Goal: Task Accomplishment & Management: Use online tool/utility

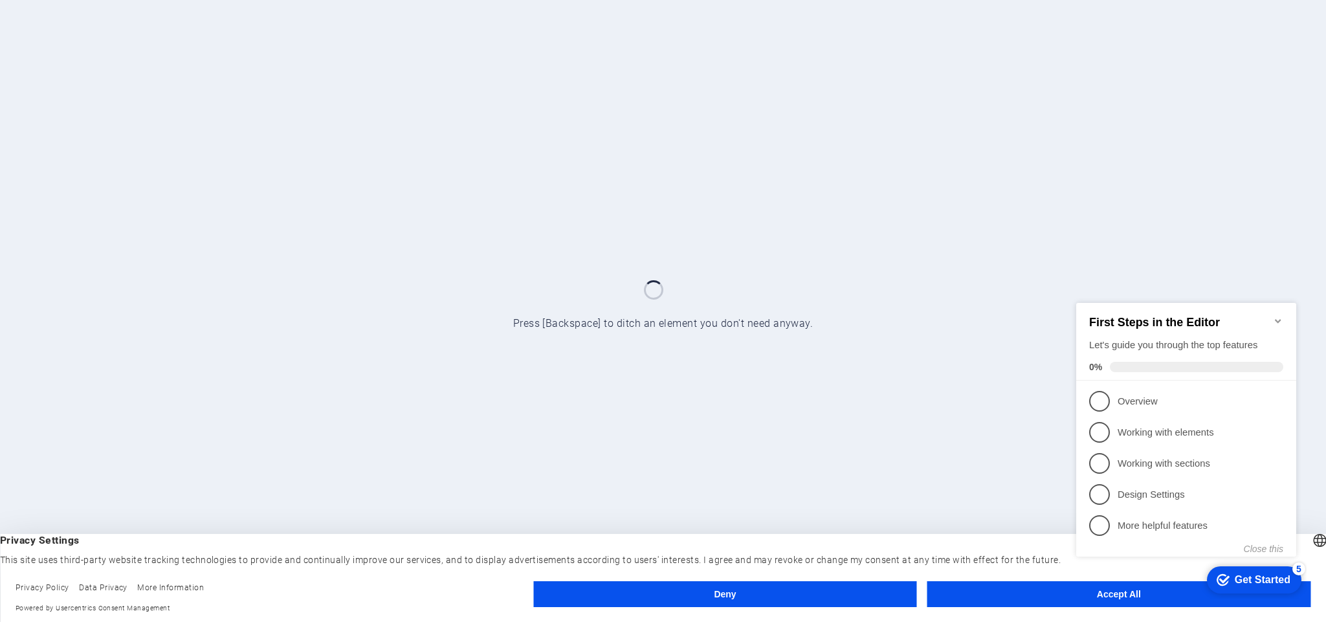
click at [966, 596] on button "Accept All" at bounding box center [1119, 594] width 383 height 26
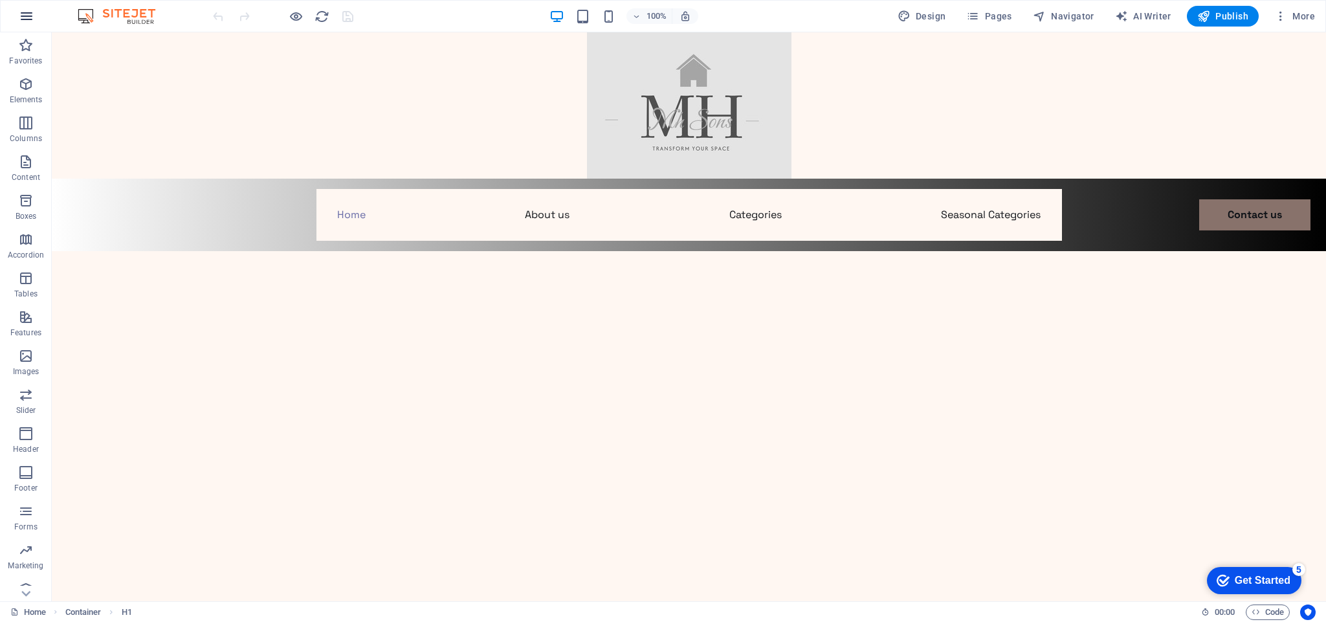
click at [26, 8] on icon "button" at bounding box center [27, 16] width 16 height 16
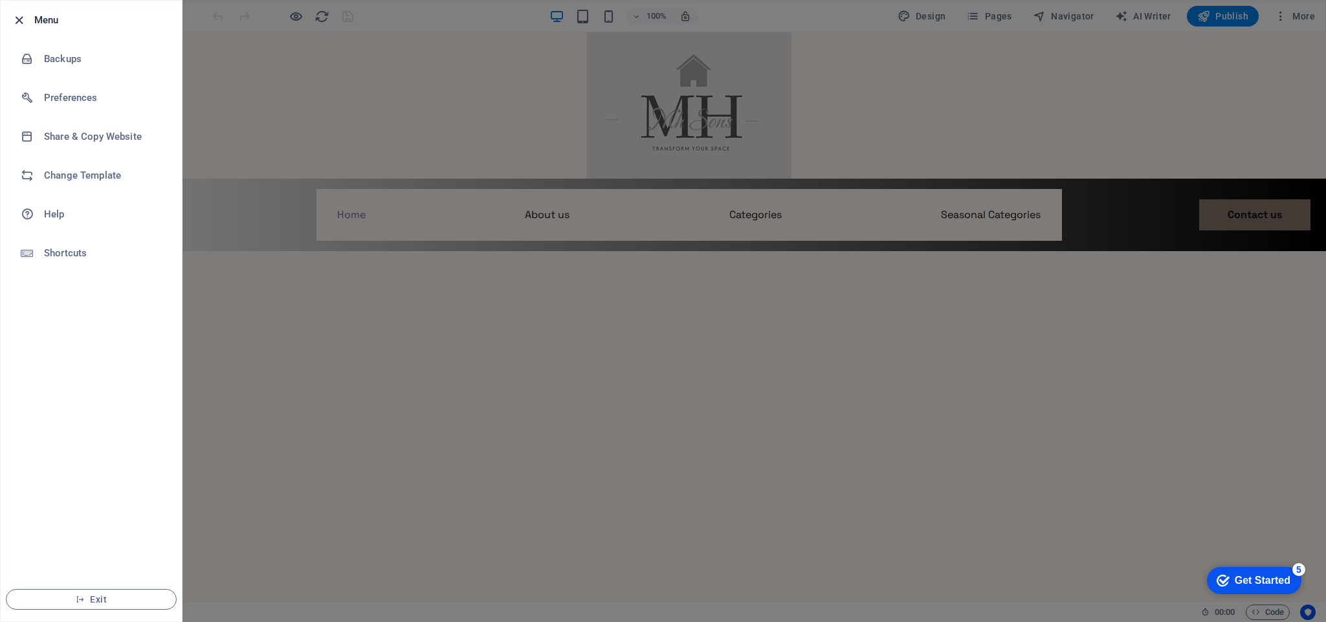
click at [16, 14] on icon "button" at bounding box center [19, 20] width 15 height 15
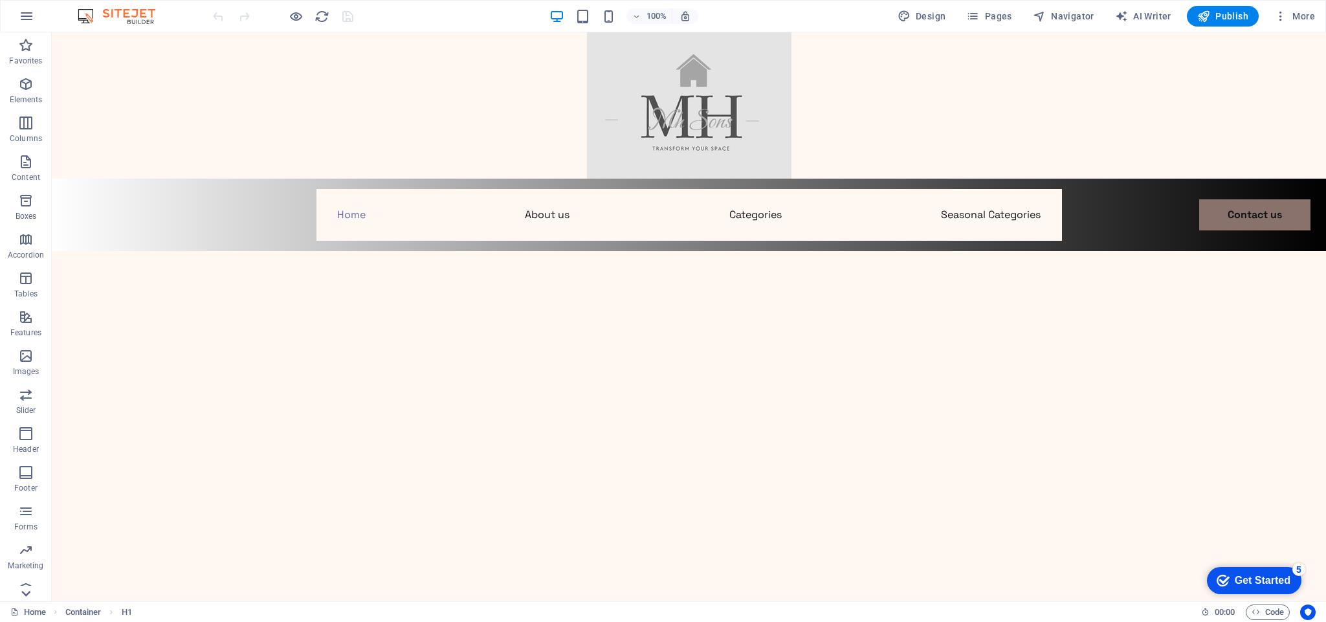
click at [26, 49] on icon at bounding box center [26, 40] width 18 height 18
click at [26, 596] on span "Collections" at bounding box center [26, 583] width 52 height 31
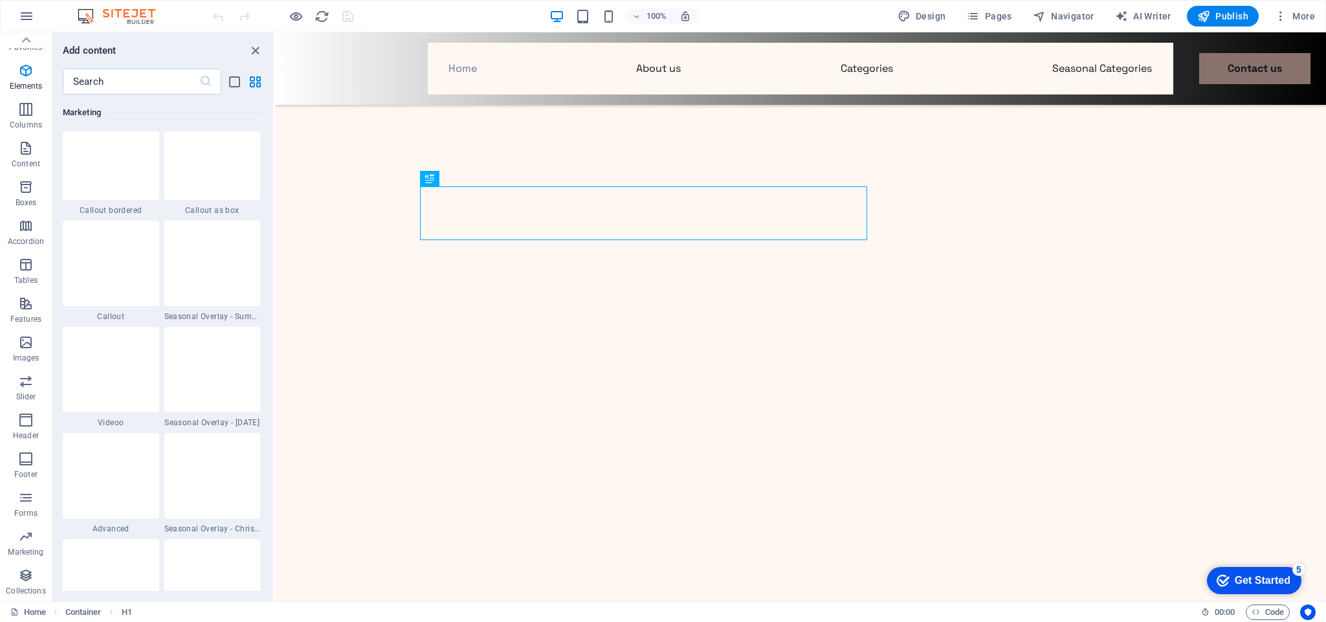
scroll to position [11849, 0]
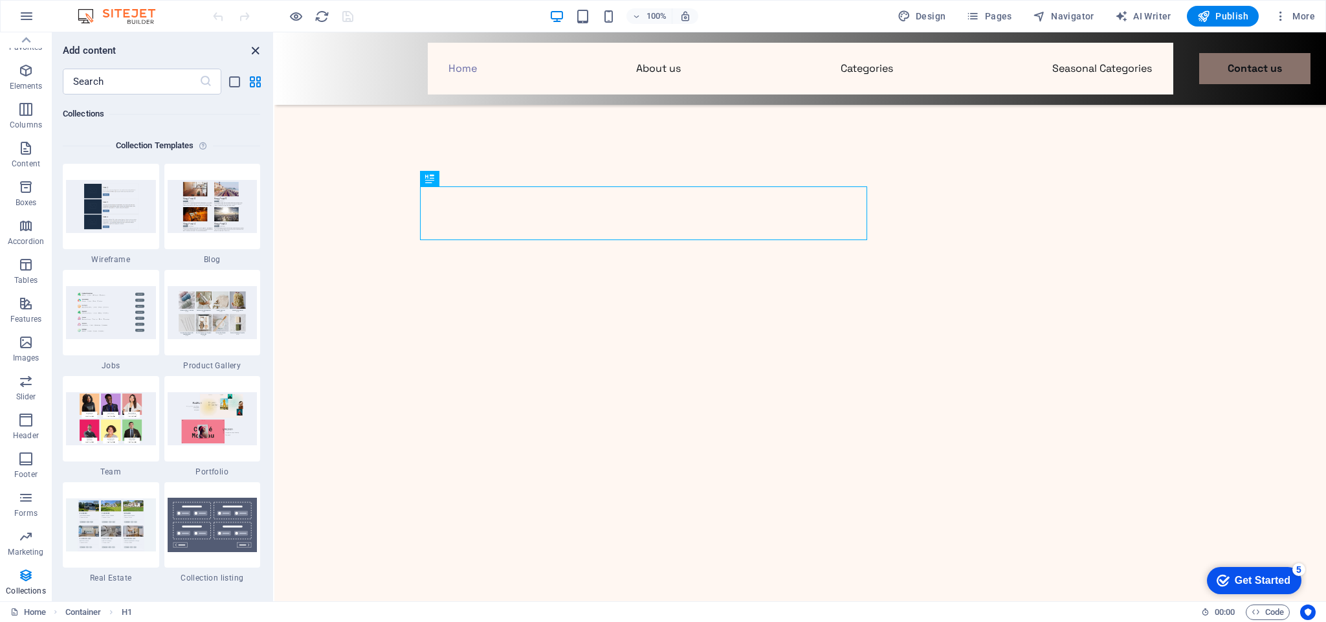
click at [255, 47] on icon "close panel" at bounding box center [255, 50] width 15 height 15
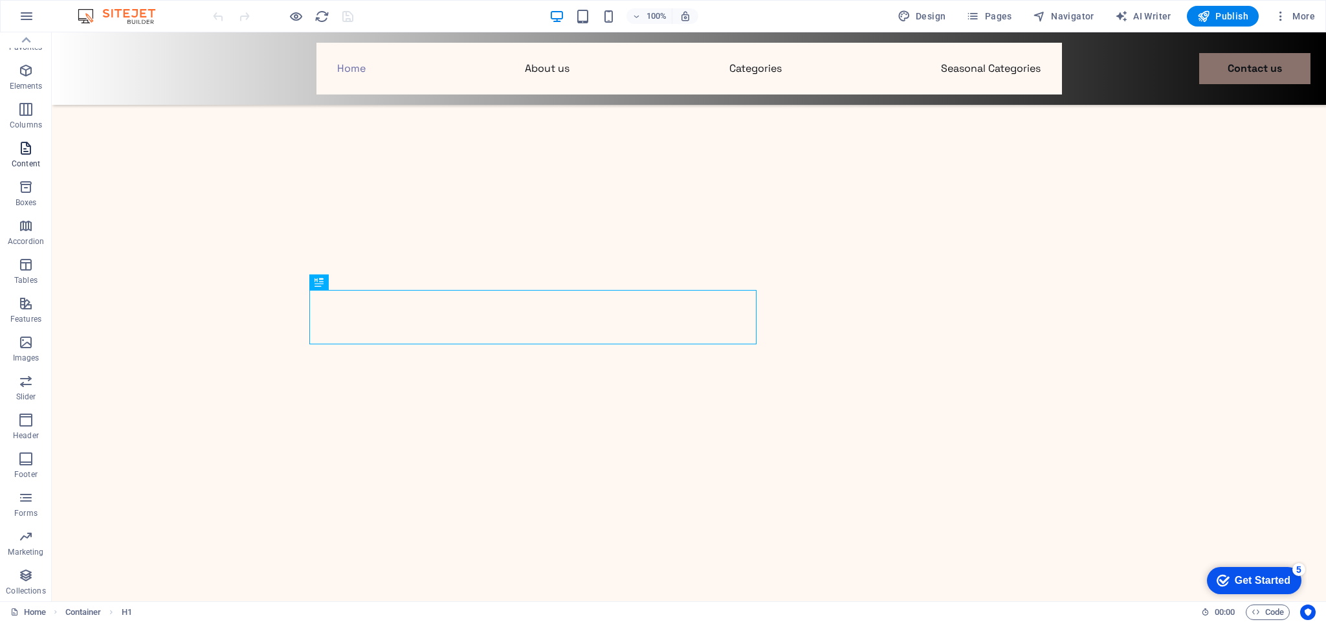
click at [31, 150] on icon "button" at bounding box center [26, 148] width 16 height 16
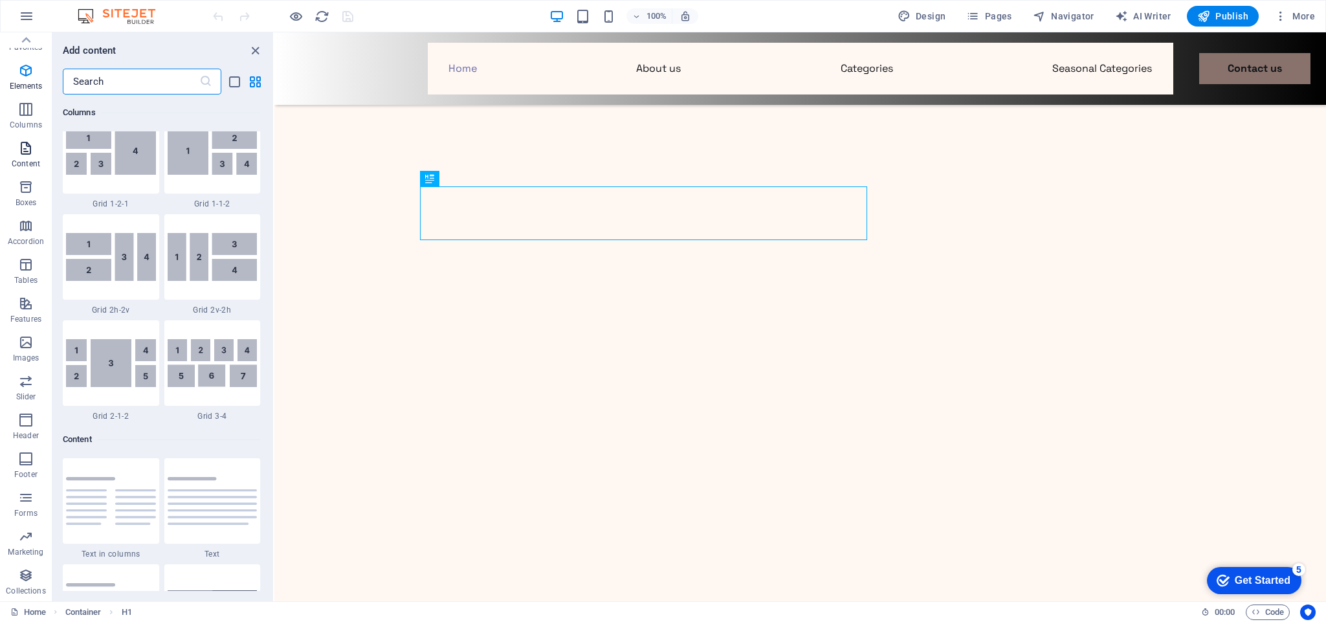
scroll to position [2265, 0]
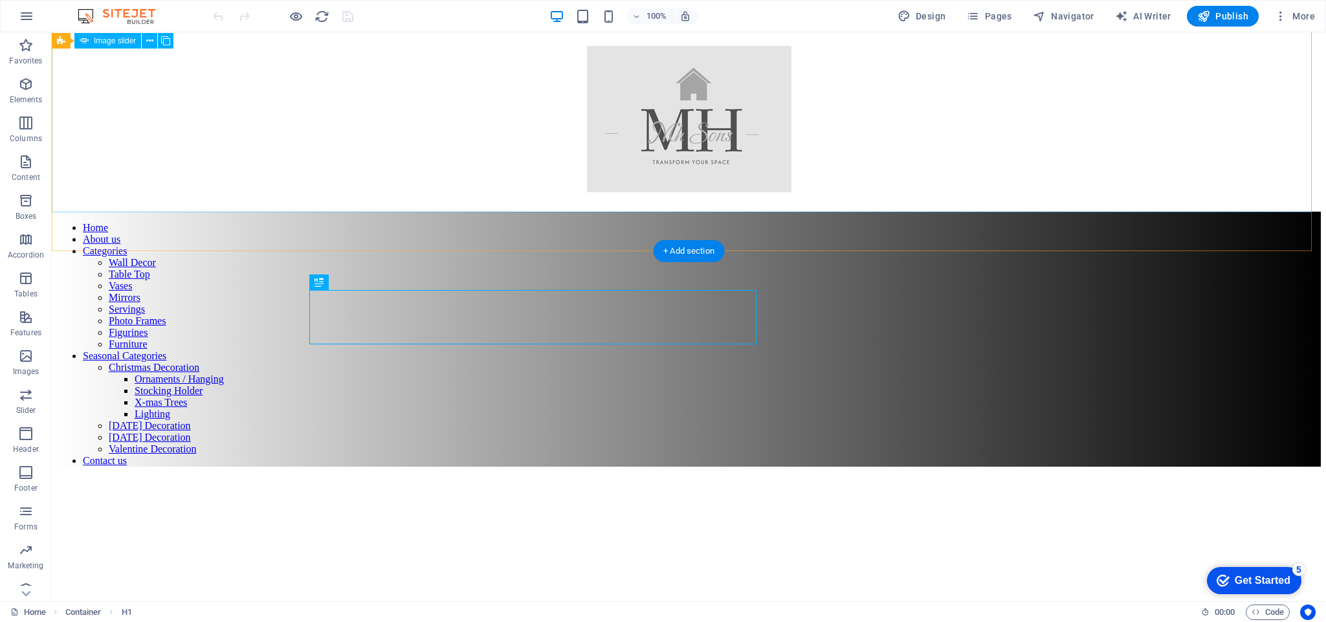
scroll to position [637, 0]
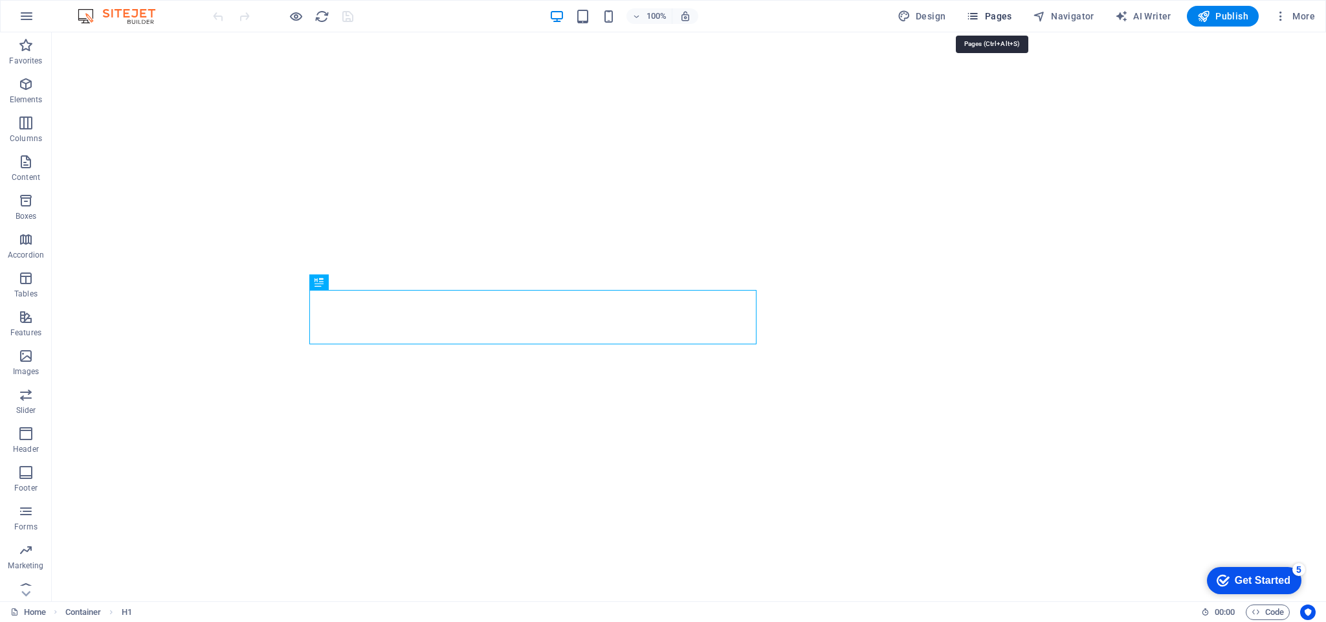
click at [979, 14] on icon "button" at bounding box center [973, 16] width 13 height 13
click at [995, 14] on span "Pages" at bounding box center [989, 16] width 45 height 13
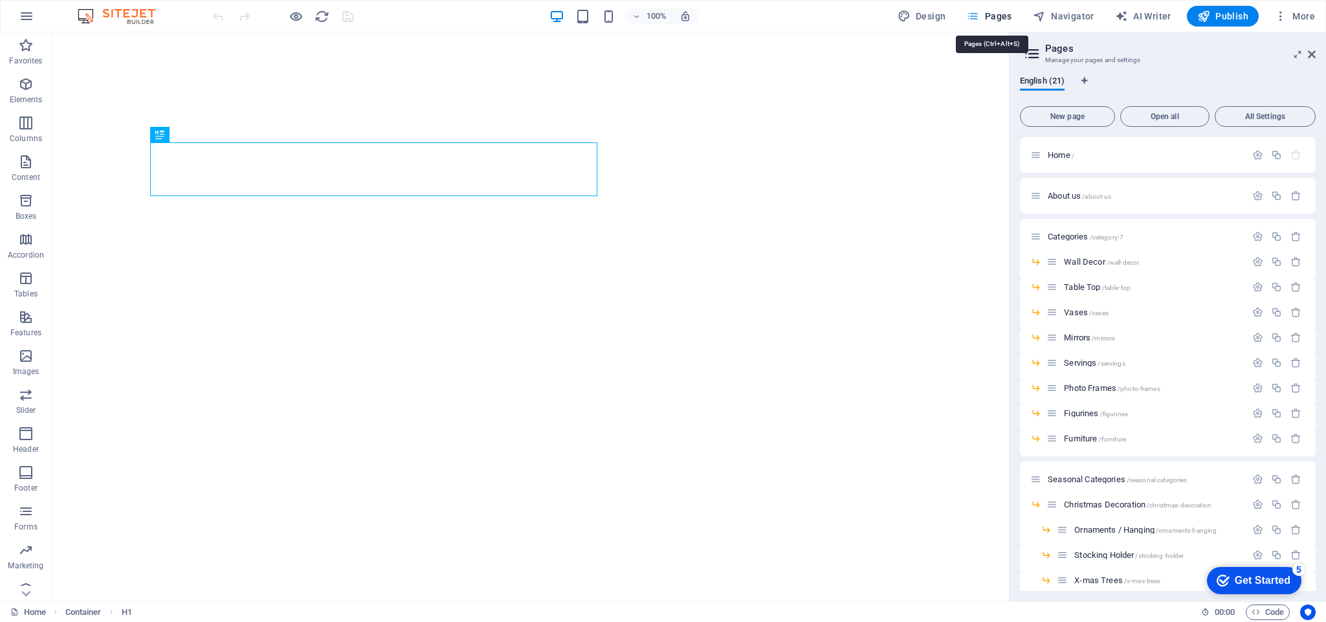
click at [978, 14] on icon "button" at bounding box center [973, 16] width 13 height 13
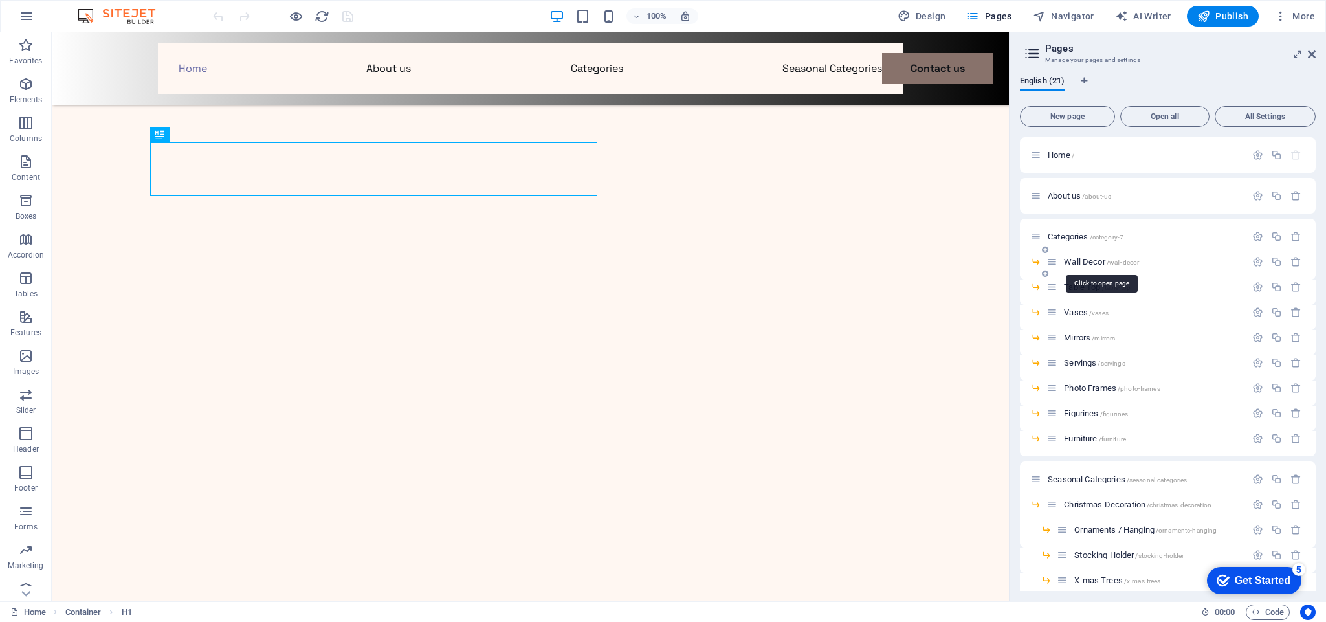
click at [1088, 261] on span "Wall Decor /wall-decor" at bounding box center [1101, 262] width 75 height 10
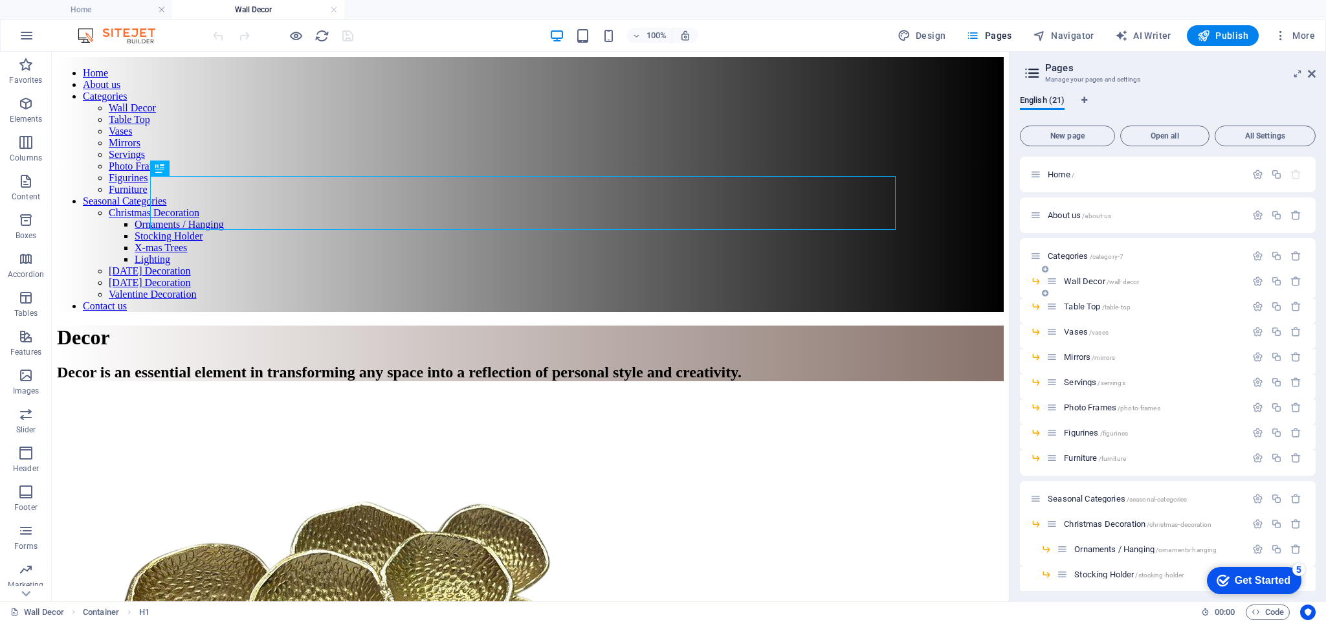
scroll to position [0, 0]
click at [1078, 307] on span "Table Top /table-top" at bounding box center [1097, 307] width 67 height 10
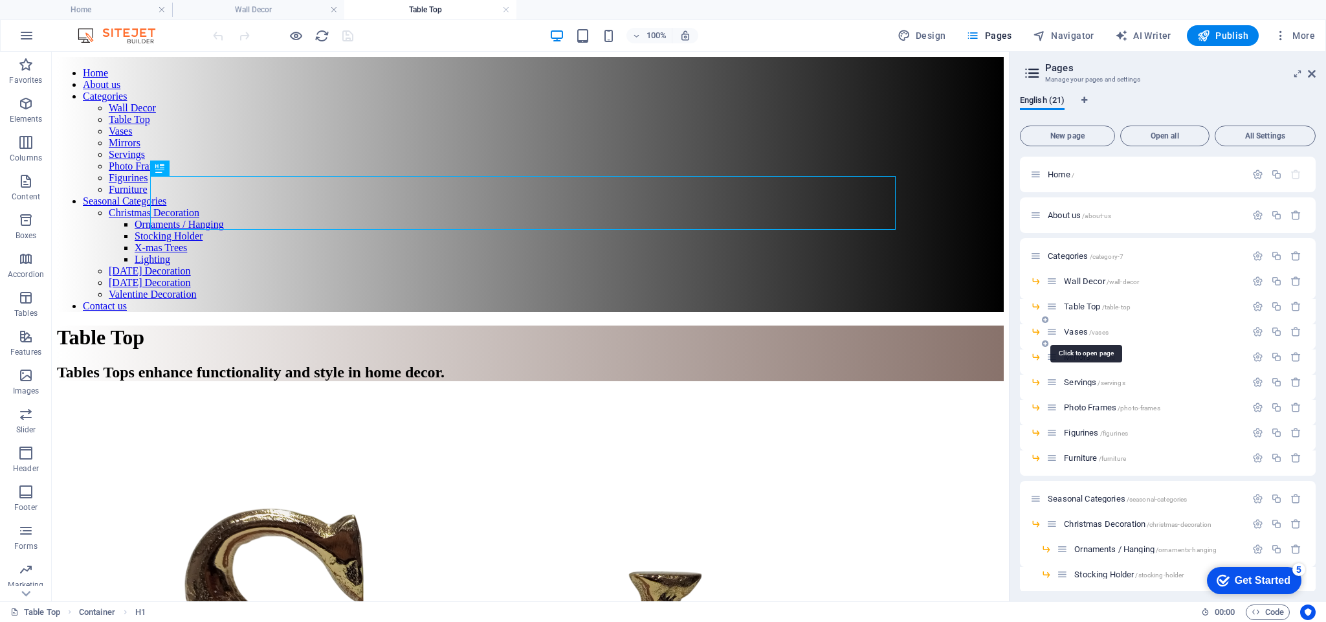
click at [1084, 332] on span "Vases /vases" at bounding box center [1086, 332] width 45 height 10
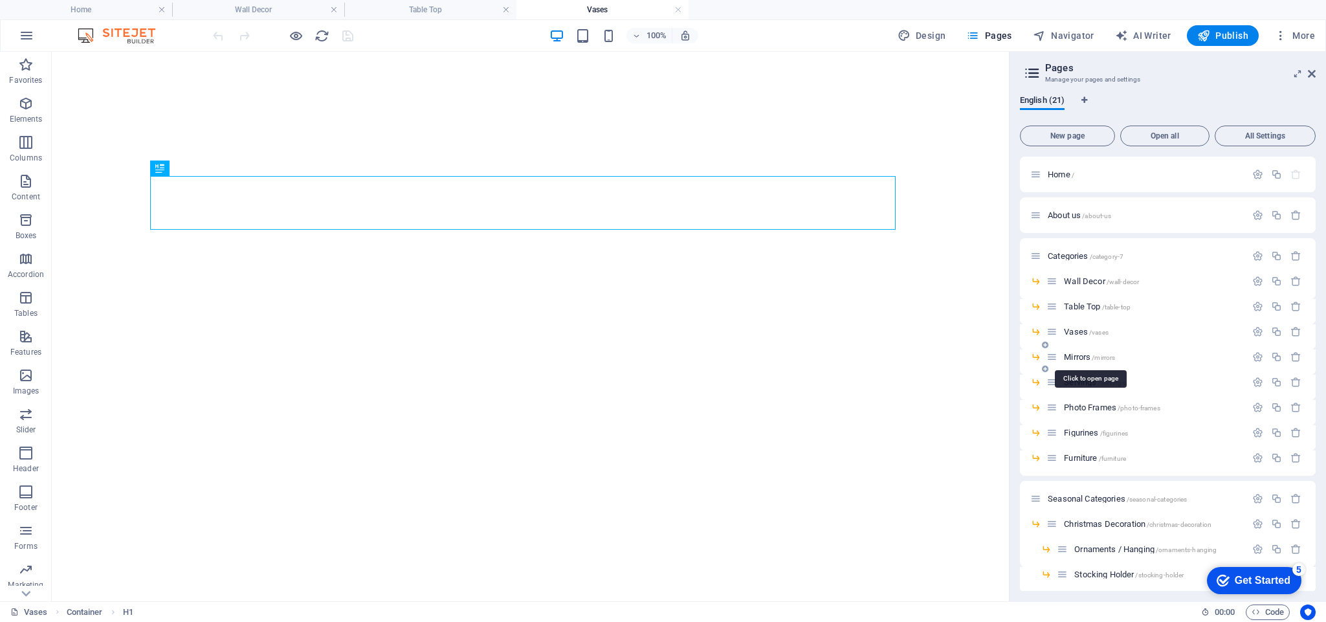
click at [1073, 354] on span "Mirrors /mirrors" at bounding box center [1089, 357] width 51 height 10
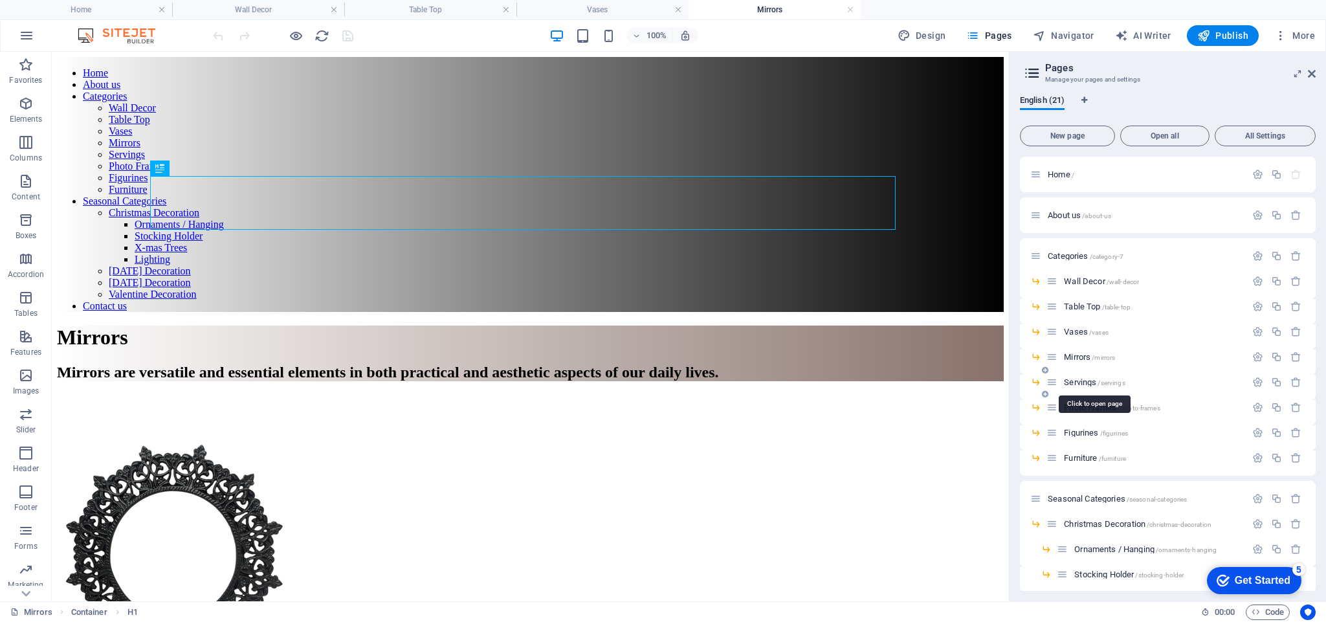
click at [1076, 385] on span "Servings /servings" at bounding box center [1094, 382] width 61 height 10
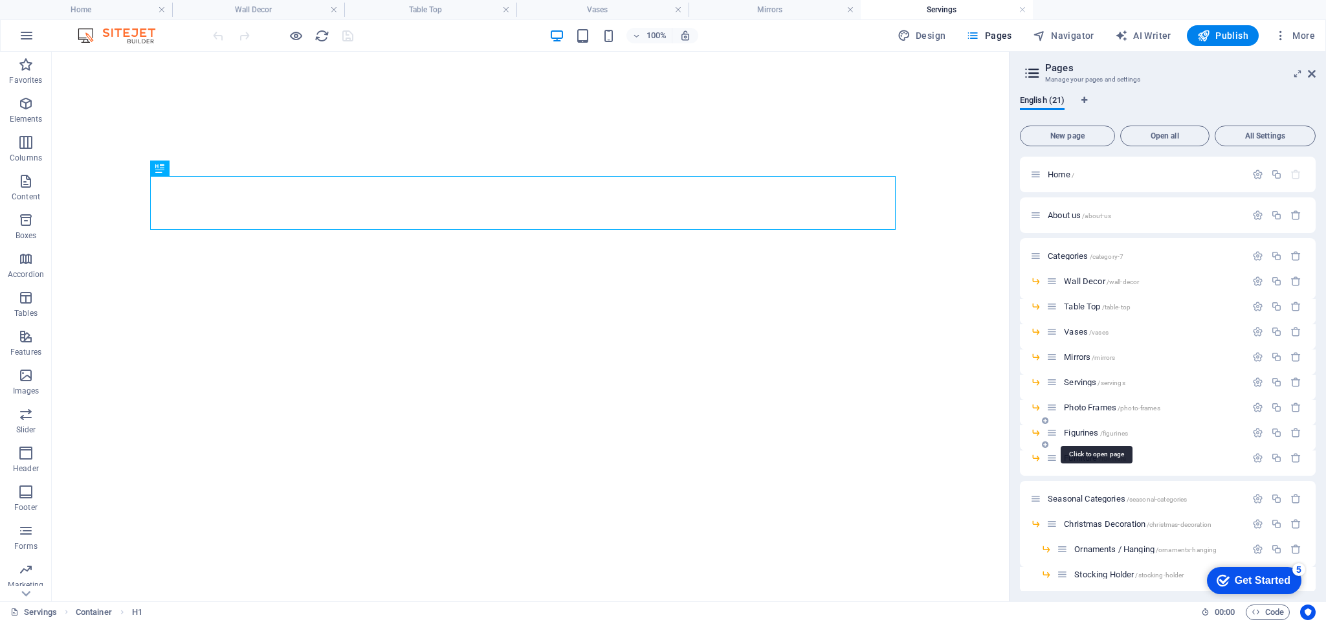
click at [1075, 431] on span "Figurines /figurines" at bounding box center [1096, 433] width 64 height 10
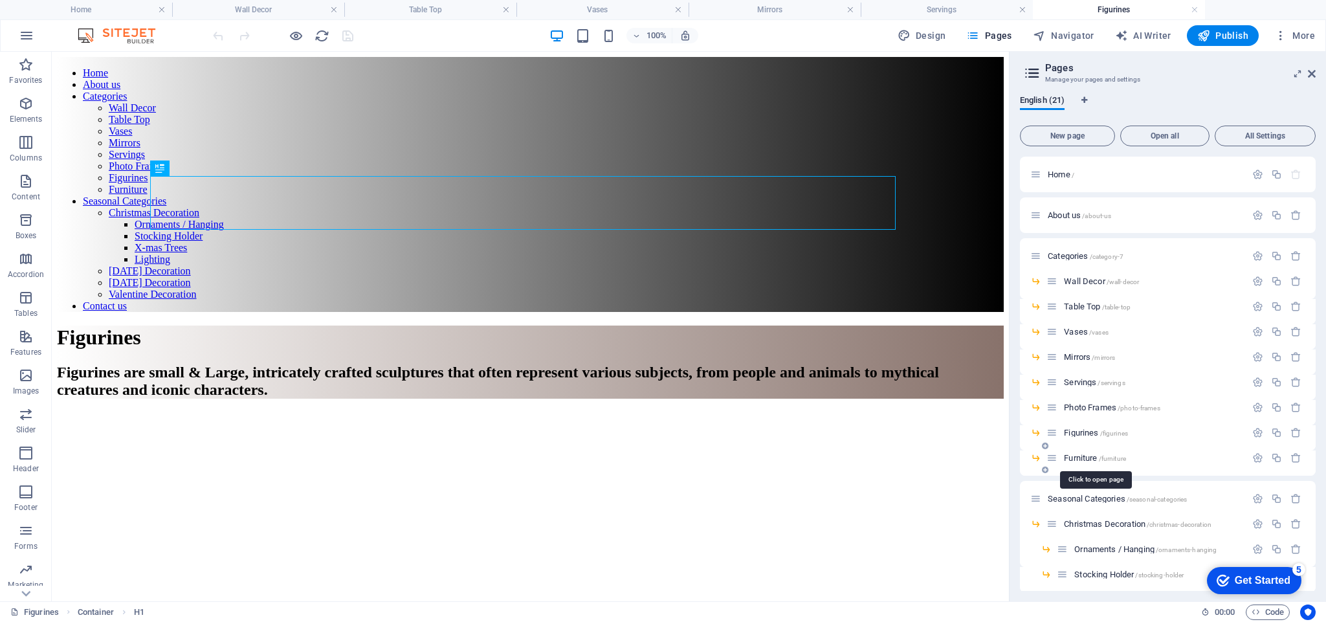
click at [1080, 458] on span "Furniture /furniture" at bounding box center [1095, 458] width 62 height 10
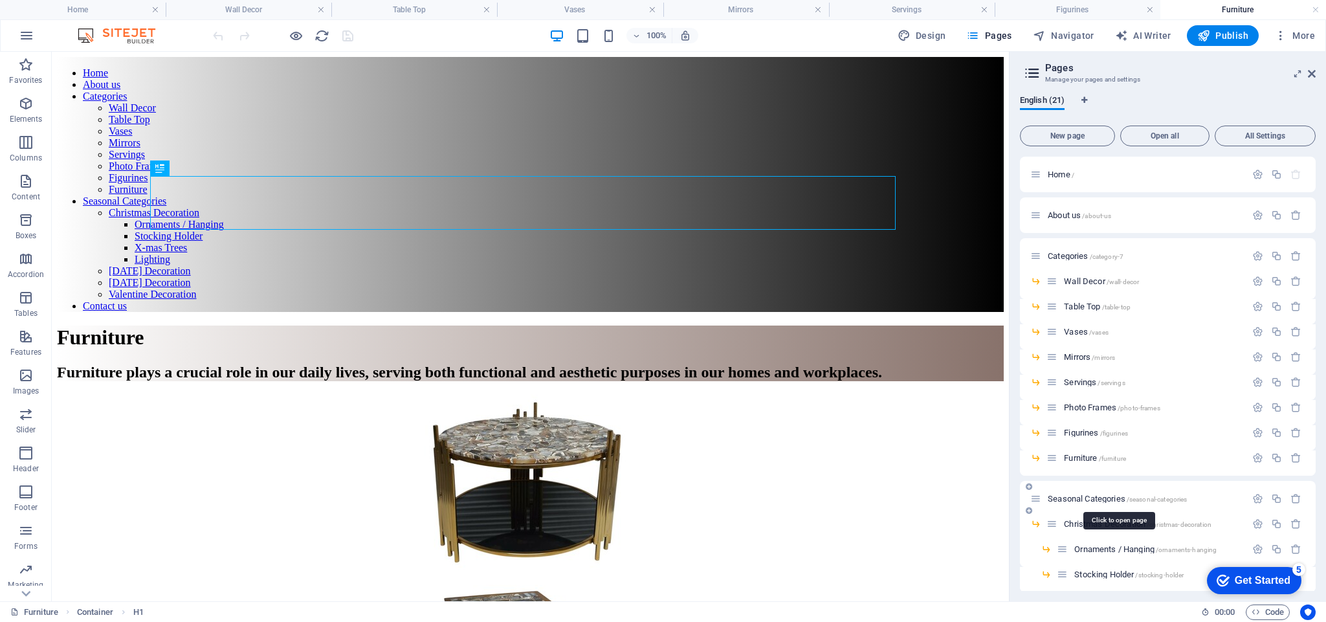
click at [1077, 495] on span "Seasonal Categories /seasonal-categories" at bounding box center [1117, 499] width 139 height 10
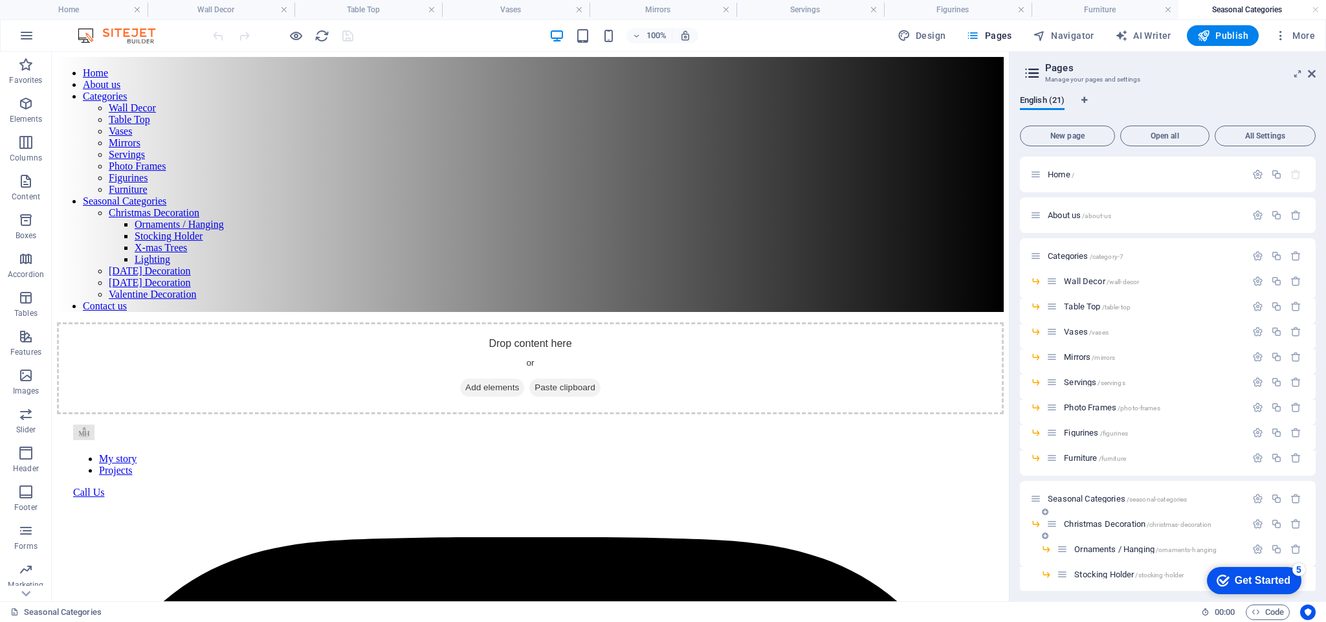
click at [1109, 525] on span "Christmas Decoration /christmas-decoration" at bounding box center [1138, 524] width 148 height 10
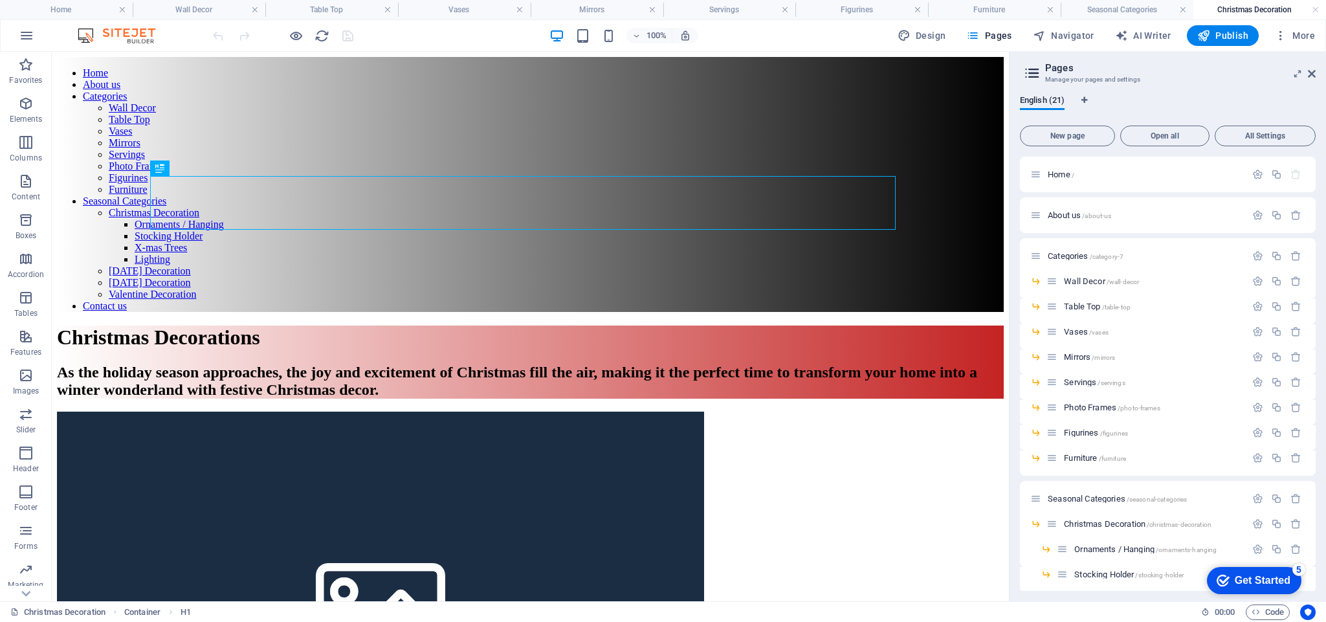
drag, startPoint x: 1313, startPoint y: 340, endPoint x: 1317, endPoint y: 375, distance: 35.1
click at [1317, 375] on div "English (21) New page Open all All Settings Home / About us /about-us Categorie…" at bounding box center [1168, 343] width 317 height 516
drag, startPoint x: 1313, startPoint y: 385, endPoint x: 1313, endPoint y: 420, distance: 35.0
click at [1313, 420] on div "Home / About us /about-us Categories /category-7 Wall Decor /wall-decor Table T…" at bounding box center [1168, 458] width 296 height 603
click at [1307, 511] on div "Seasonal Categories /seasonal-categories" at bounding box center [1168, 499] width 296 height 36
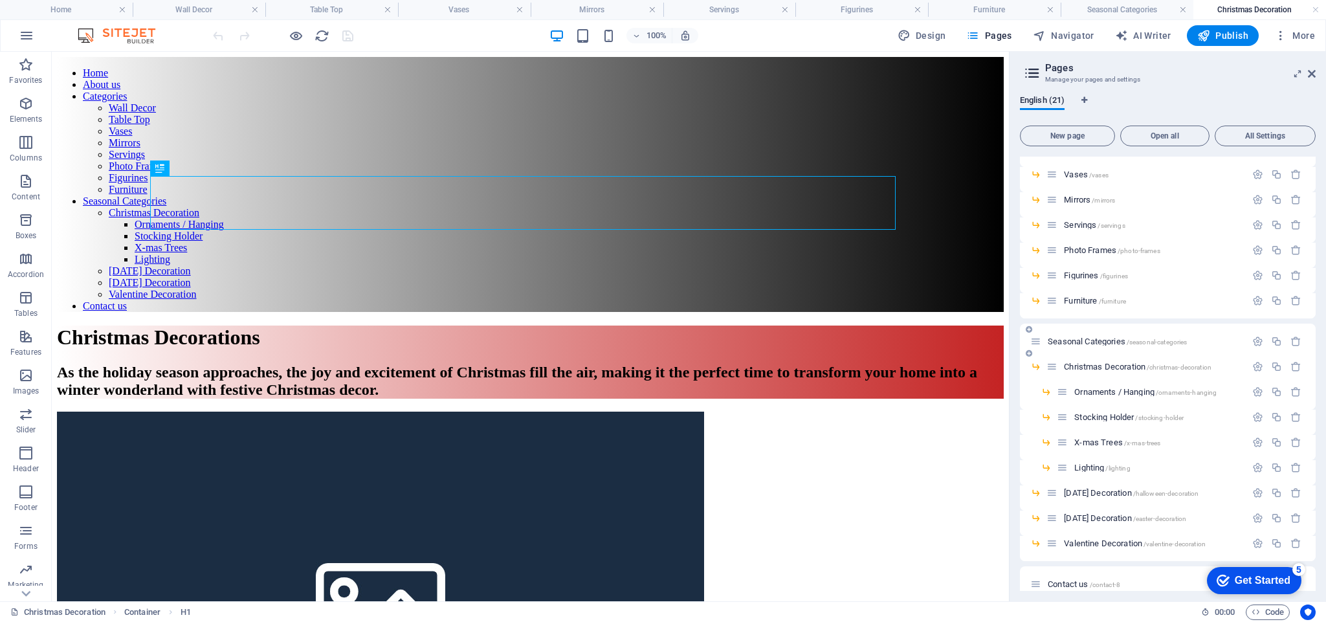
scroll to position [173, 0]
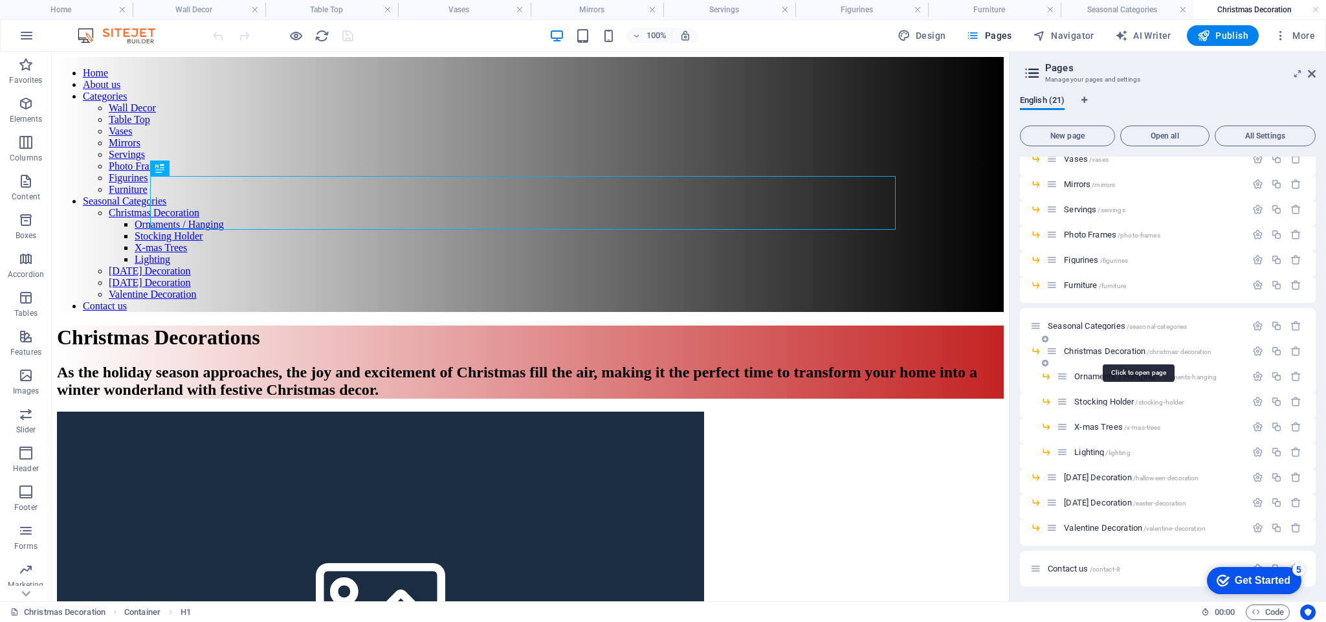
click at [1090, 352] on span "Christmas Decoration /christmas-decoration" at bounding box center [1138, 351] width 148 height 10
click at [1094, 372] on span "Ornaments / Hanging /ornaments-hanging" at bounding box center [1146, 377] width 142 height 10
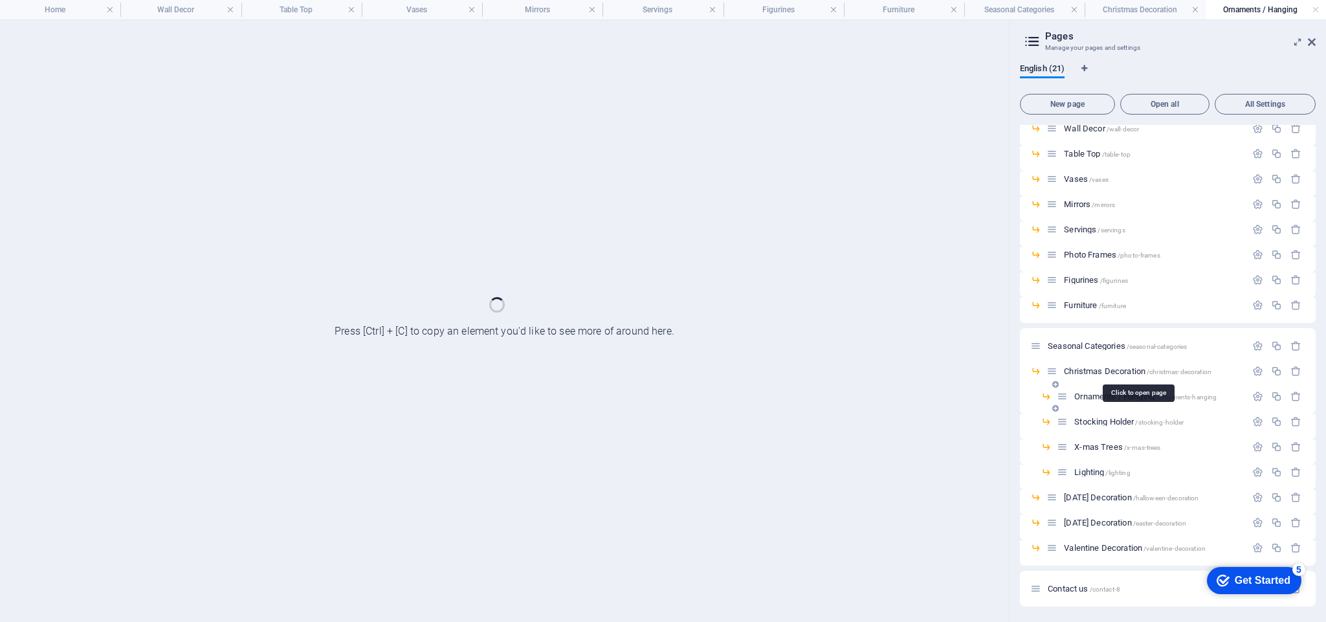
scroll to position [121, 0]
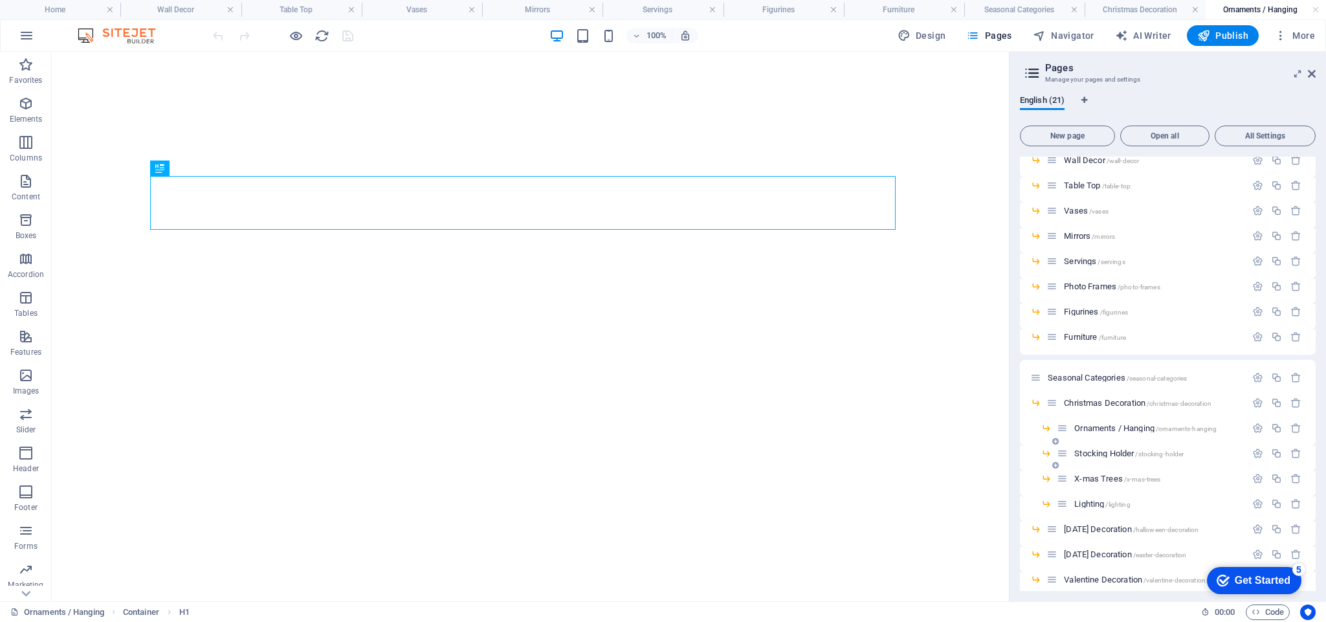
click at [1092, 454] on span "Stocking Holder /stocking-holder" at bounding box center [1129, 454] width 109 height 10
click at [1092, 478] on span "X-mas Trees /x-mas-trees" at bounding box center [1118, 479] width 86 height 10
click at [1088, 501] on span "Lighting /lighting" at bounding box center [1103, 504] width 56 height 10
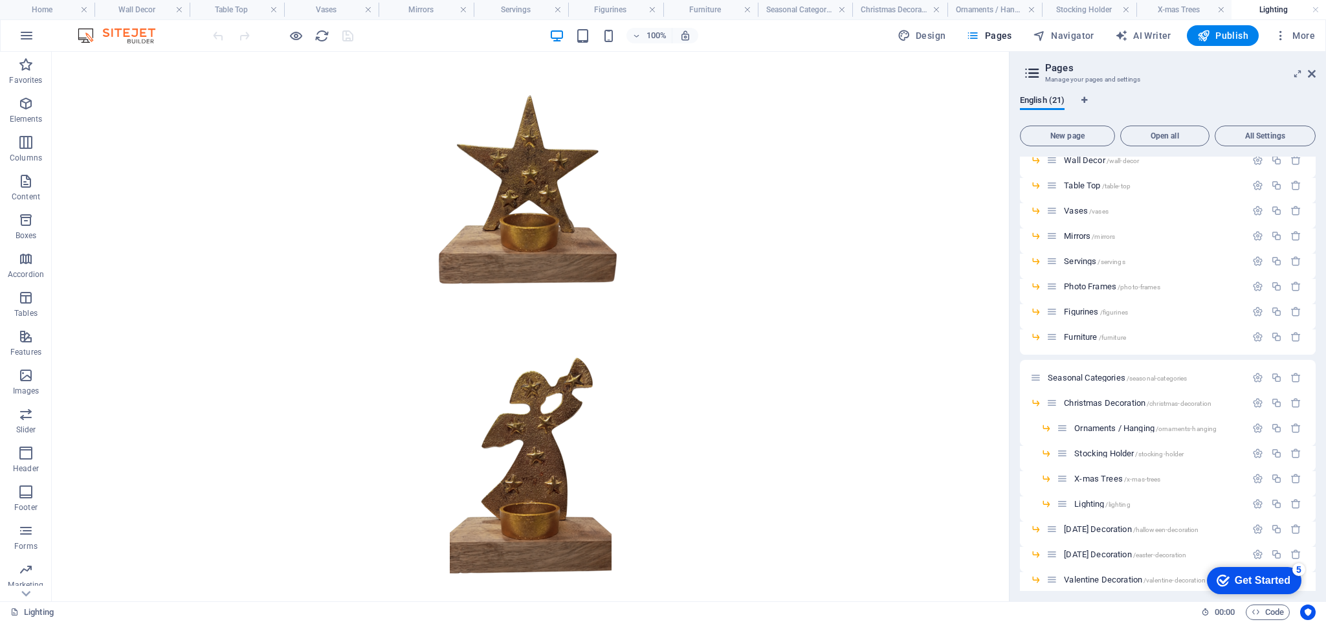
scroll to position [1528, 0]
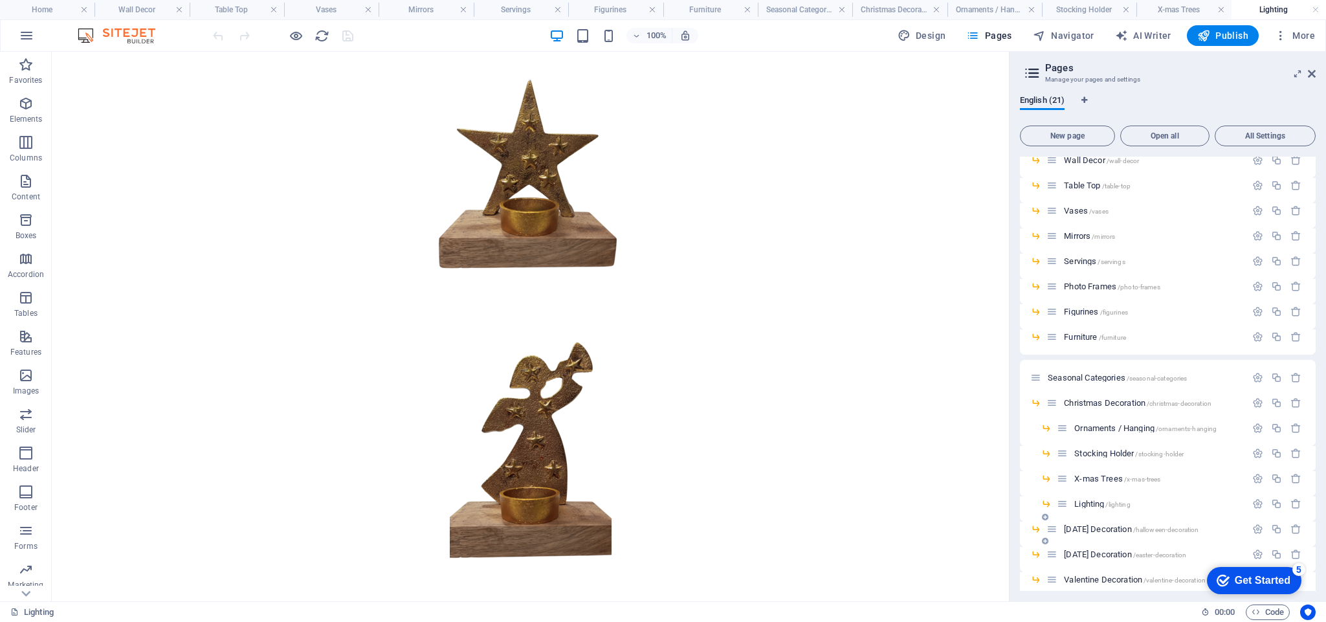
click at [1103, 528] on span "[DATE] Decoration /halloween-decoration" at bounding box center [1131, 529] width 135 height 10
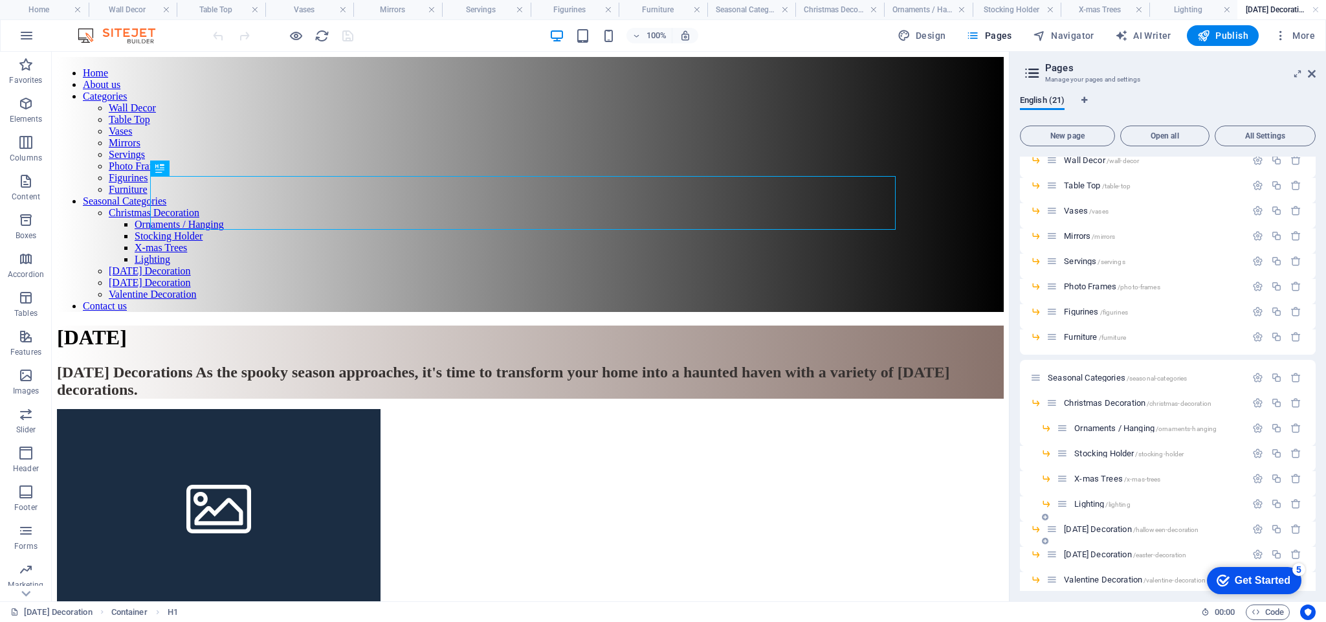
scroll to position [0, 0]
click at [1097, 528] on span "[DATE] Decoration /halloween-decoration" at bounding box center [1131, 529] width 135 height 10
click at [1082, 397] on div "Christmas Decoration /christmas-decoration" at bounding box center [1146, 403] width 199 height 15
click at [1082, 402] on span "Christmas Decoration /christmas-decoration" at bounding box center [1138, 403] width 148 height 10
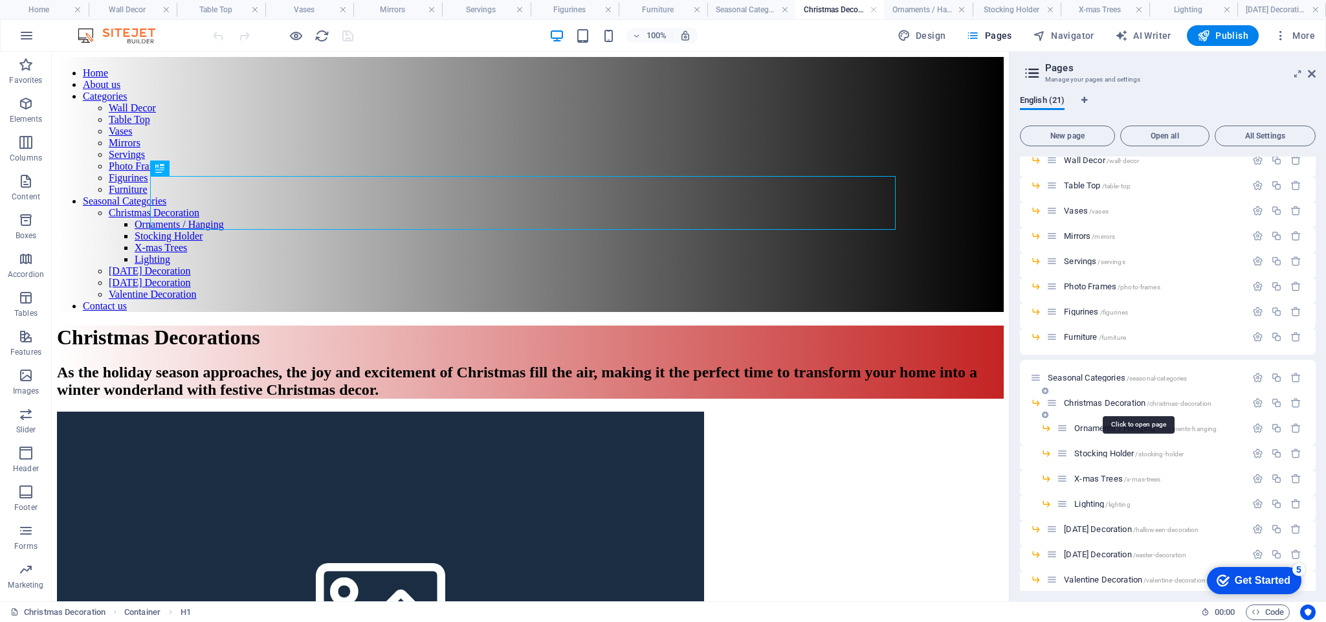
drag, startPoint x: 1082, startPoint y: 402, endPoint x: 306, endPoint y: 331, distance: 779.4
click at [1082, 402] on span "Christmas Decoration /christmas-decoration" at bounding box center [1138, 403] width 148 height 10
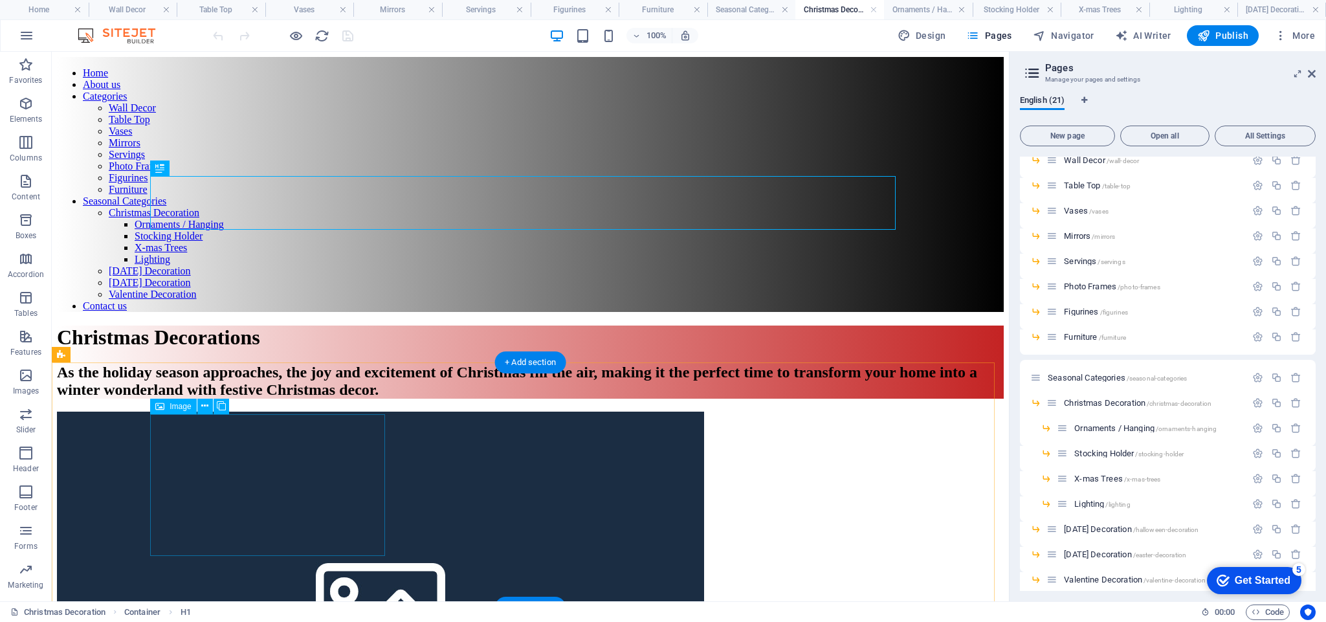
click at [311, 457] on figure at bounding box center [530, 607] width 947 height 391
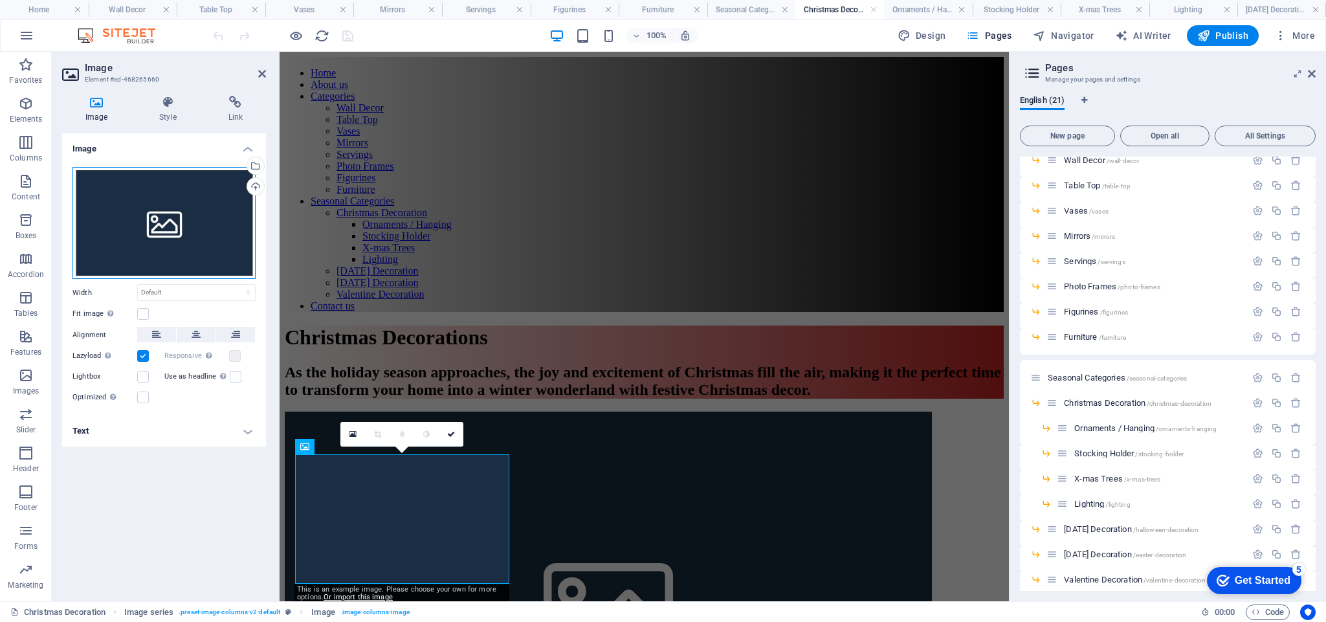
click at [170, 224] on div "Drag files here, click to choose files or select files from Files or our free s…" at bounding box center [164, 223] width 183 height 113
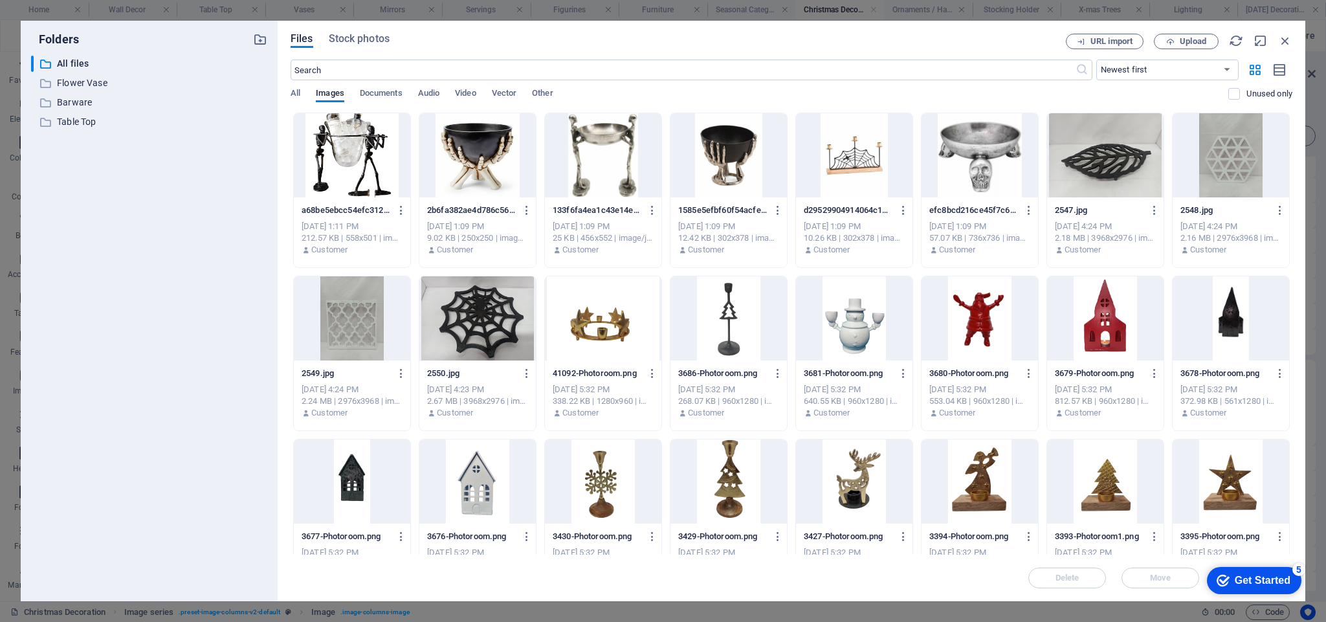
drag, startPoint x: 1290, startPoint y: 285, endPoint x: 1294, endPoint y: 350, distance: 64.2
click at [1294, 350] on div "Files Stock photos URL import Upload ​ Newest first Oldest first Name (A-Z) Nam…" at bounding box center [792, 311] width 1028 height 581
drag, startPoint x: 1290, startPoint y: 352, endPoint x: 1291, endPoint y: 432, distance: 79.6
click at [1291, 432] on div "Drop files here to upload them instantly a68be5ebcc54efc312ac36021c9be78e-Photo…" at bounding box center [792, 334] width 1002 height 442
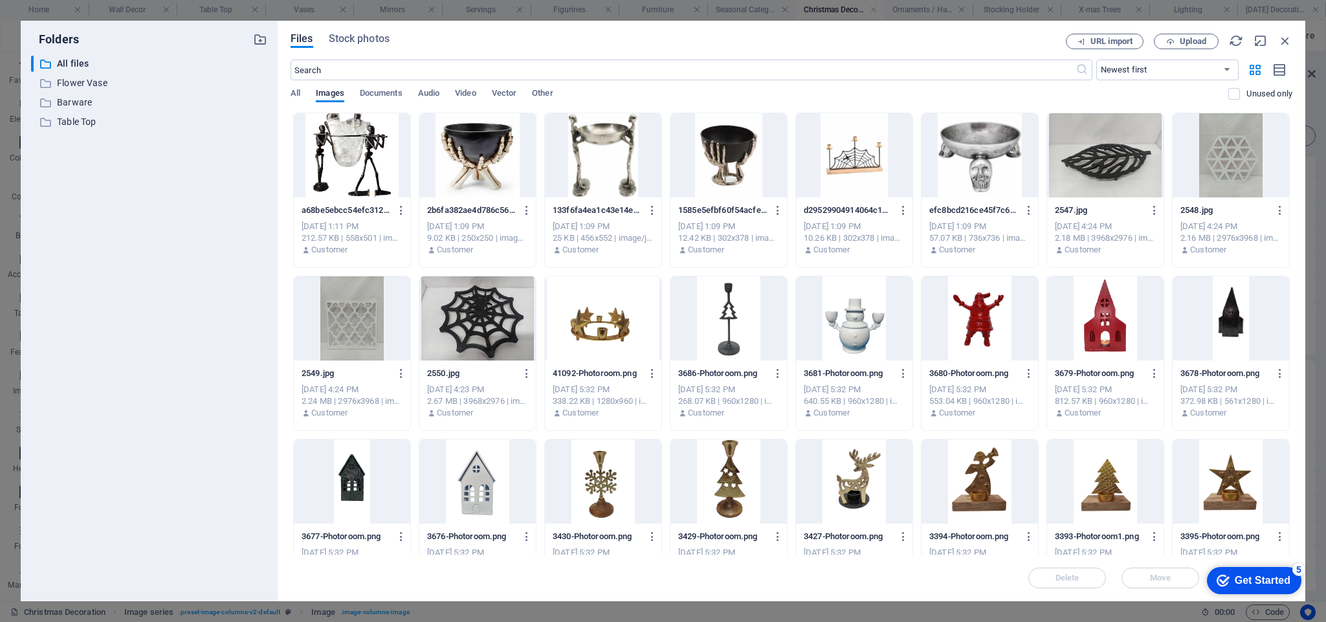
click at [1191, 473] on div at bounding box center [1231, 482] width 117 height 84
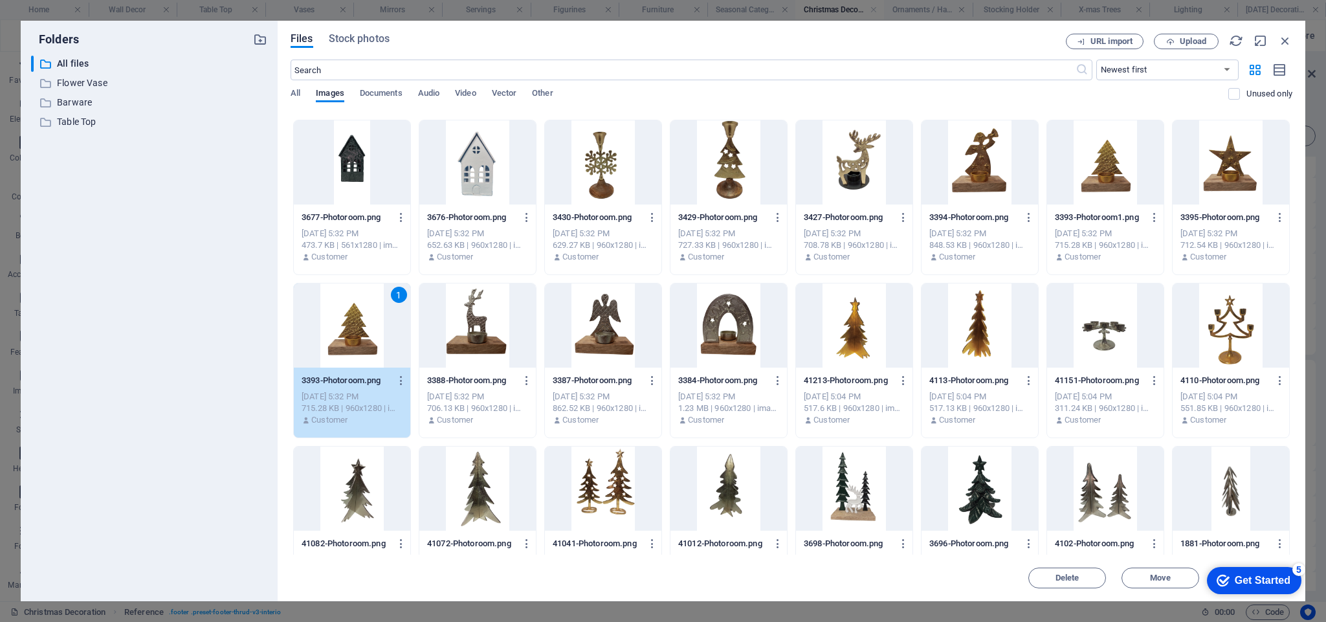
scroll to position [322, 0]
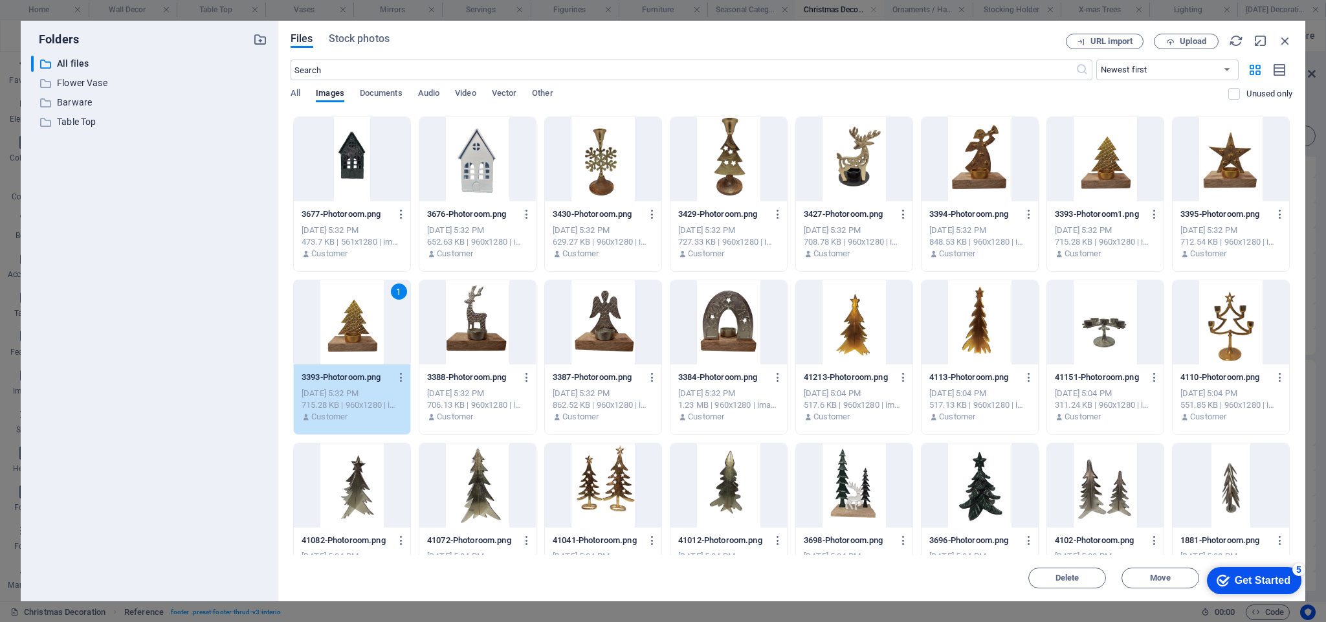
drag, startPoint x: 1290, startPoint y: 361, endPoint x: 1292, endPoint y: 433, distance: 71.9
click at [1292, 433] on div "Drop files here to upload them instantly a68be5ebcc54efc312ac36021c9be78e-Photo…" at bounding box center [792, 334] width 1002 height 442
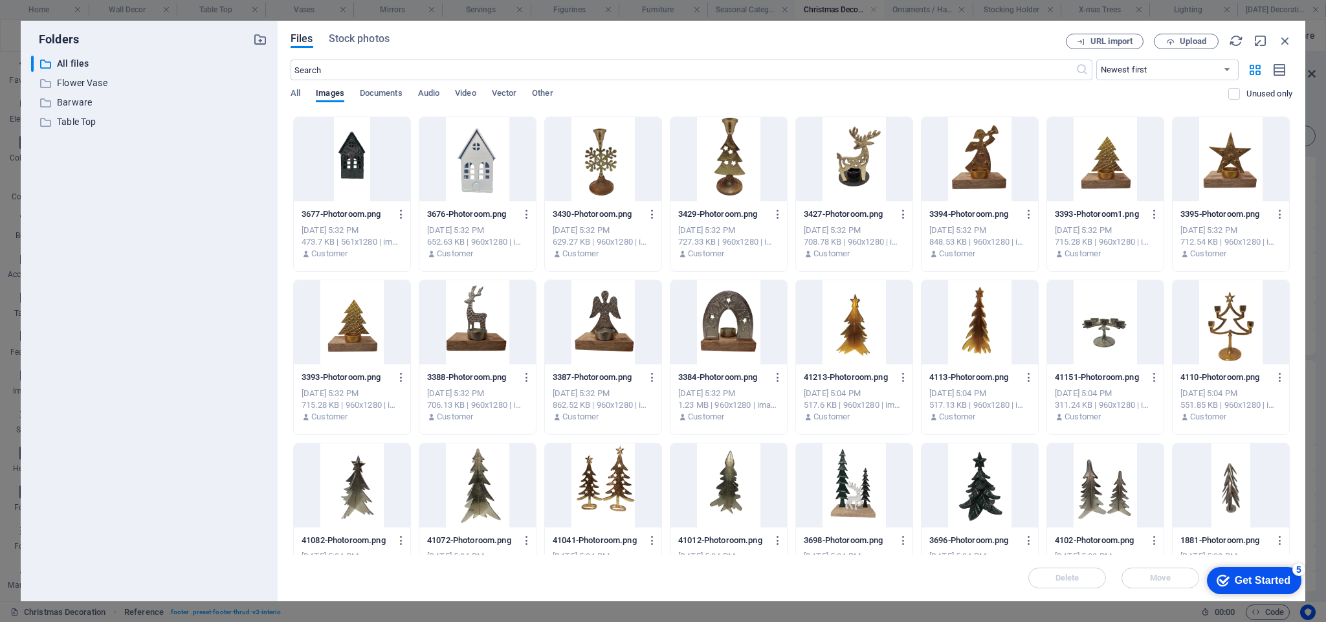
drag, startPoint x: 1290, startPoint y: 341, endPoint x: 1292, endPoint y: 350, distance: 9.3
click at [1292, 350] on div "Drop files here to upload them instantly a68be5ebcc54efc312ac36021c9be78e-Photo…" at bounding box center [792, 334] width 1002 height 442
drag, startPoint x: 1290, startPoint y: 342, endPoint x: 1296, endPoint y: 478, distance: 135.5
click at [1296, 478] on div "Files Stock photos URL import Upload ​ Newest first Oldest first Name (A-Z) Nam…" at bounding box center [792, 311] width 1028 height 581
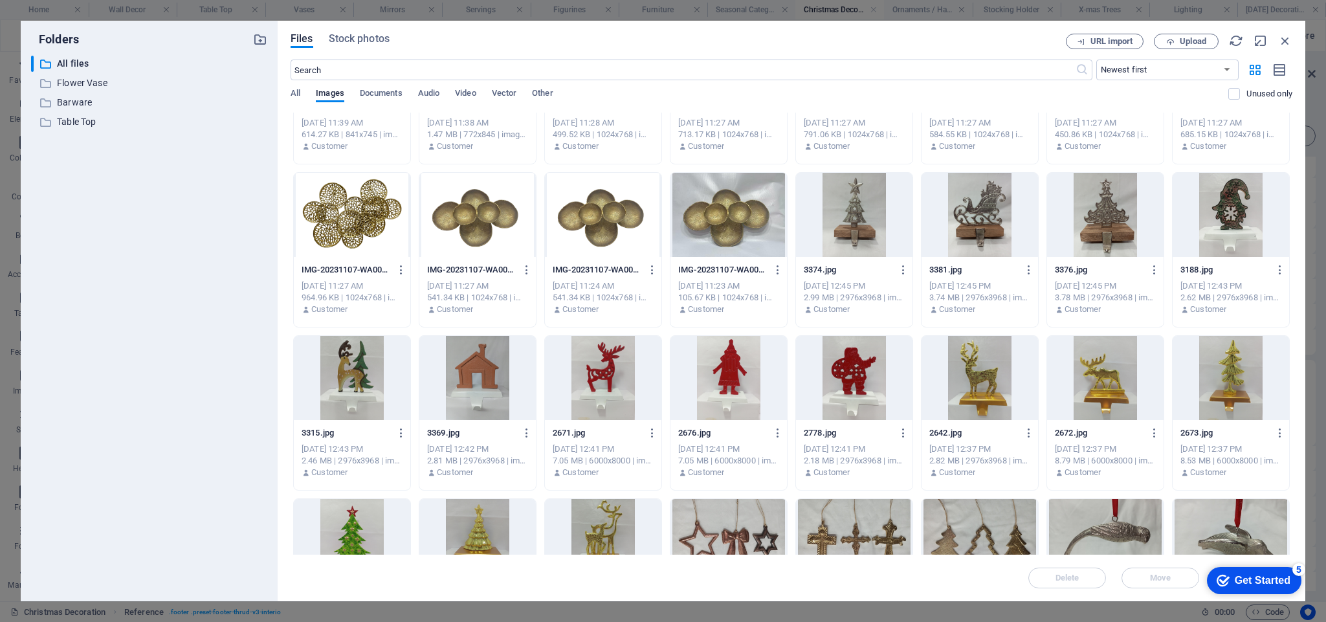
scroll to position [1088, 0]
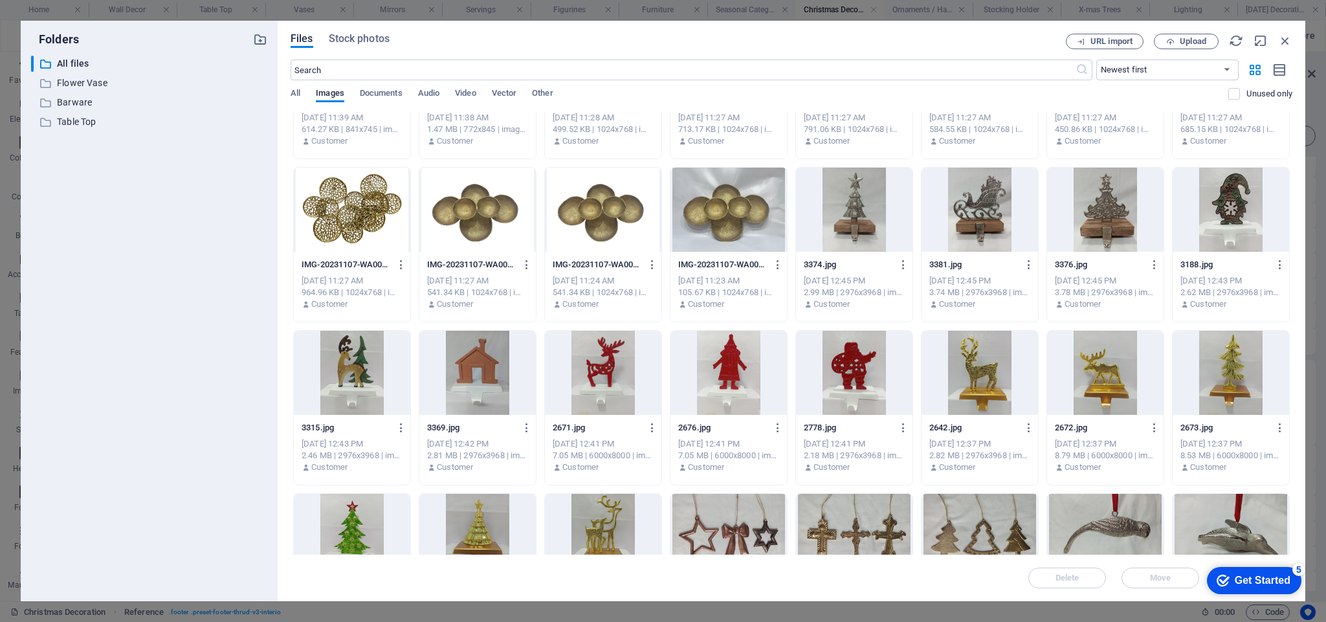
click at [742, 536] on div at bounding box center [729, 536] width 117 height 84
click at [742, 536] on div "1" at bounding box center [729, 536] width 117 height 84
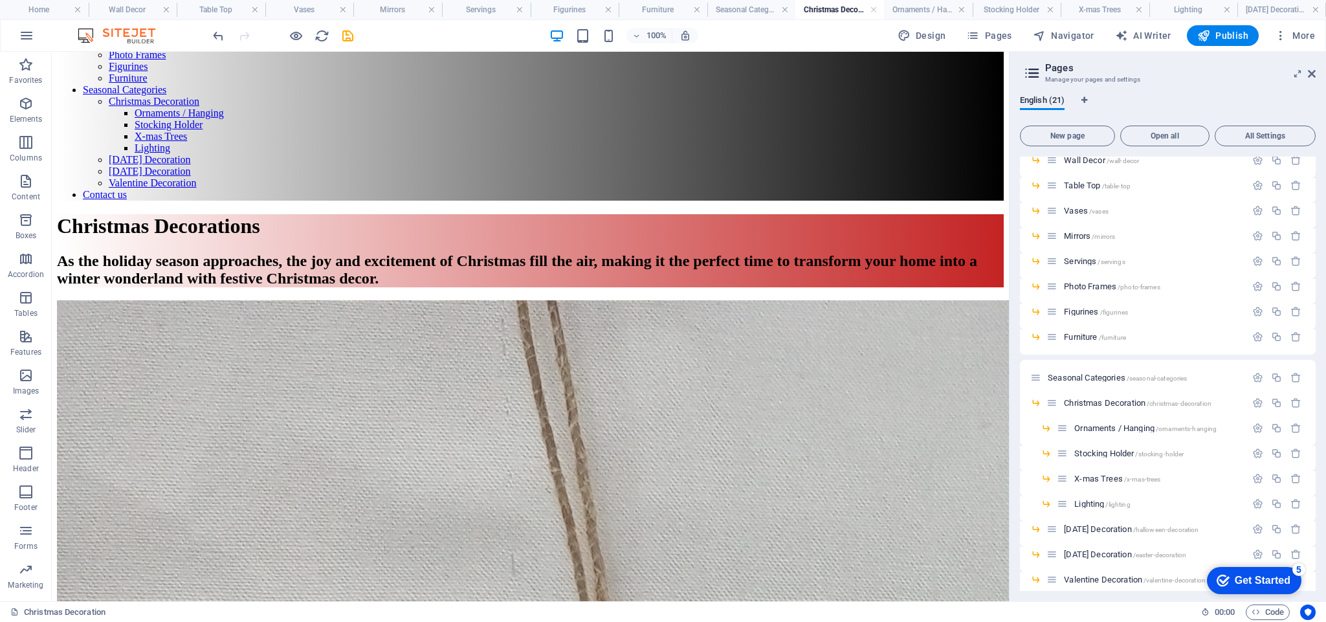
scroll to position [109, 0]
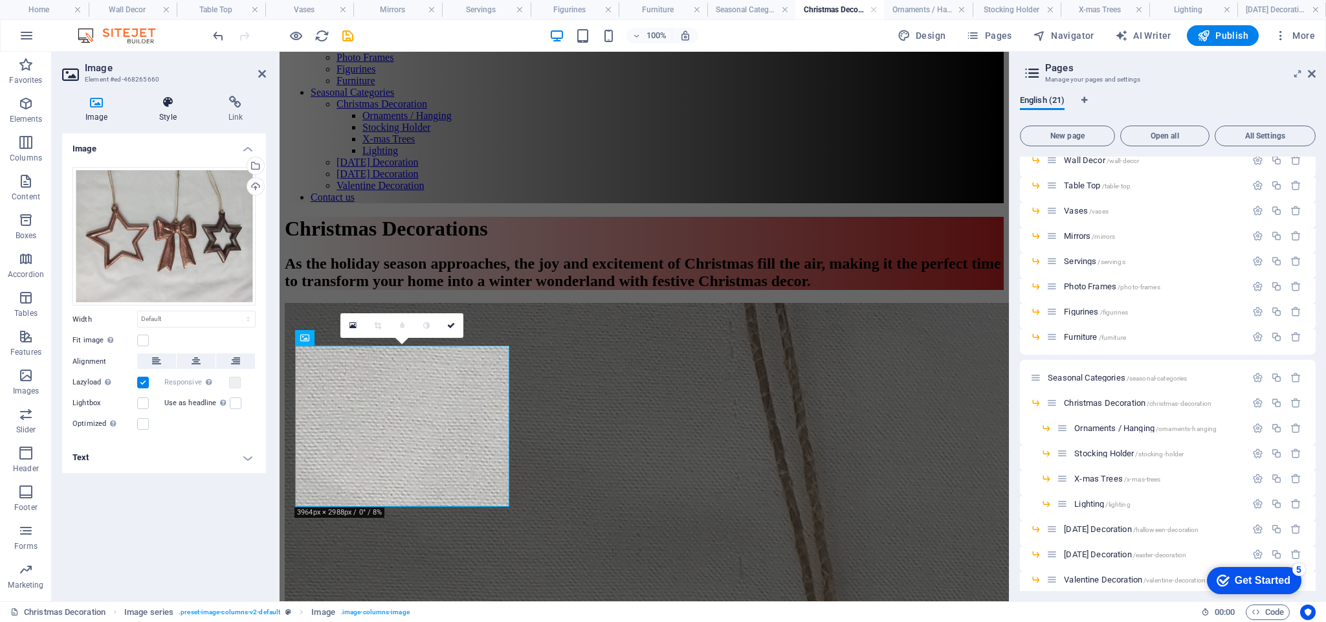
click at [163, 113] on h4 "Style" at bounding box center [170, 109] width 69 height 27
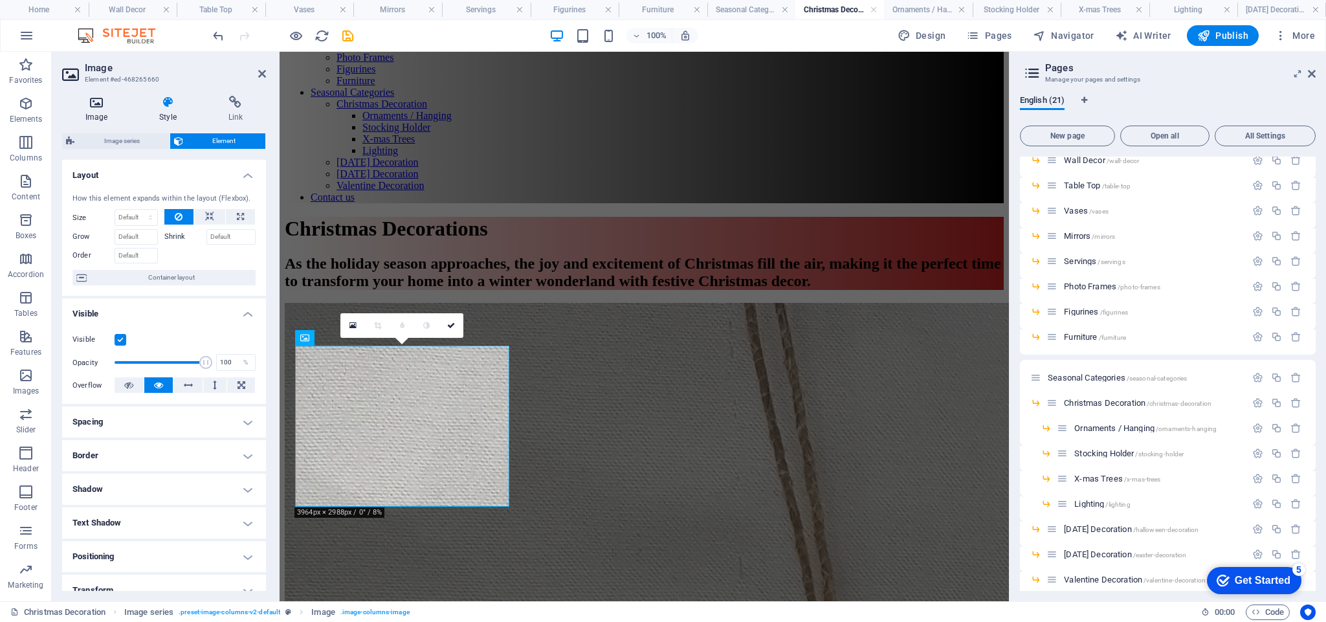
click at [95, 102] on icon at bounding box center [96, 102] width 69 height 13
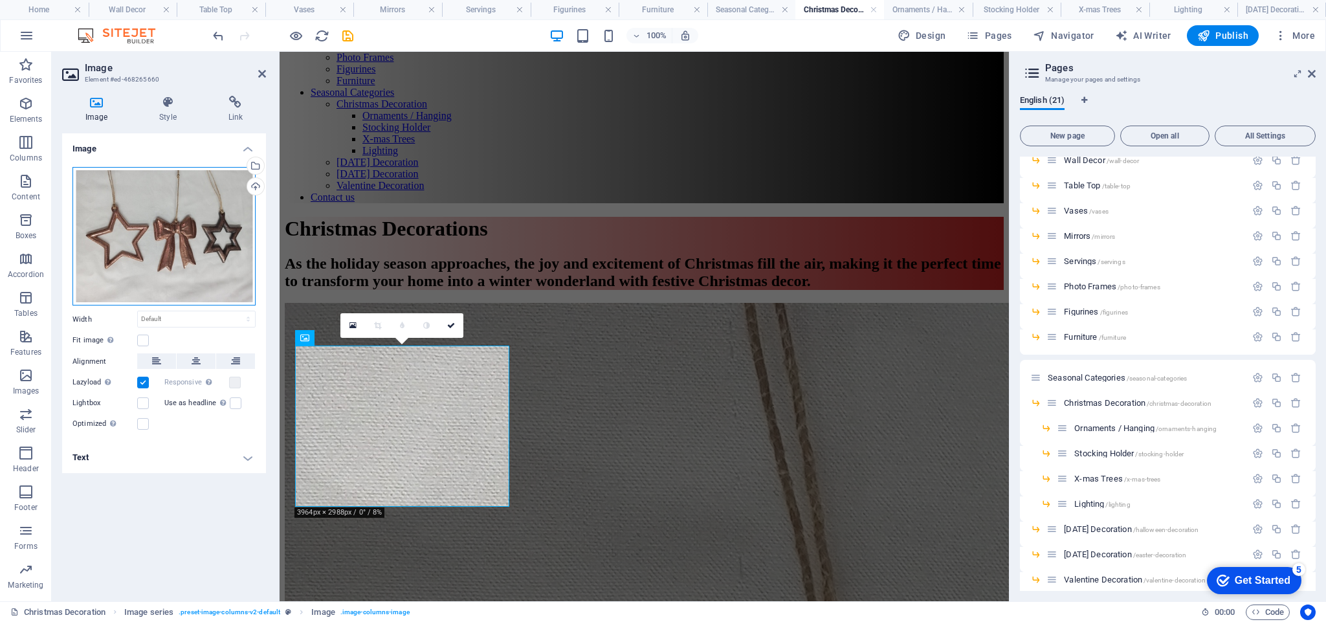
click at [156, 226] on div "Drag files here, click to choose files or select files from Files or our free s…" at bounding box center [164, 236] width 183 height 139
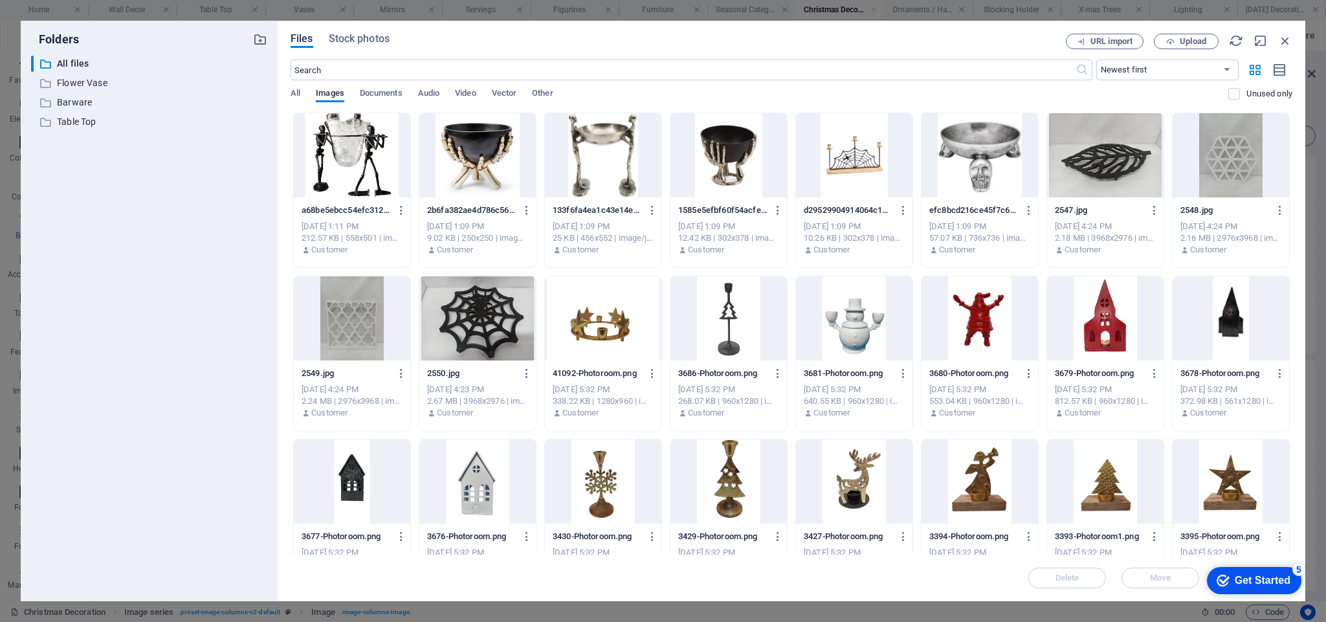
drag, startPoint x: 1290, startPoint y: 303, endPoint x: 1292, endPoint y: 330, distance: 27.3
click at [1292, 330] on div "Drop files here to upload them instantly a68be5ebcc54efc312ac36021c9be78e-Photo…" at bounding box center [792, 334] width 1002 height 442
drag, startPoint x: 2492, startPoint y: 891, endPoint x: 1253, endPoint y: 581, distance: 1277.2
click at [1220, 480] on div at bounding box center [1231, 482] width 117 height 84
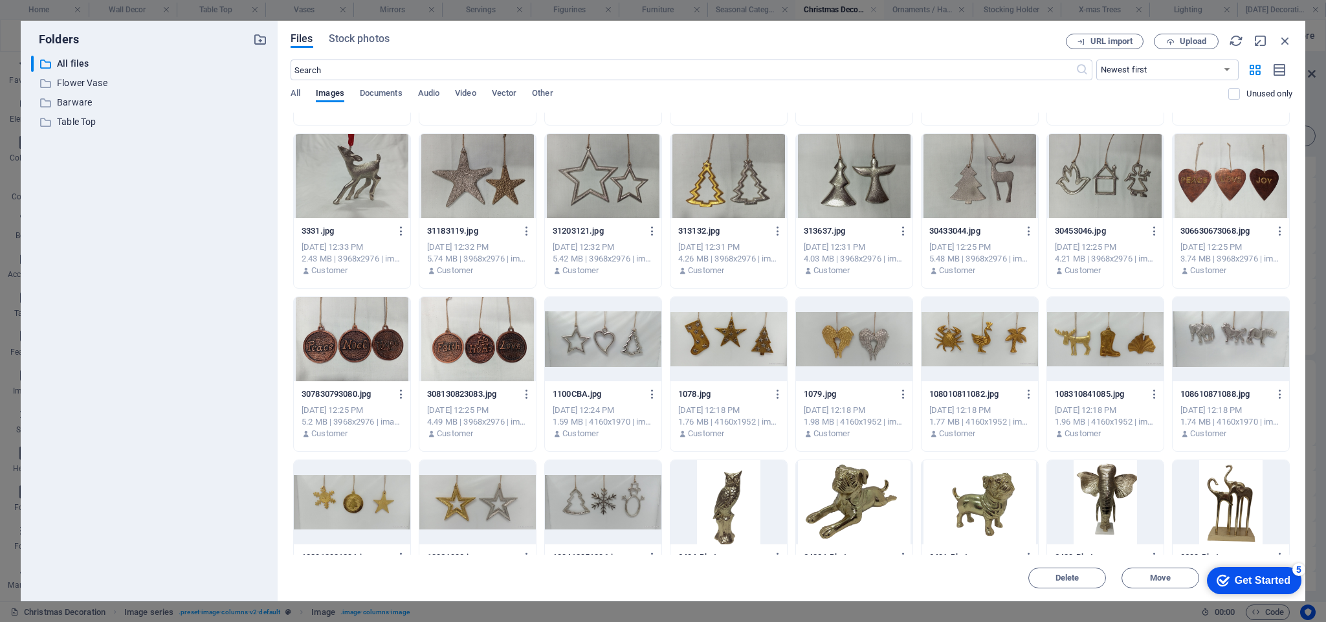
scroll to position [1612, 0]
click at [704, 337] on div at bounding box center [729, 338] width 117 height 84
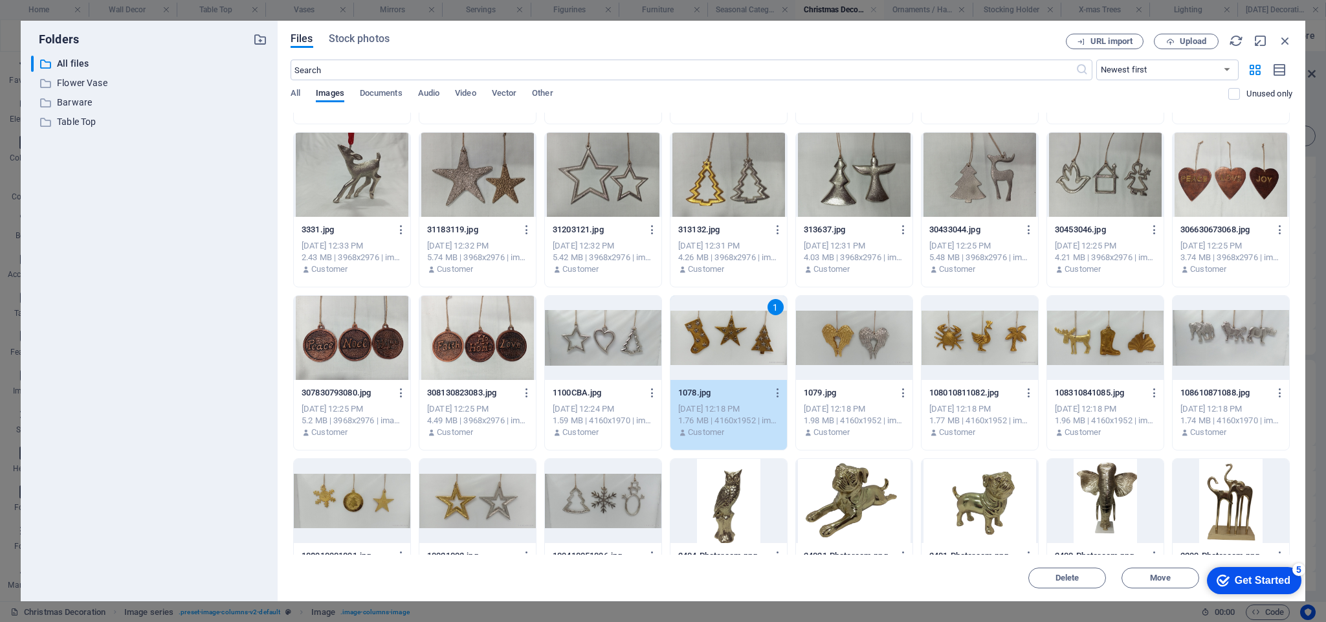
click at [704, 337] on div "1" at bounding box center [729, 338] width 117 height 84
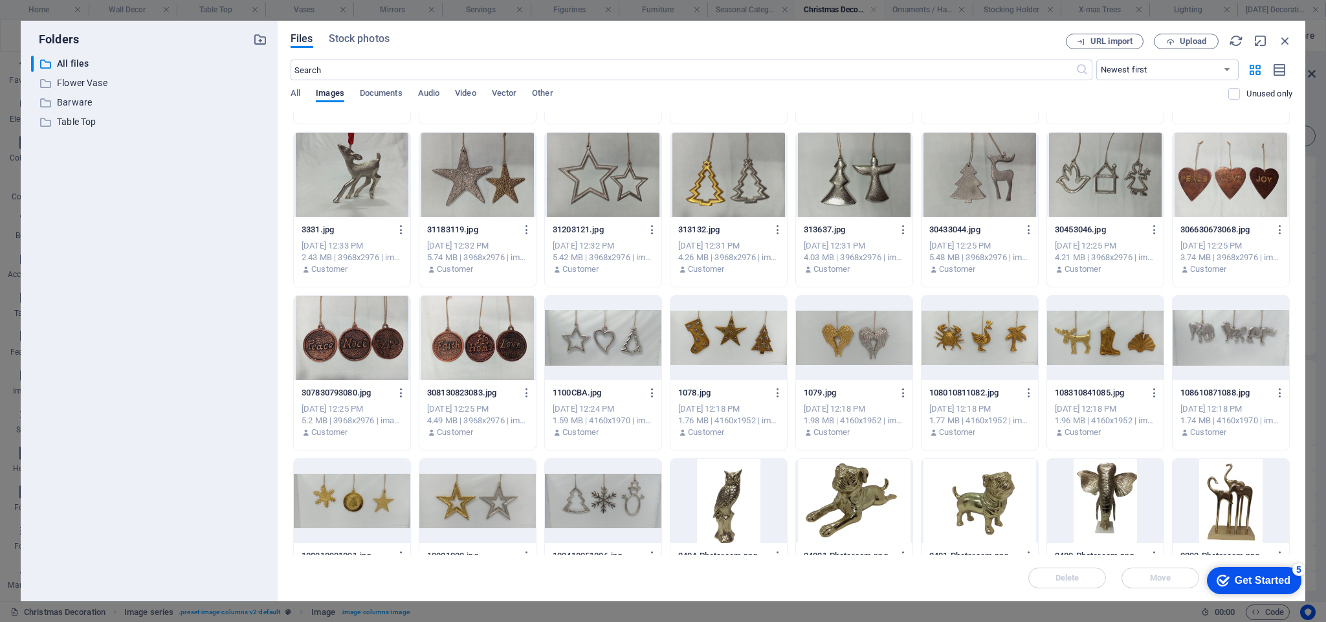
click at [704, 337] on div at bounding box center [729, 338] width 117 height 84
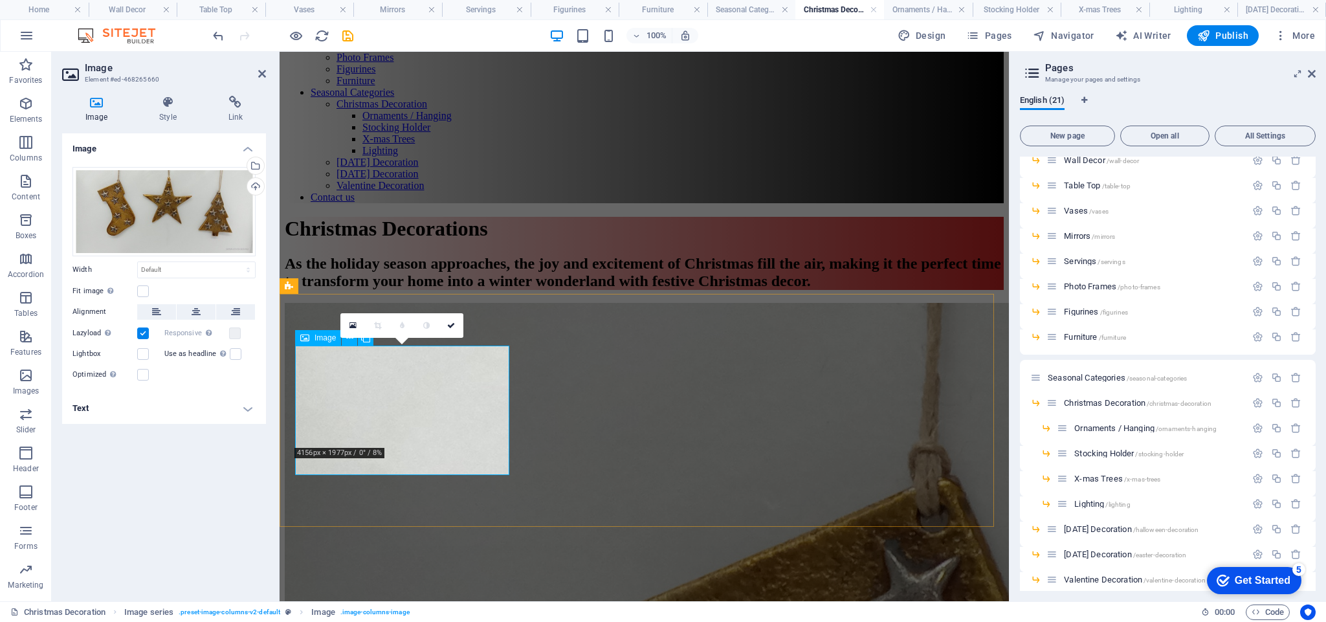
click at [192, 317] on icon at bounding box center [196, 312] width 9 height 16
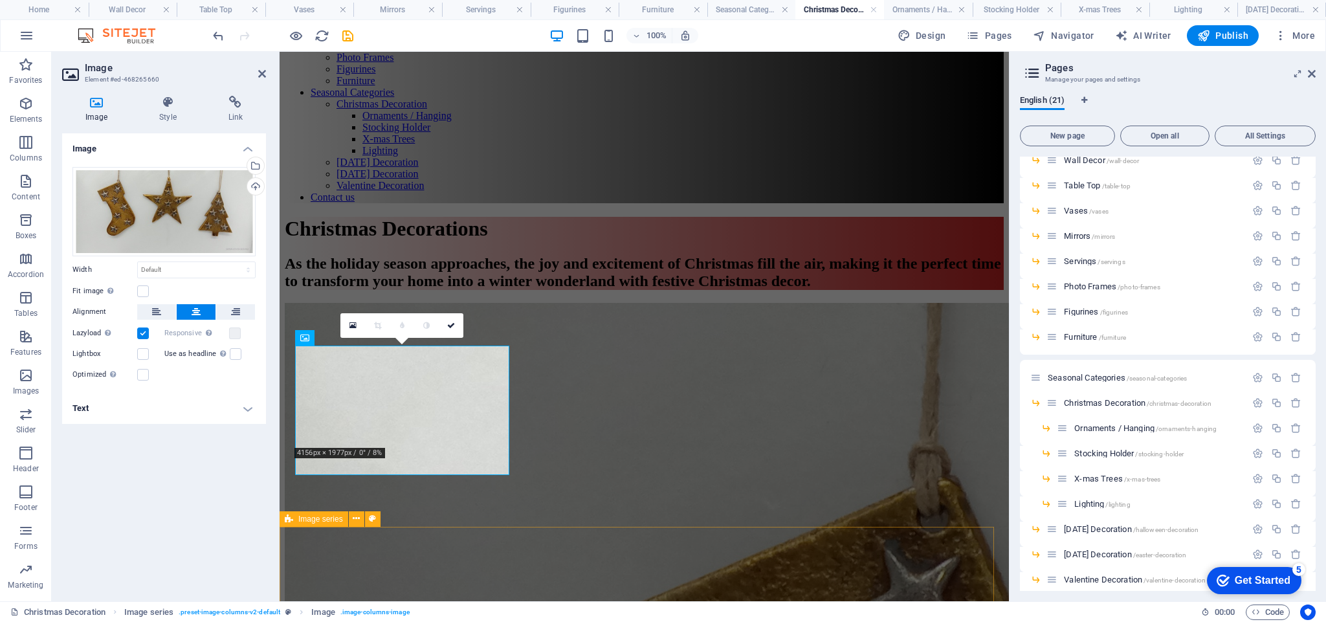
drag, startPoint x: 620, startPoint y: 577, endPoint x: 568, endPoint y: 493, distance: 98.3
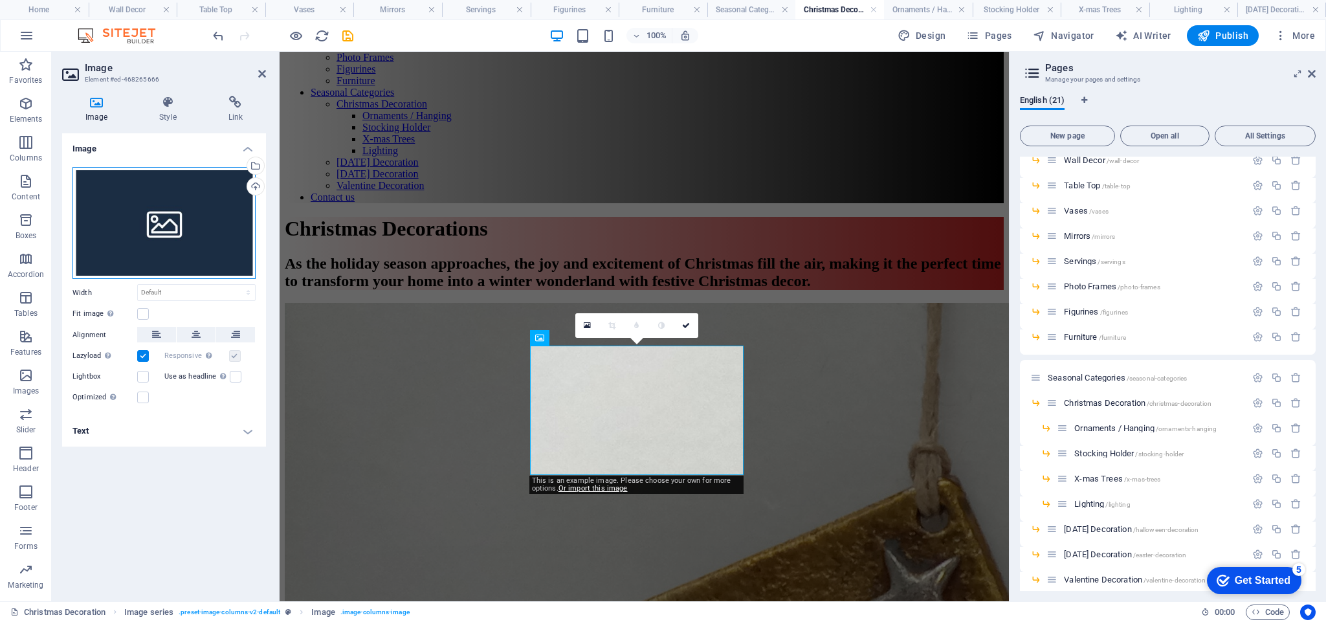
click at [144, 181] on div "Drag files here, click to choose files or select files from Files or our free s…" at bounding box center [164, 223] width 183 height 113
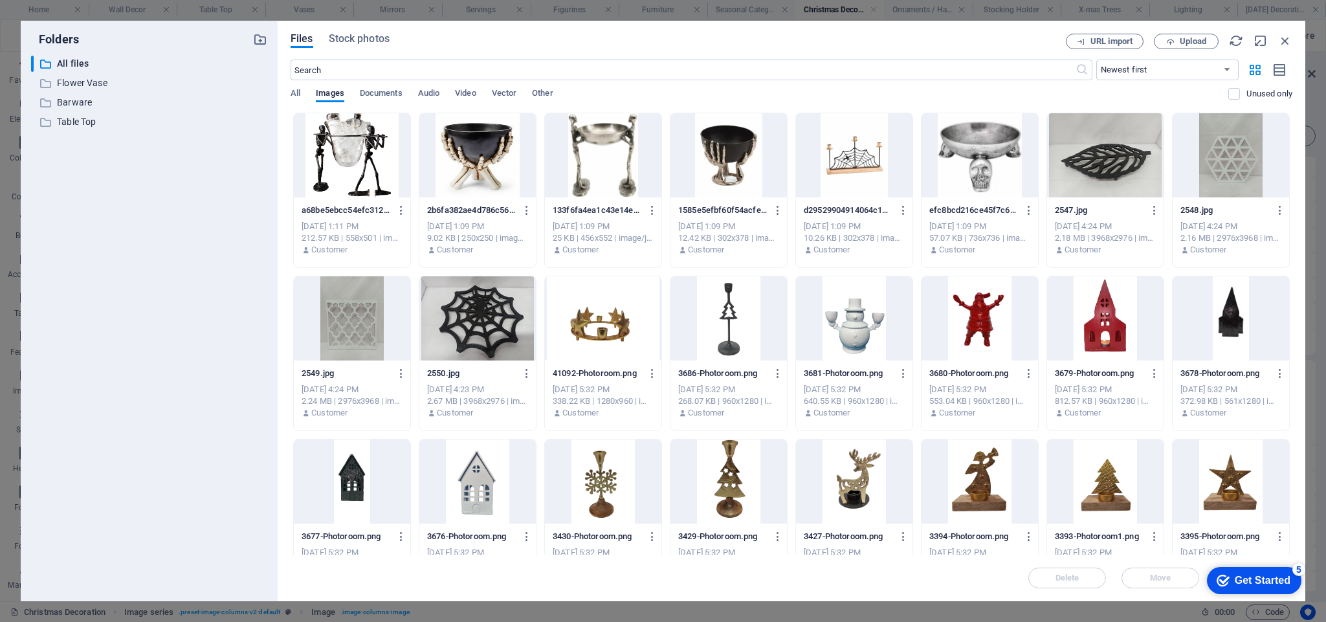
drag, startPoint x: 1290, startPoint y: 230, endPoint x: 1292, endPoint y: 276, distance: 46.6
click at [1292, 276] on div "Drop files here to upload them instantly a68be5ebcc54efc312ac36021c9be78e-Photo…" at bounding box center [792, 334] width 1002 height 442
click at [1259, 324] on div at bounding box center [1231, 318] width 117 height 84
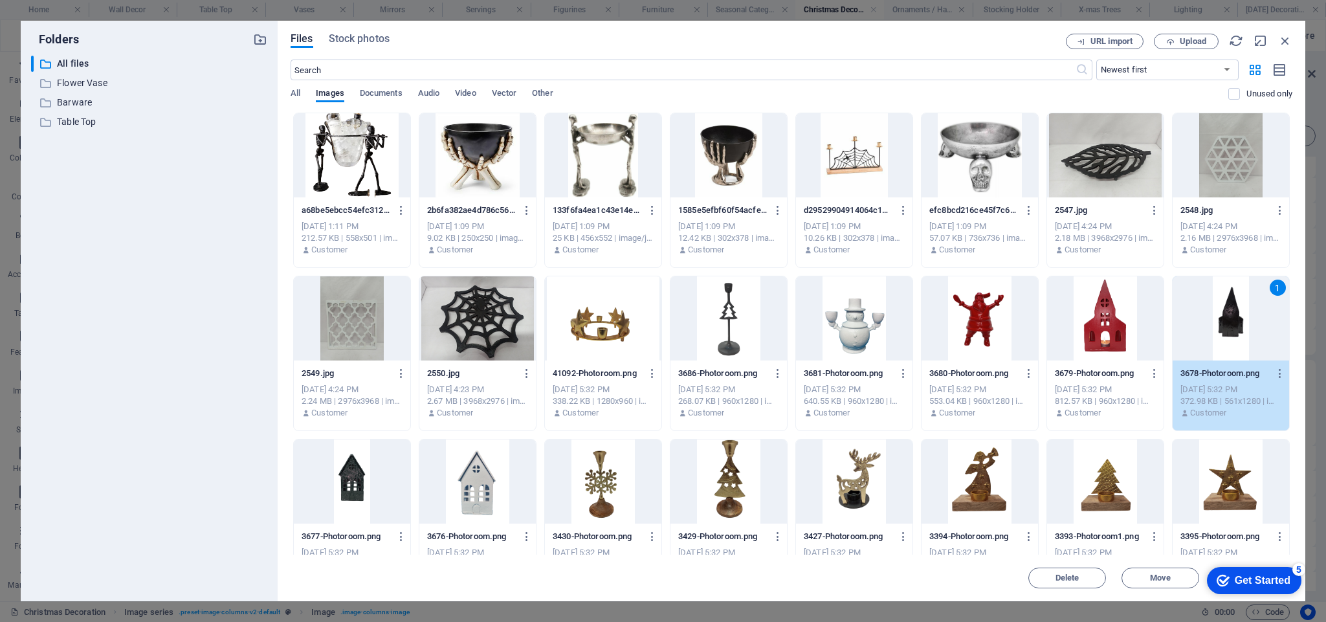
drag, startPoint x: 1290, startPoint y: 297, endPoint x: 1263, endPoint y: 317, distance: 33.8
click at [1263, 317] on div "a68be5ebcc54efc312ac36021c9be78e-Photoroom.png a68be5ebcc54efc312ac36021c9be78e…" at bounding box center [792, 435] width 1002 height 645
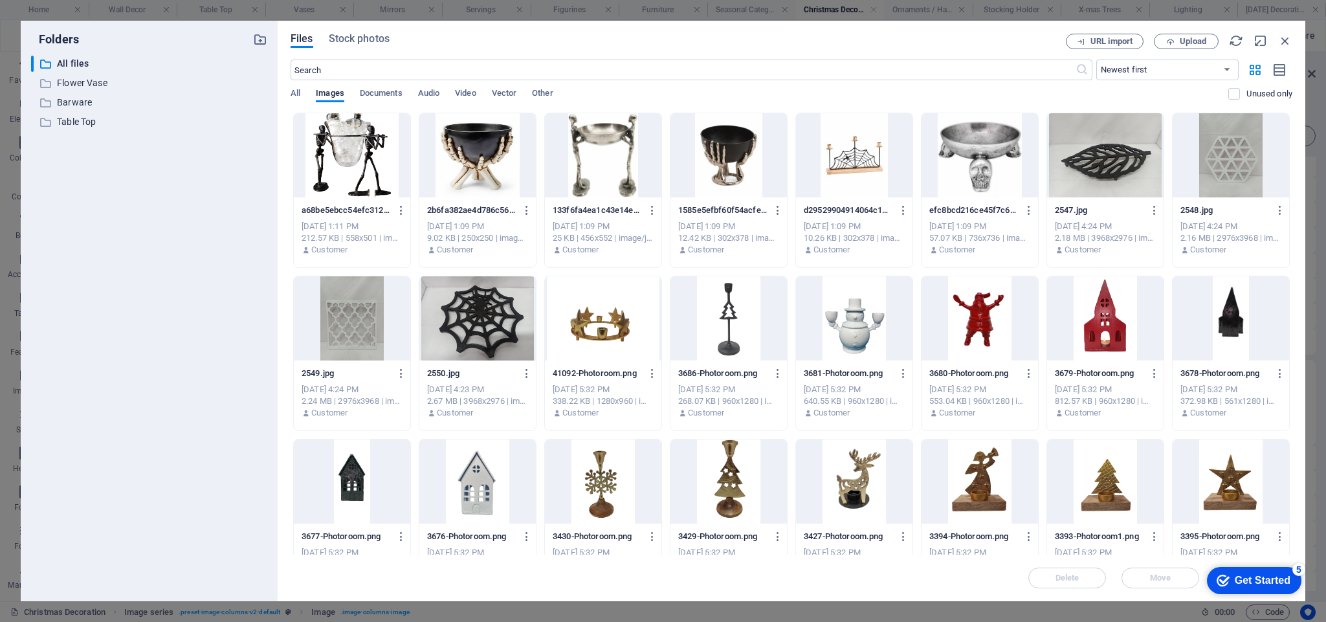
click at [1263, 317] on div at bounding box center [1231, 318] width 117 height 84
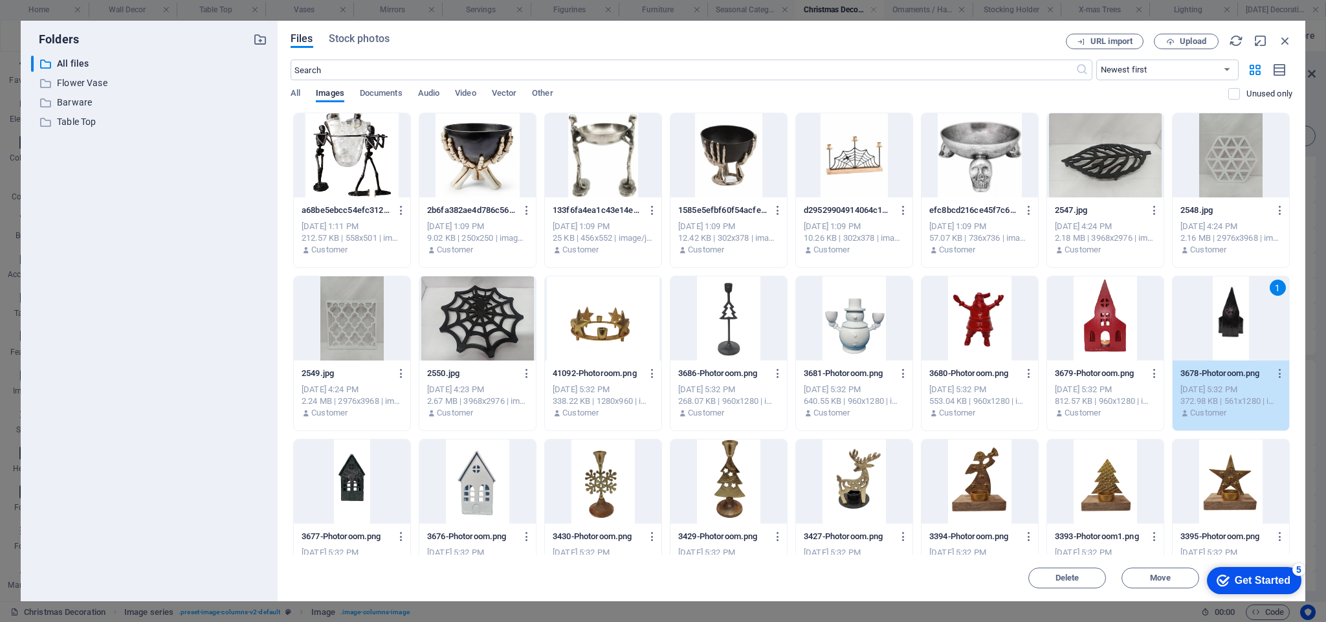
click at [1263, 317] on div "1" at bounding box center [1231, 318] width 117 height 84
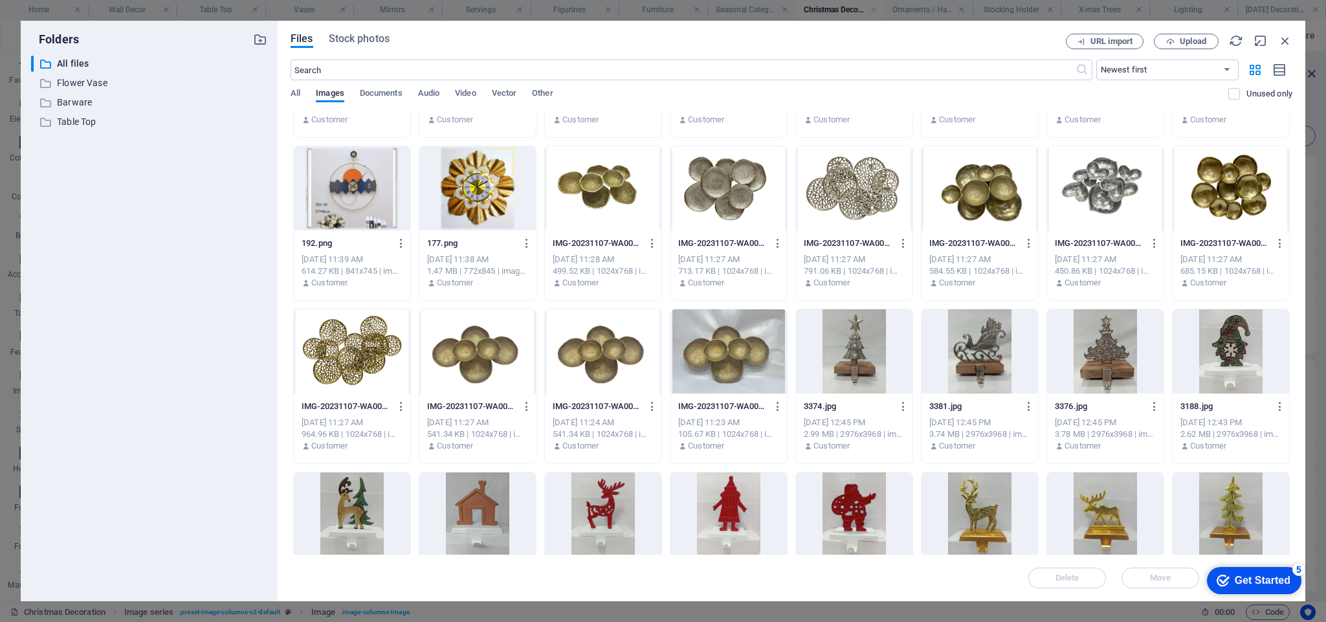
scroll to position [950, 0]
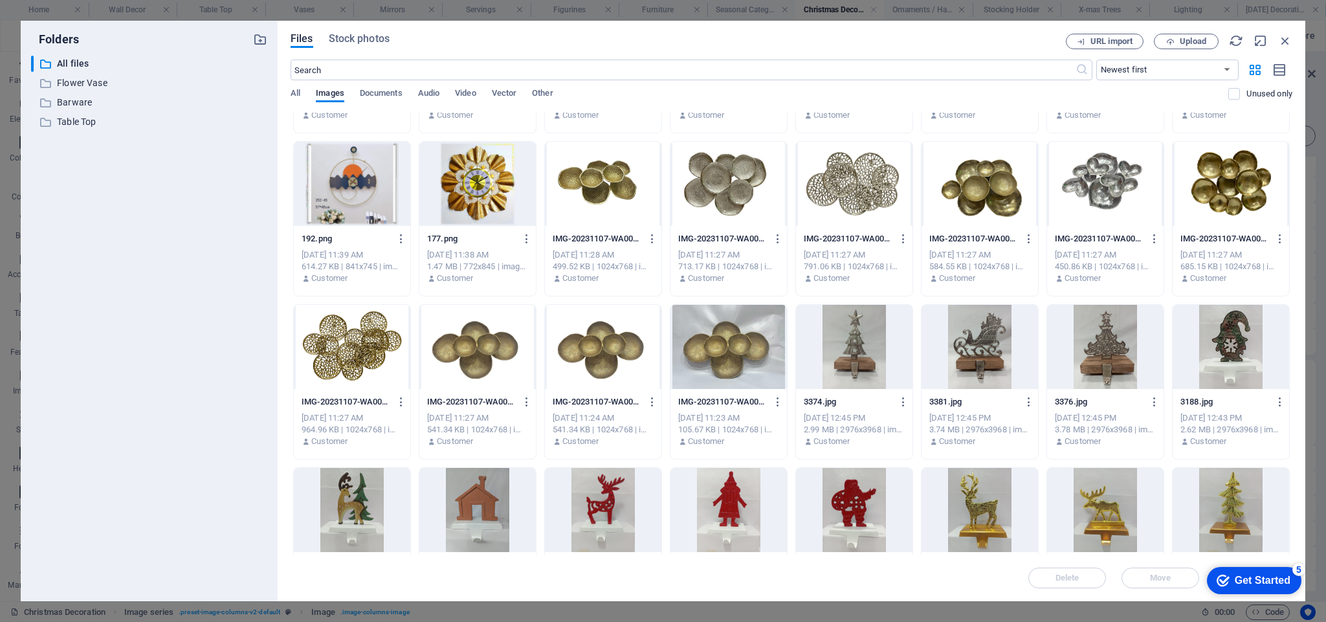
click at [851, 348] on div at bounding box center [854, 347] width 117 height 84
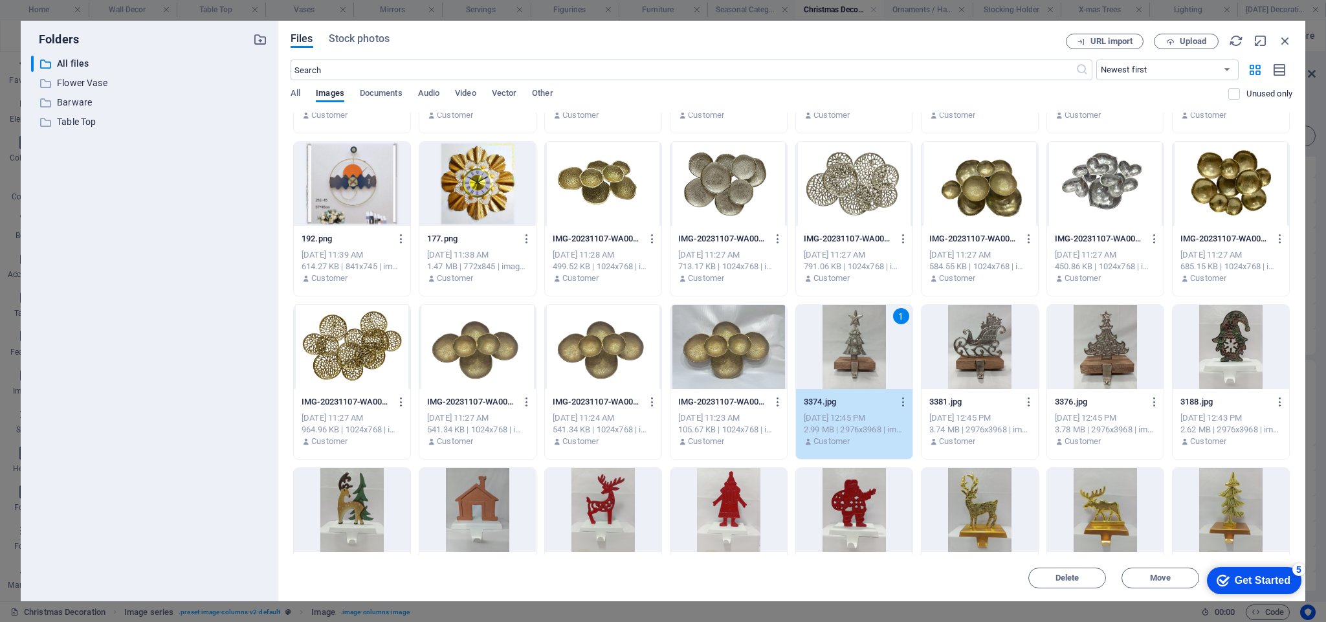
click at [851, 348] on div "1" at bounding box center [854, 347] width 117 height 84
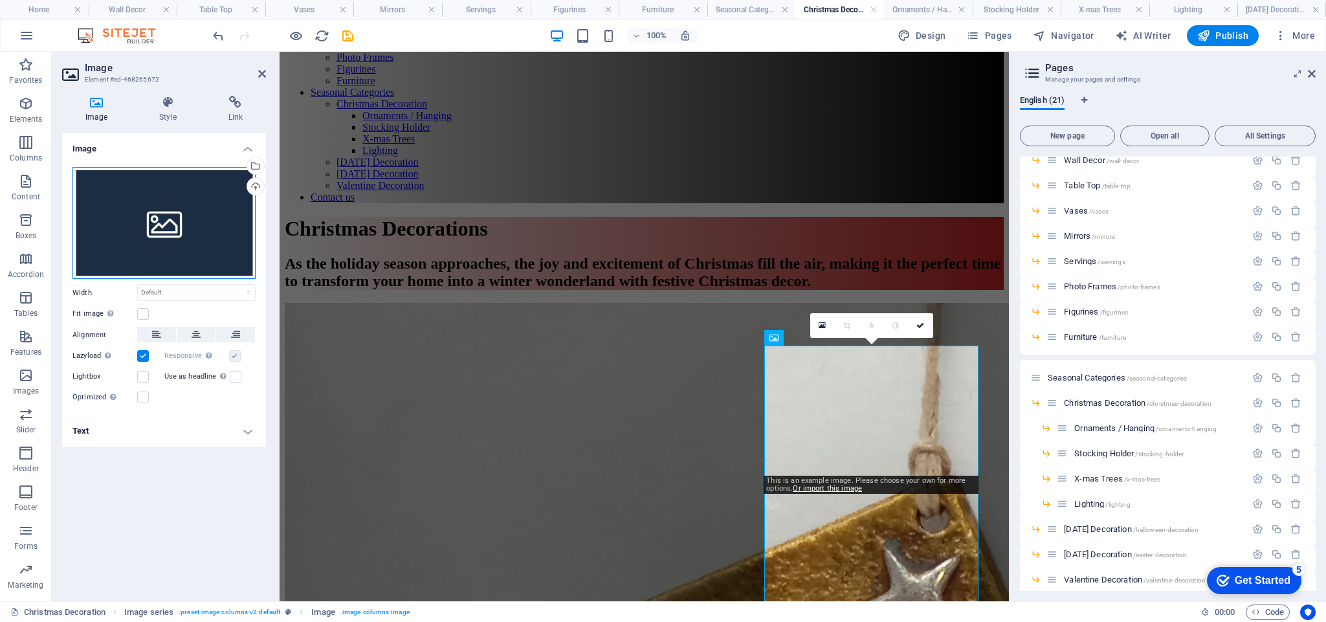
click at [130, 238] on div "Drag files here, click to choose files or select files from Files or our free s…" at bounding box center [164, 223] width 183 height 113
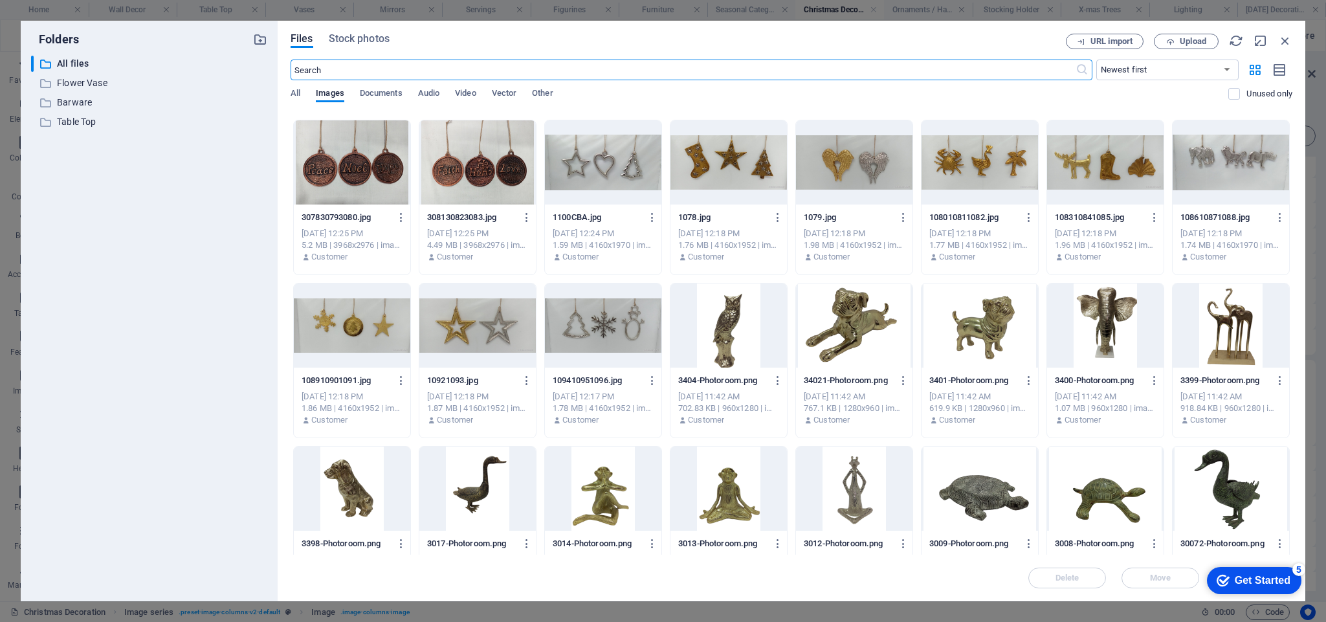
scroll to position [2026, 0]
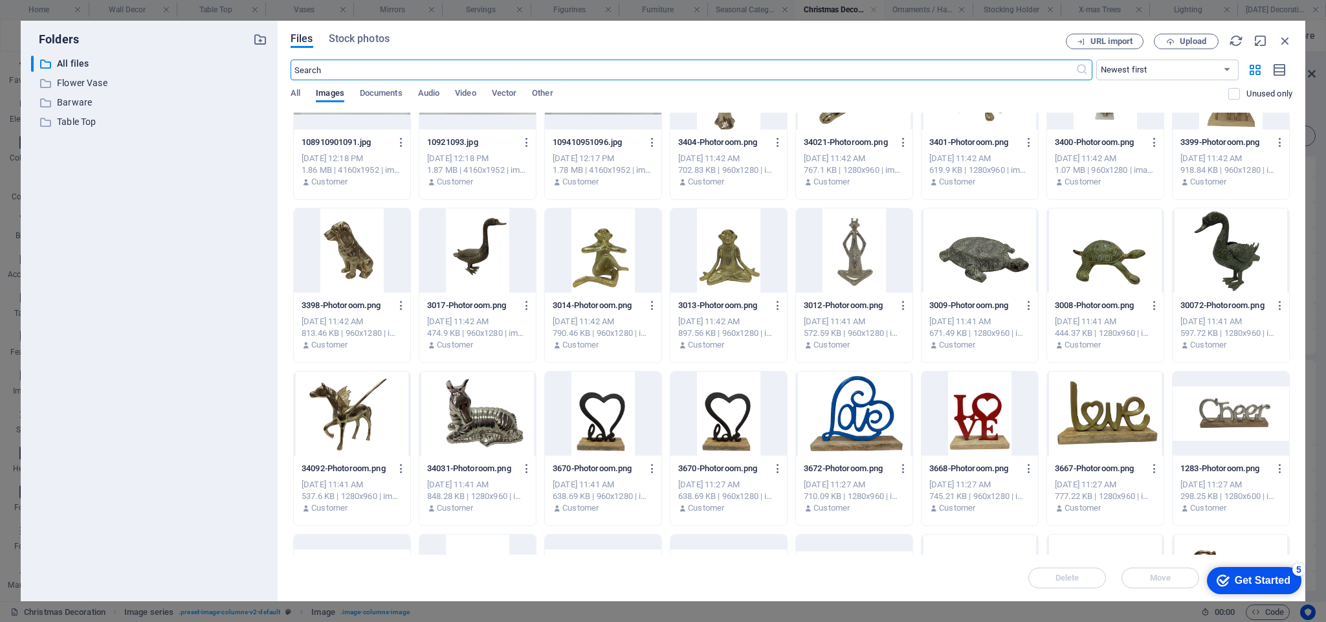
drag, startPoint x: 1291, startPoint y: 396, endPoint x: 104, endPoint y: 31, distance: 1242.7
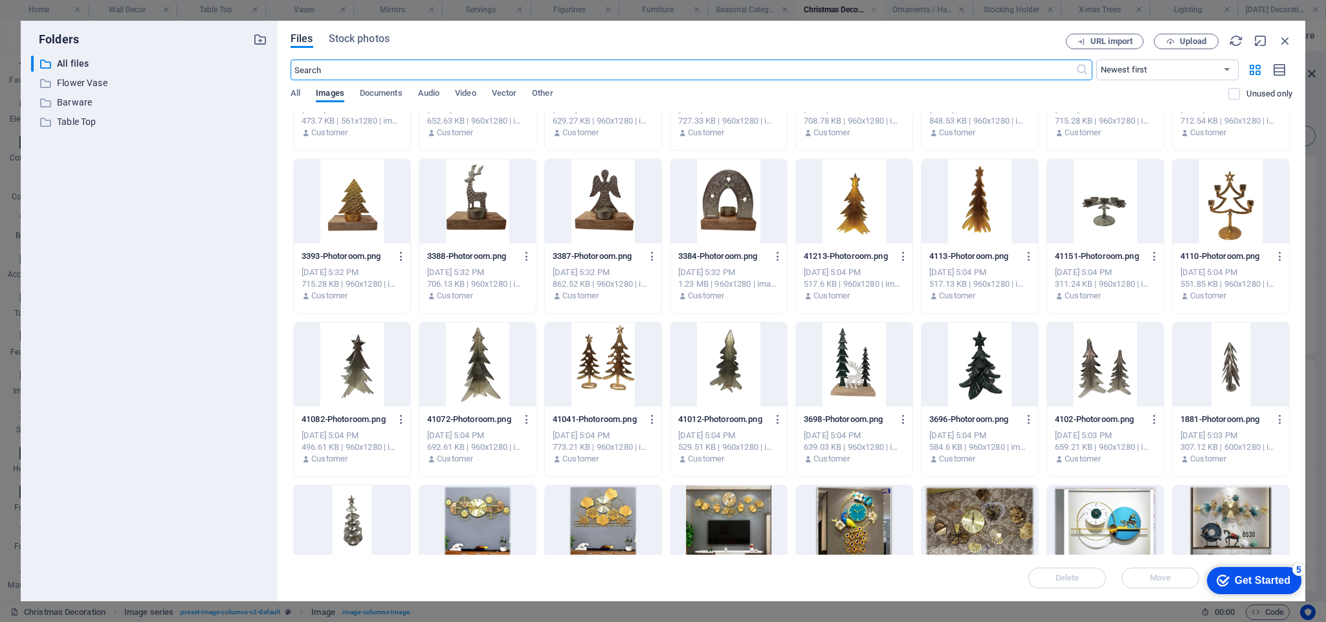
scroll to position [451, 0]
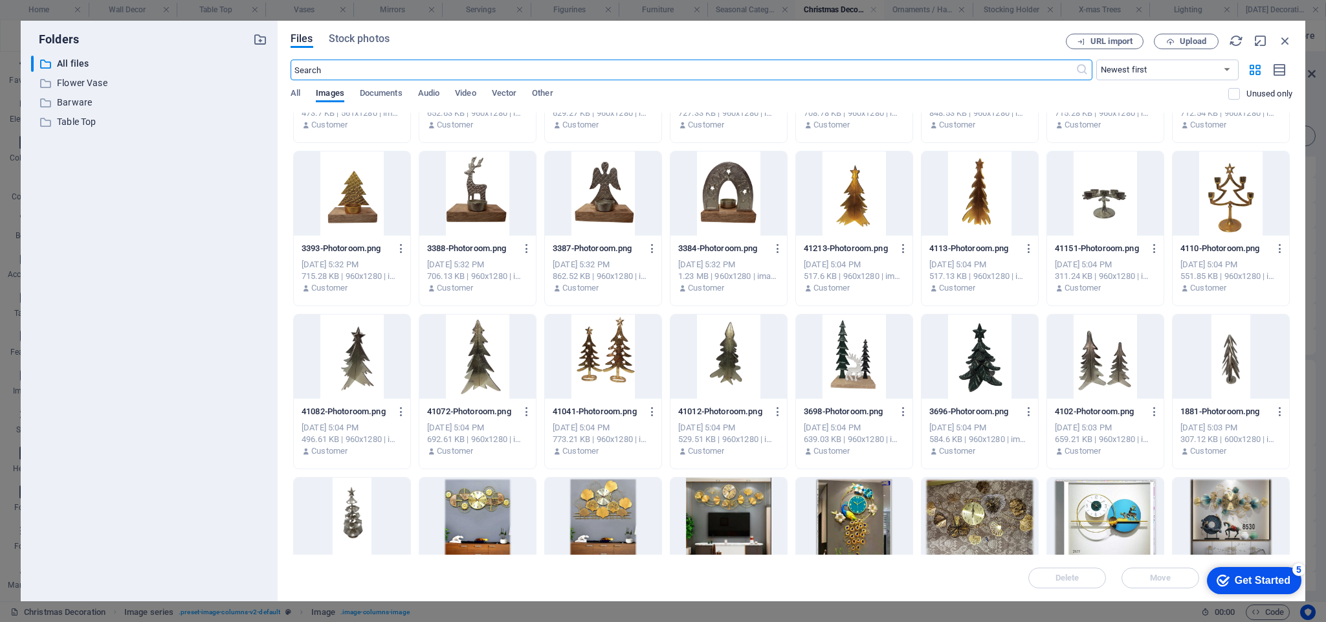
click at [487, 350] on div at bounding box center [477, 357] width 117 height 84
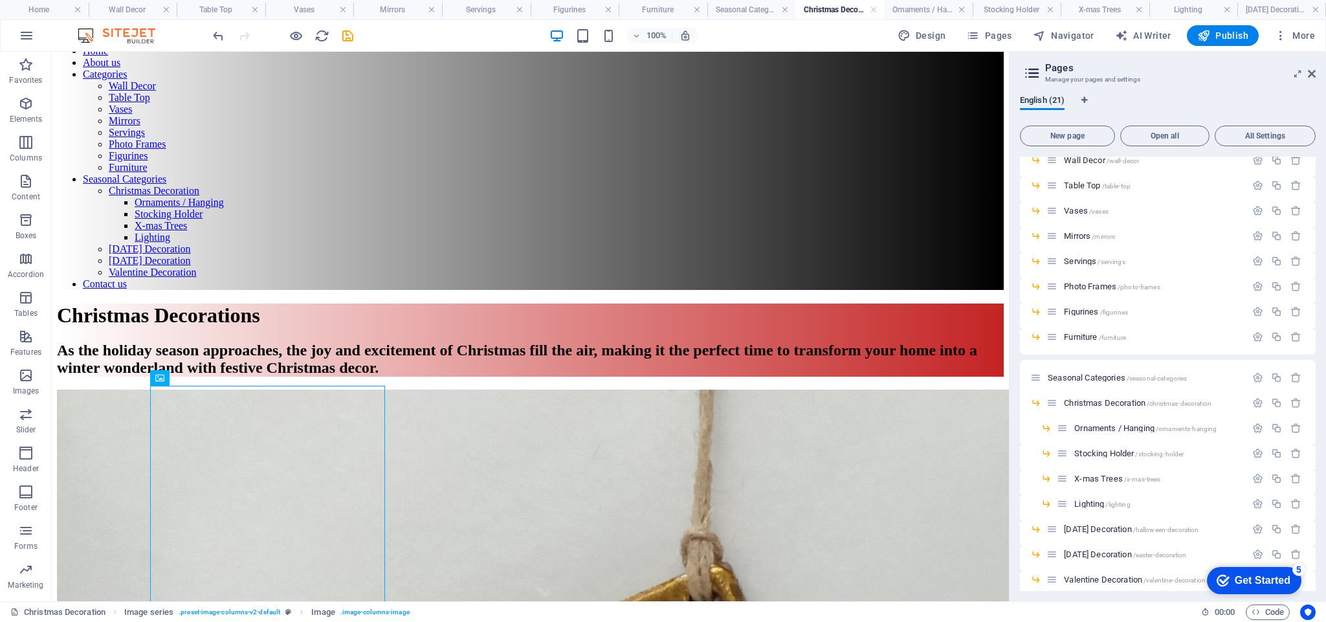
scroll to position [28, 0]
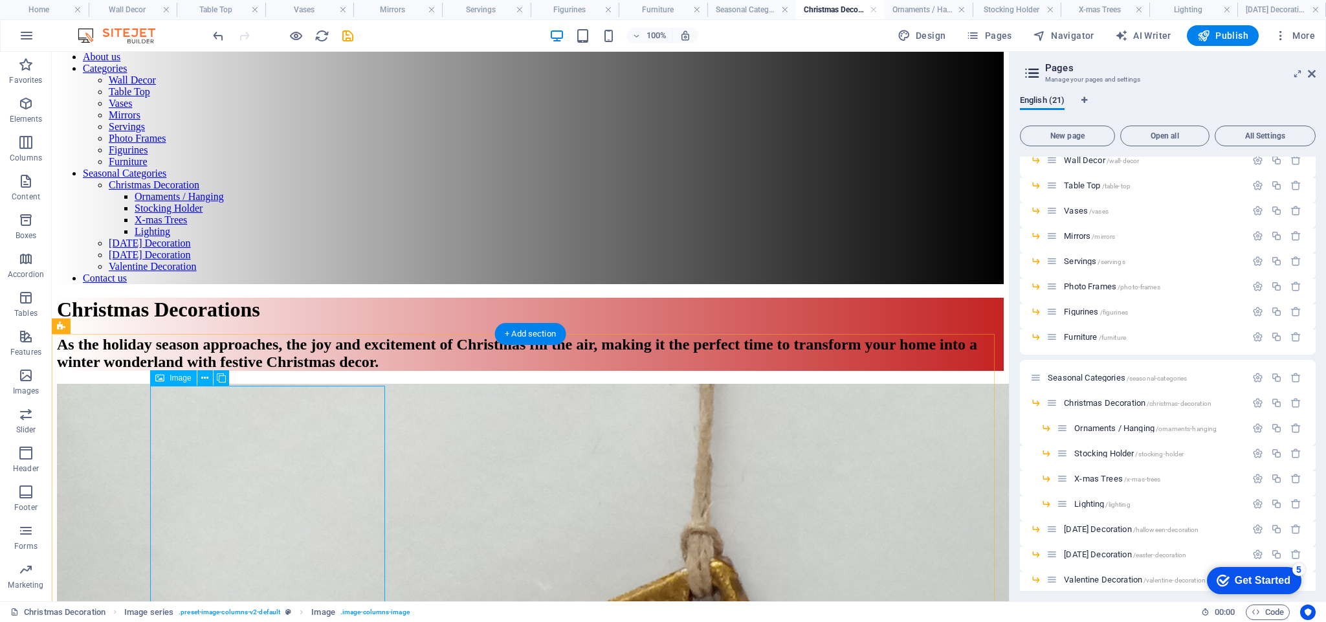
click at [148, 333] on icon at bounding box center [144, 327] width 7 height 14
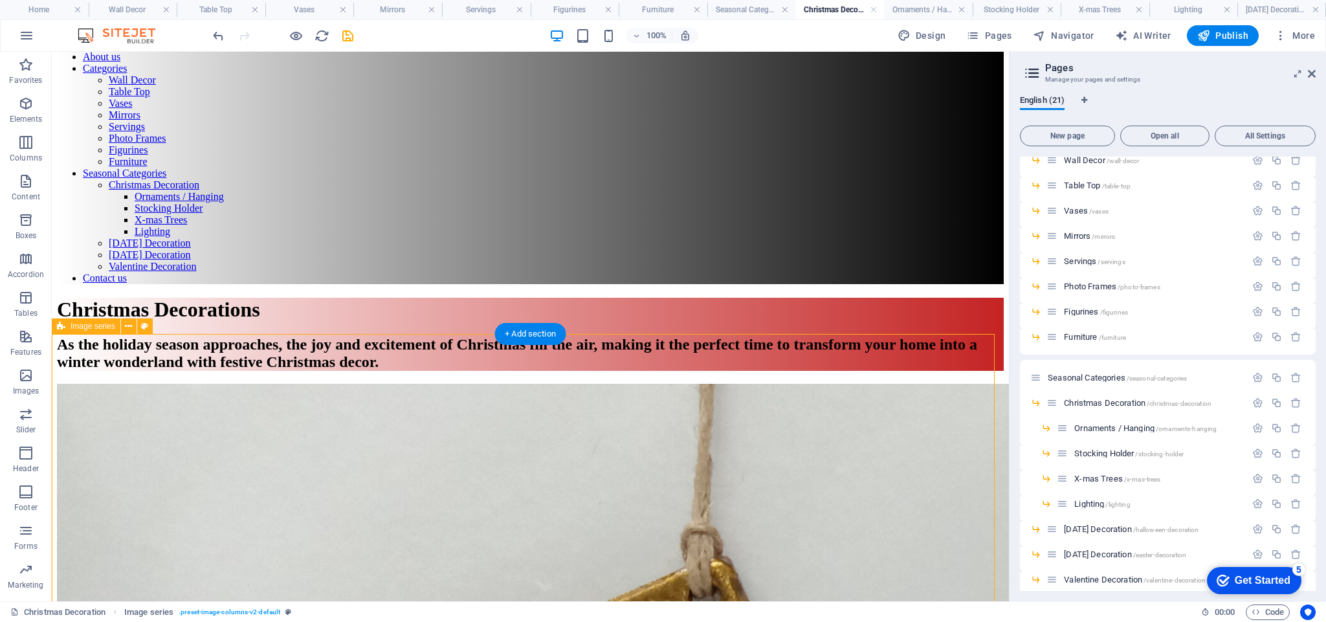
click at [148, 333] on icon at bounding box center [144, 327] width 7 height 14
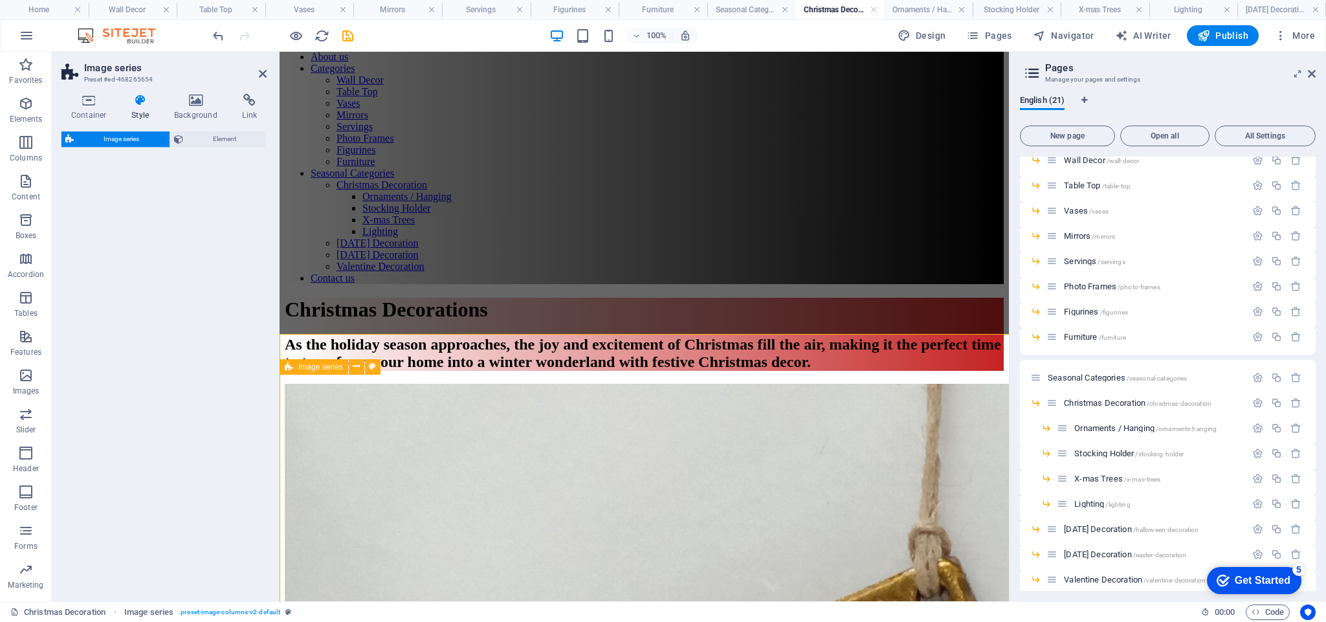
select select "rem"
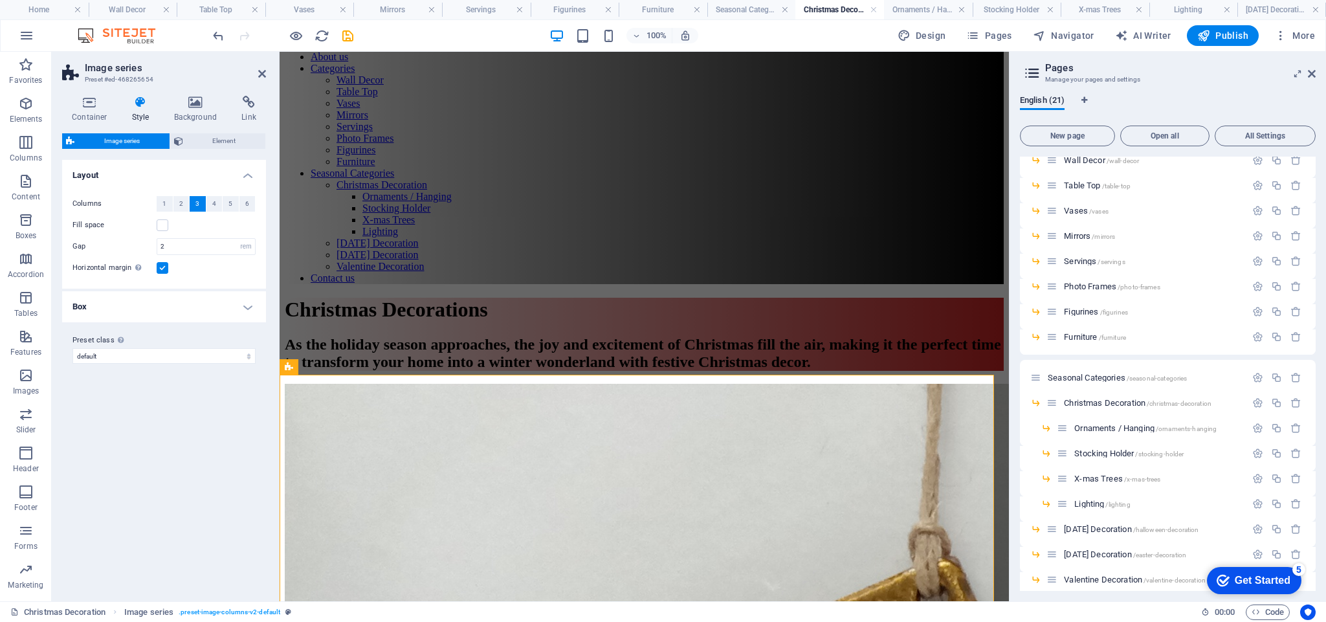
drag, startPoint x: 212, startPoint y: 204, endPoint x: 195, endPoint y: 205, distance: 17.5
click at [212, 204] on span "4" at bounding box center [214, 204] width 4 height 16
click at [196, 204] on span "3" at bounding box center [198, 204] width 4 height 16
click at [214, 202] on span "4" at bounding box center [214, 204] width 4 height 16
click at [177, 427] on div "Variants Default Layout Columns 1 2 3 4 5 6 Fill space Gap 2 px rem % vw vh Hor…" at bounding box center [164, 375] width 204 height 431
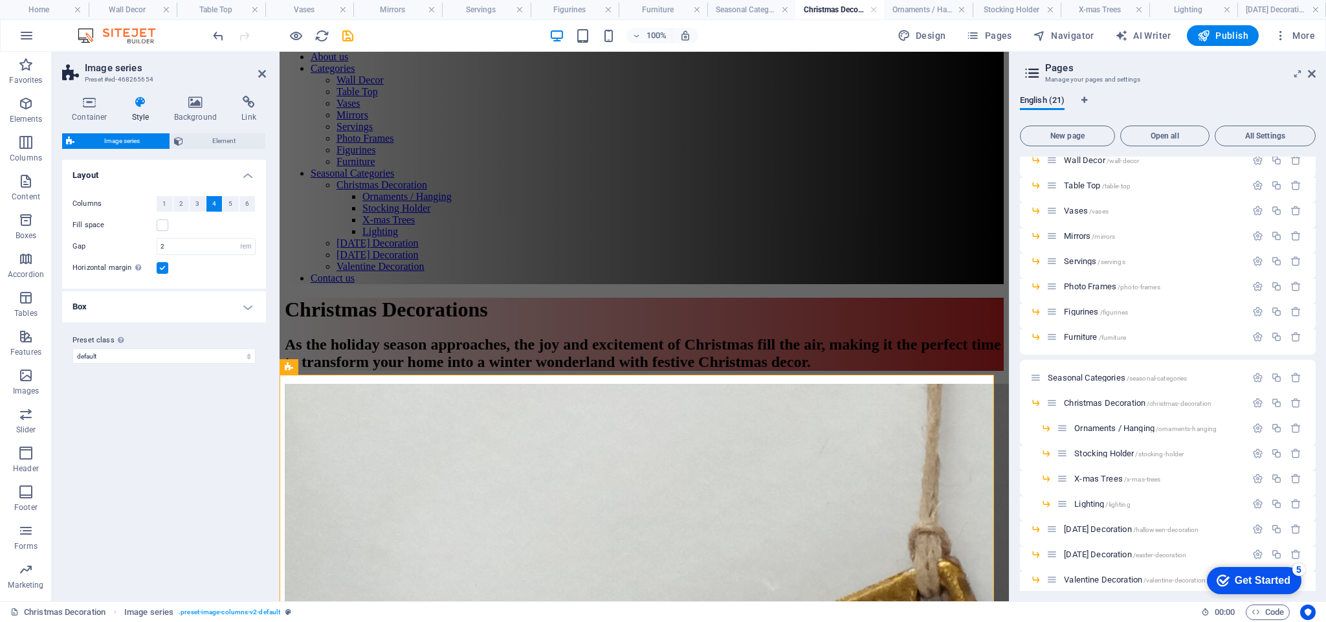
scroll to position [0, 0]
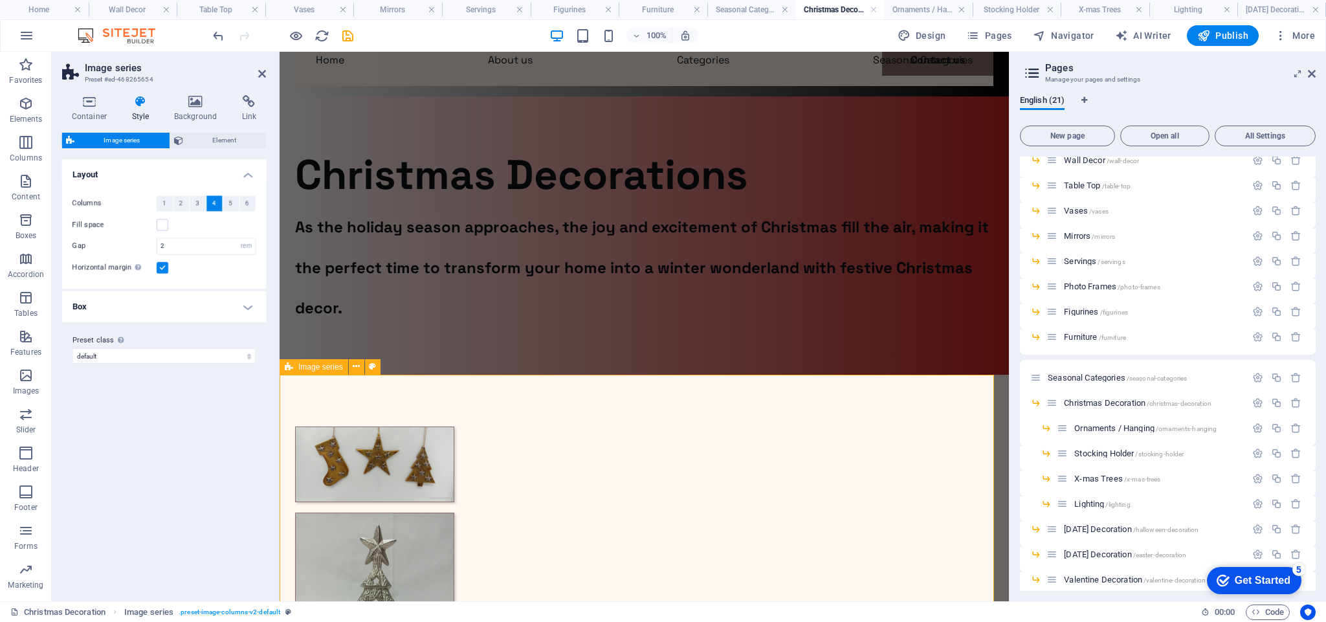
click at [82, 109] on h4 "Container" at bounding box center [92, 109] width 60 height 27
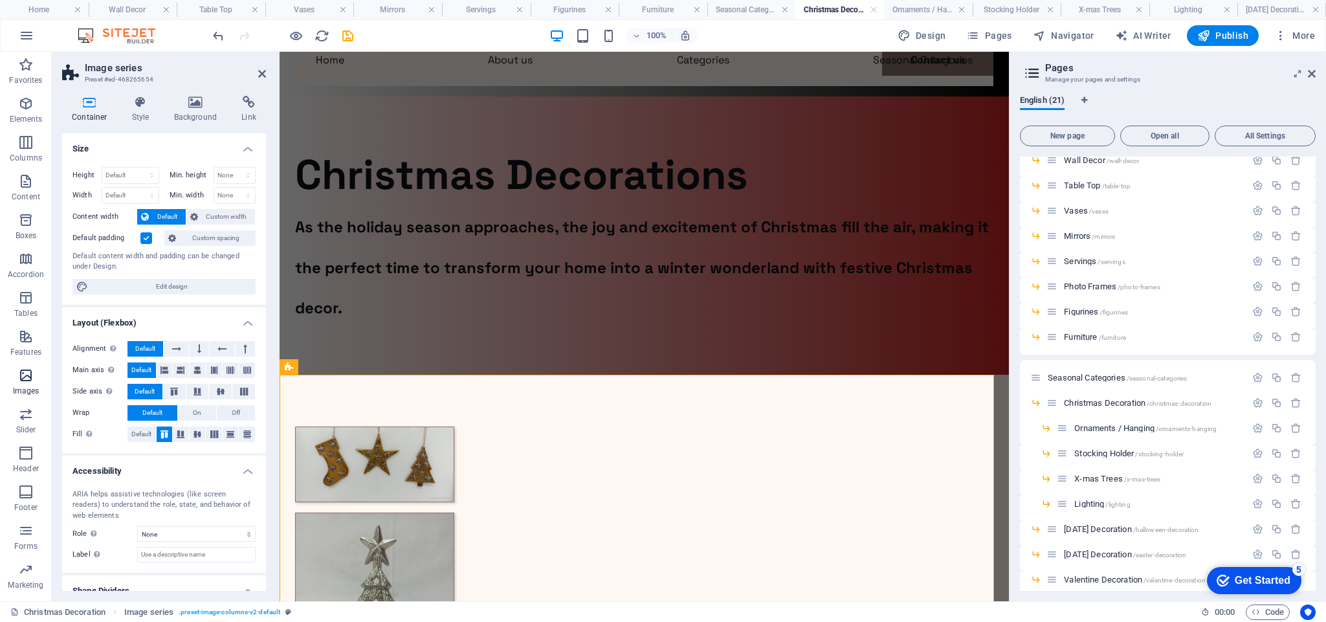
click at [22, 377] on icon "button" at bounding box center [26, 376] width 16 height 16
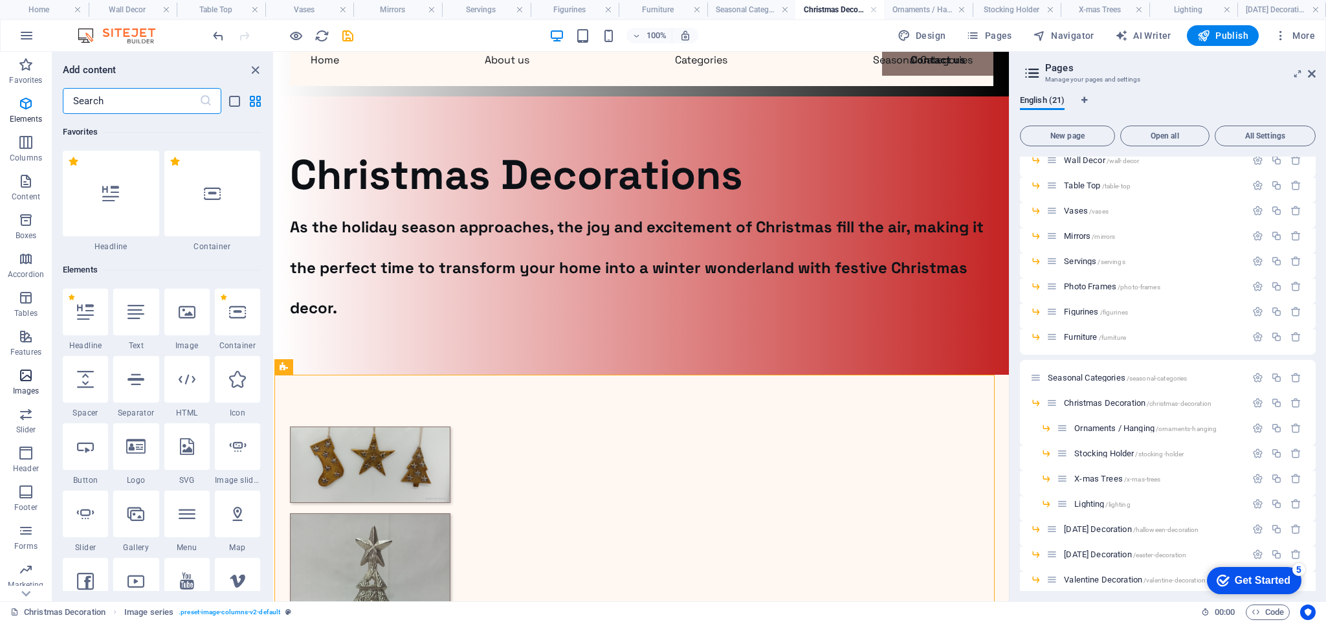
scroll to position [6563, 0]
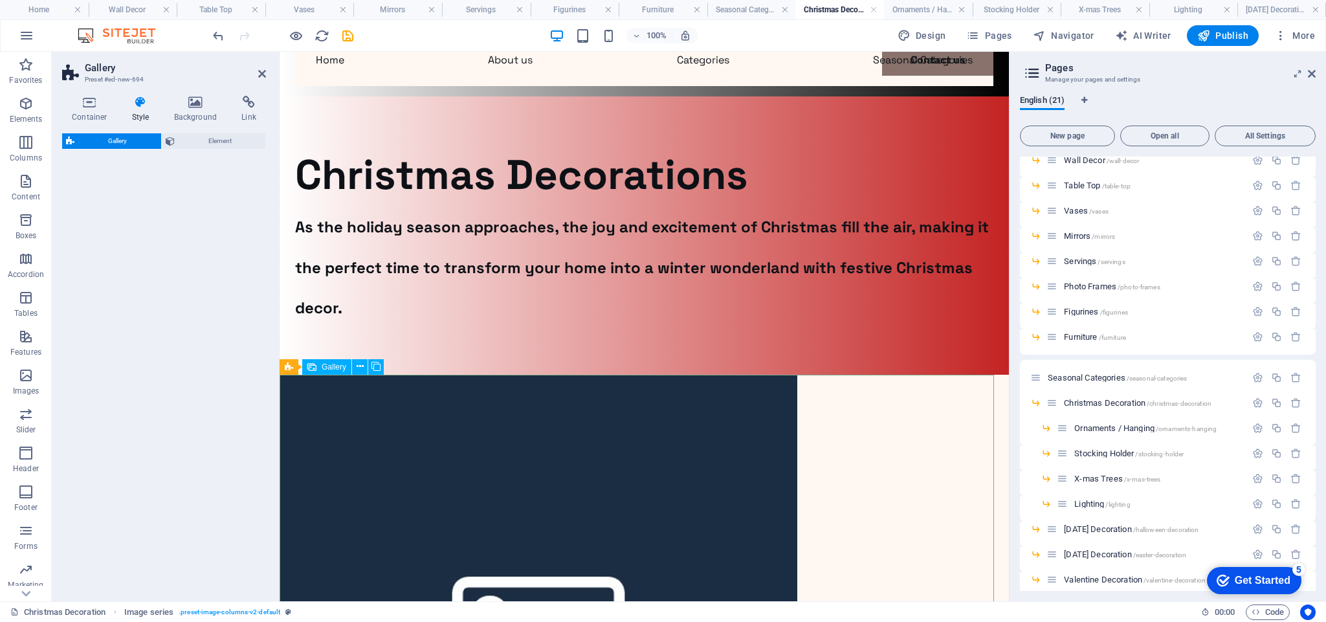
select select "rem"
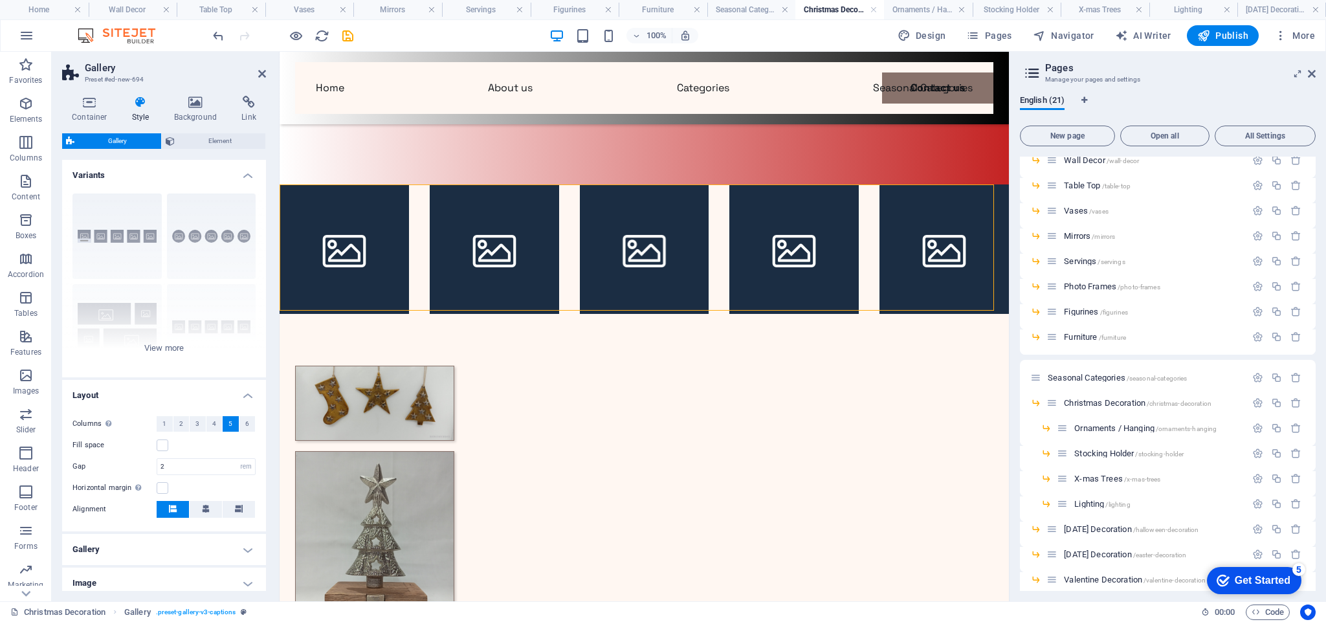
scroll to position [216, 0]
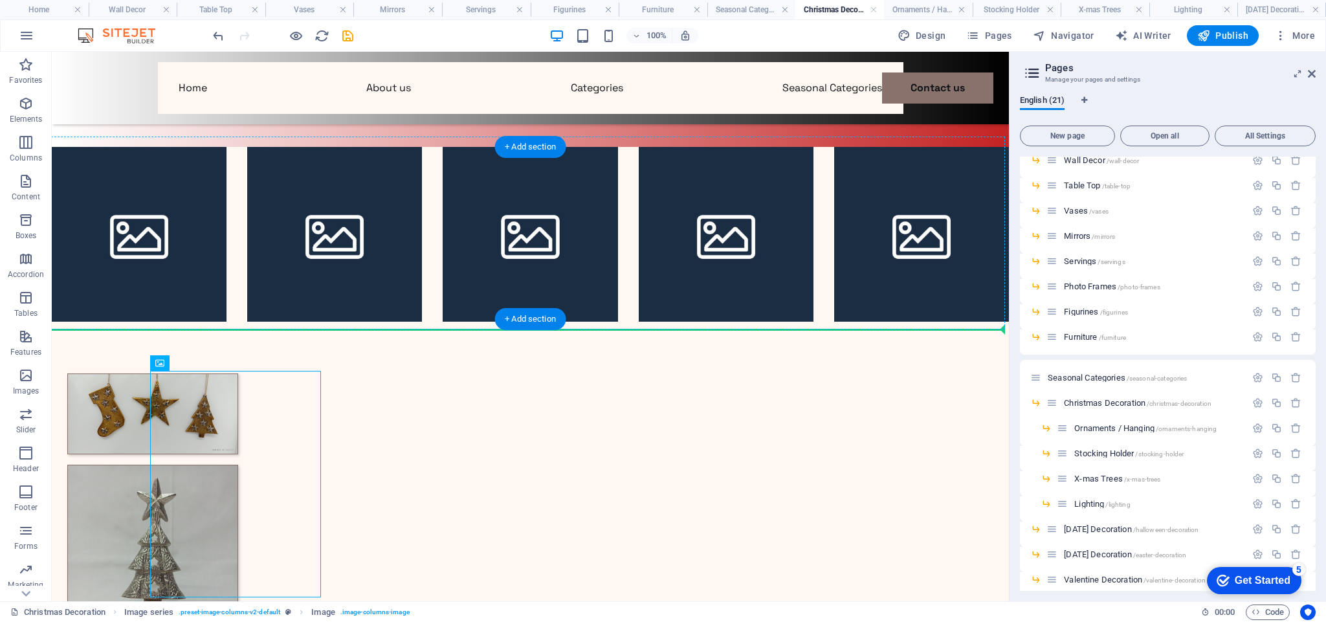
drag, startPoint x: 117, startPoint y: 408, endPoint x: 346, endPoint y: 243, distance: 282.6
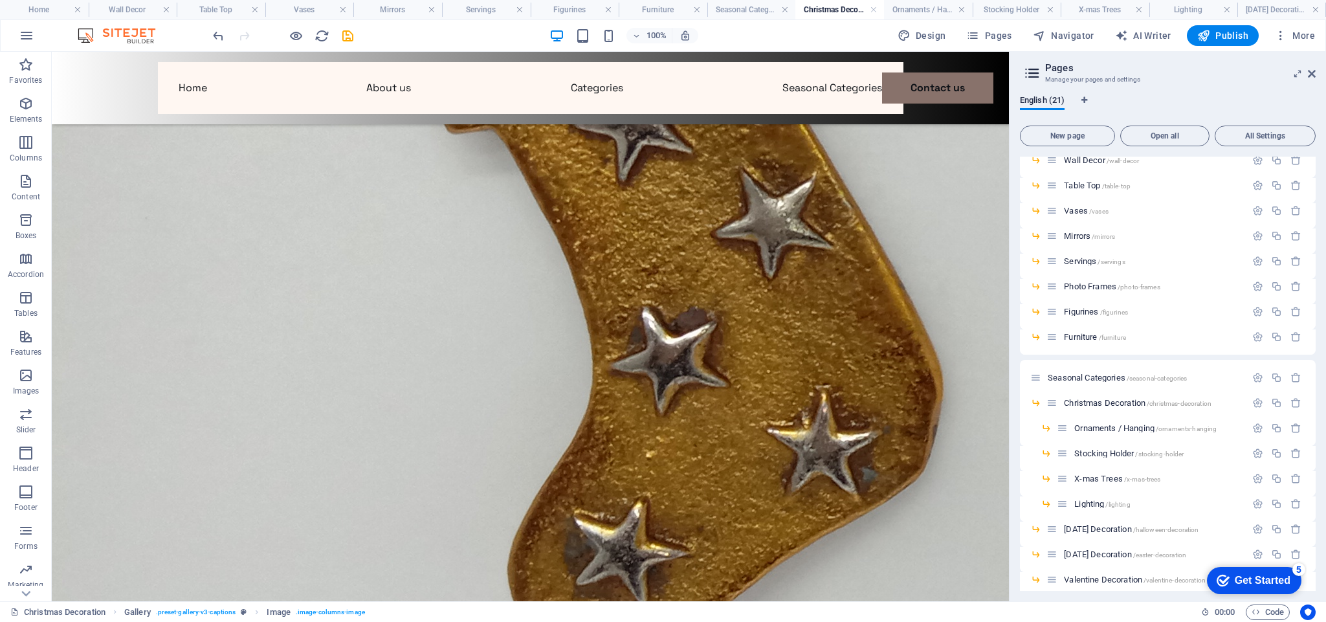
scroll to position [0, 0]
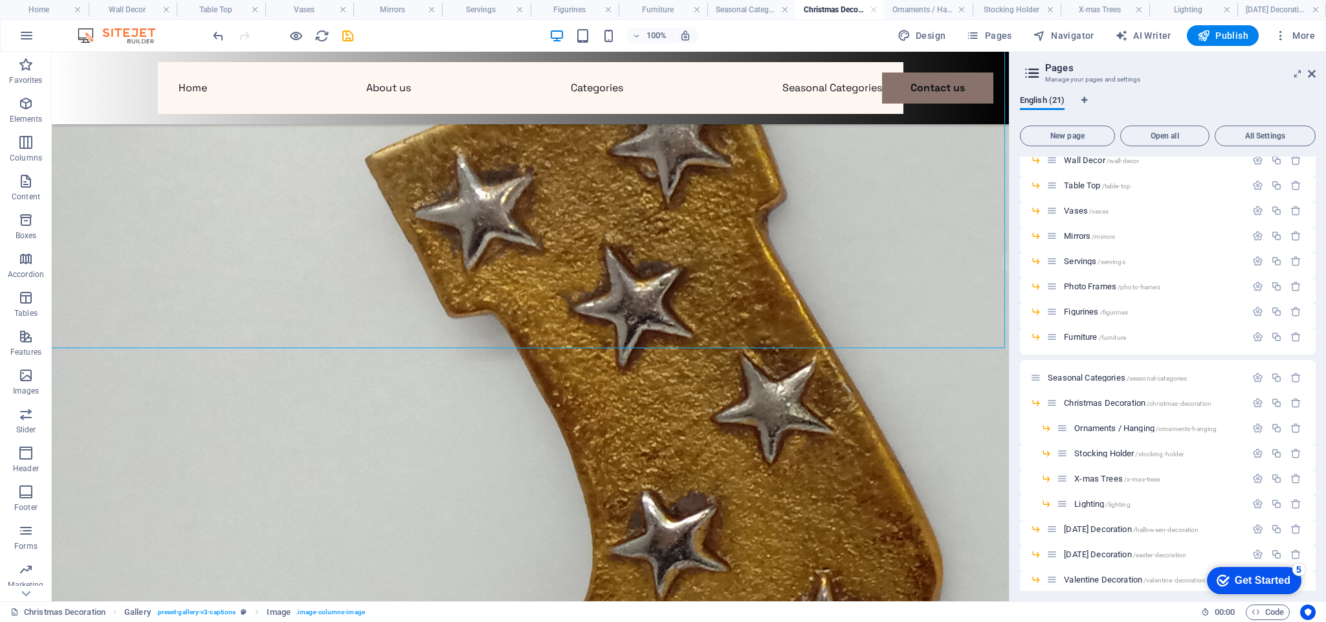
drag, startPoint x: 1001, startPoint y: 183, endPoint x: 1062, endPoint y: 357, distance: 184.7
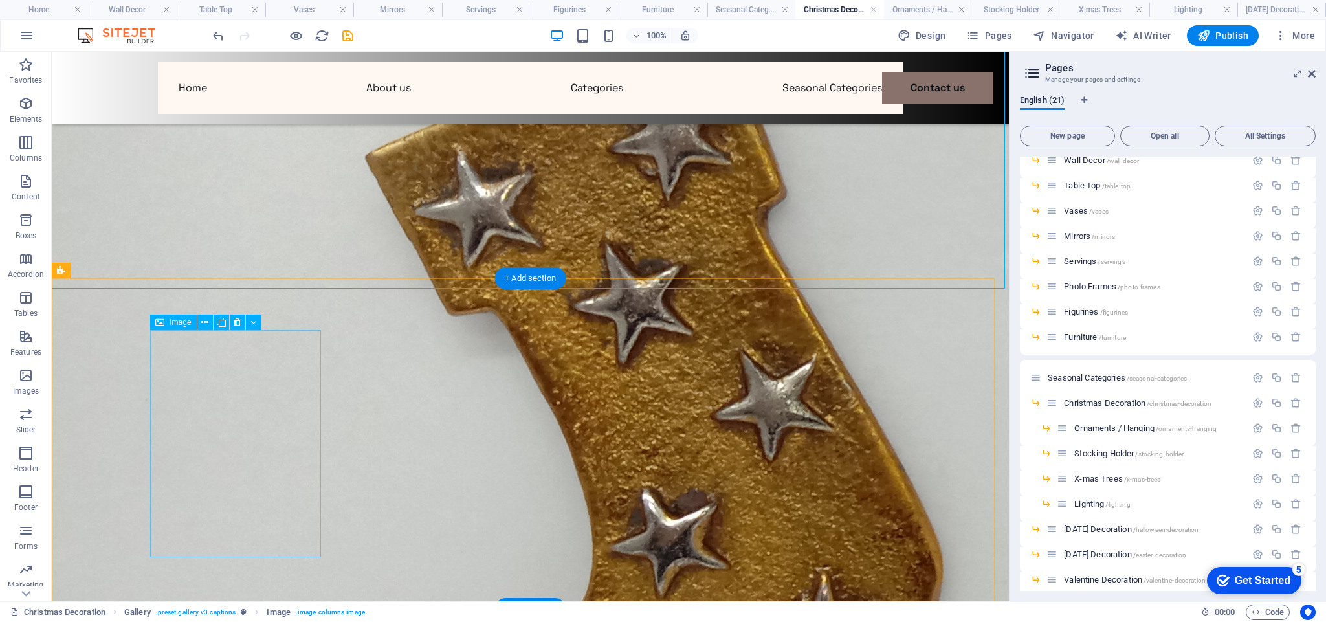
drag, startPoint x: 223, startPoint y: 453, endPoint x: 311, endPoint y: 177, distance: 289.3
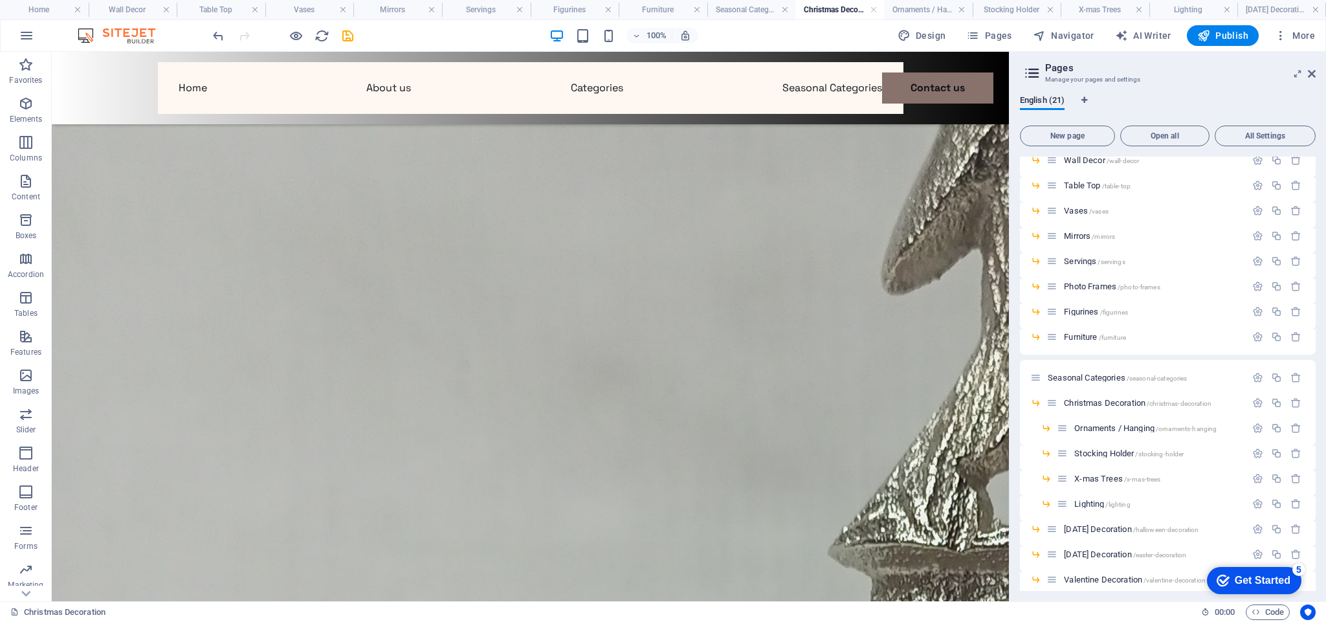
scroll to position [1892, 0]
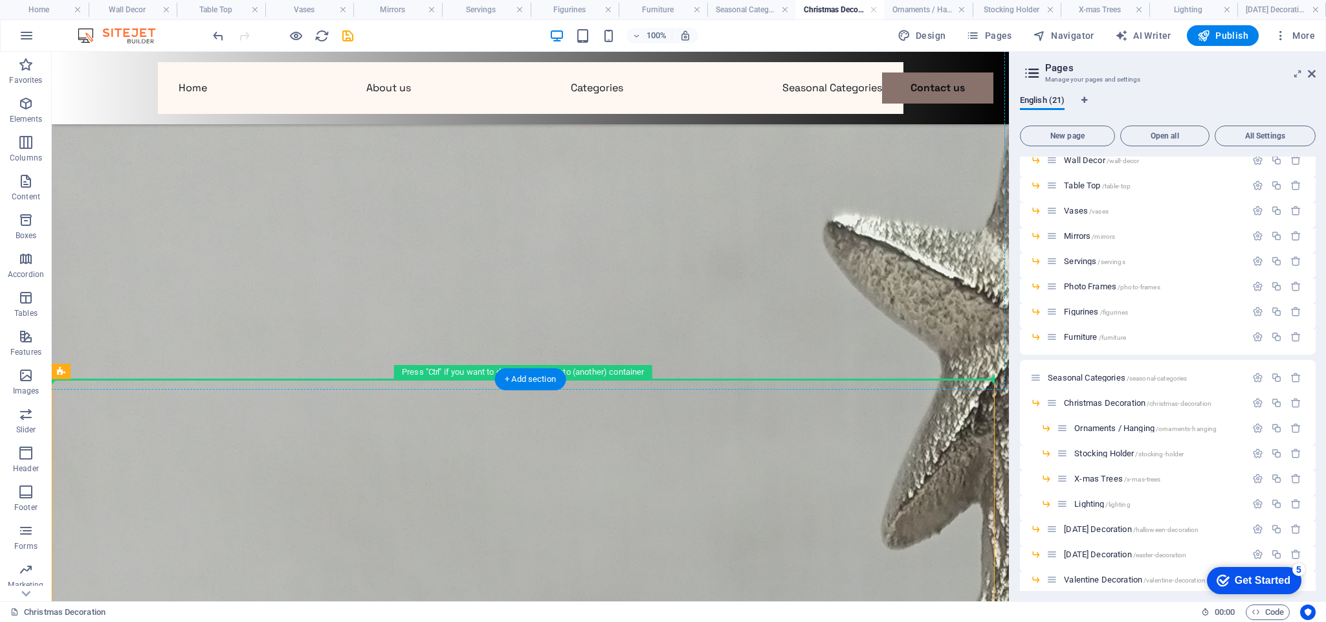
drag, startPoint x: 297, startPoint y: 542, endPoint x: 383, endPoint y: 342, distance: 217.5
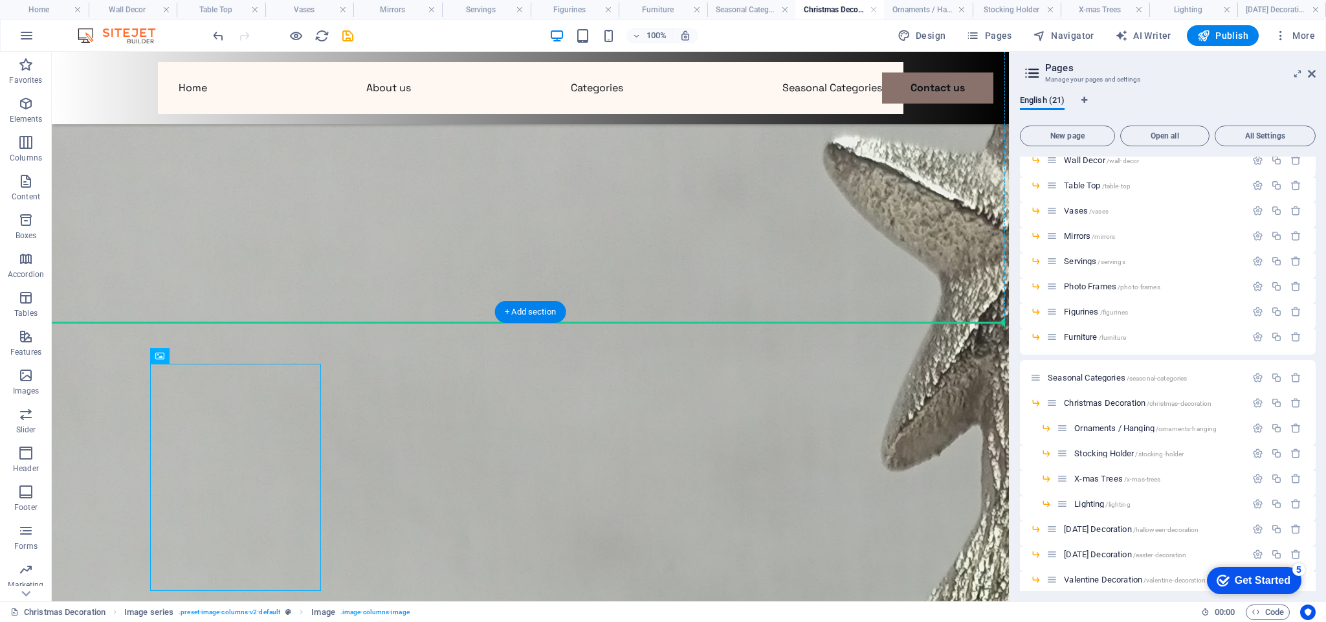
scroll to position [1958, 0]
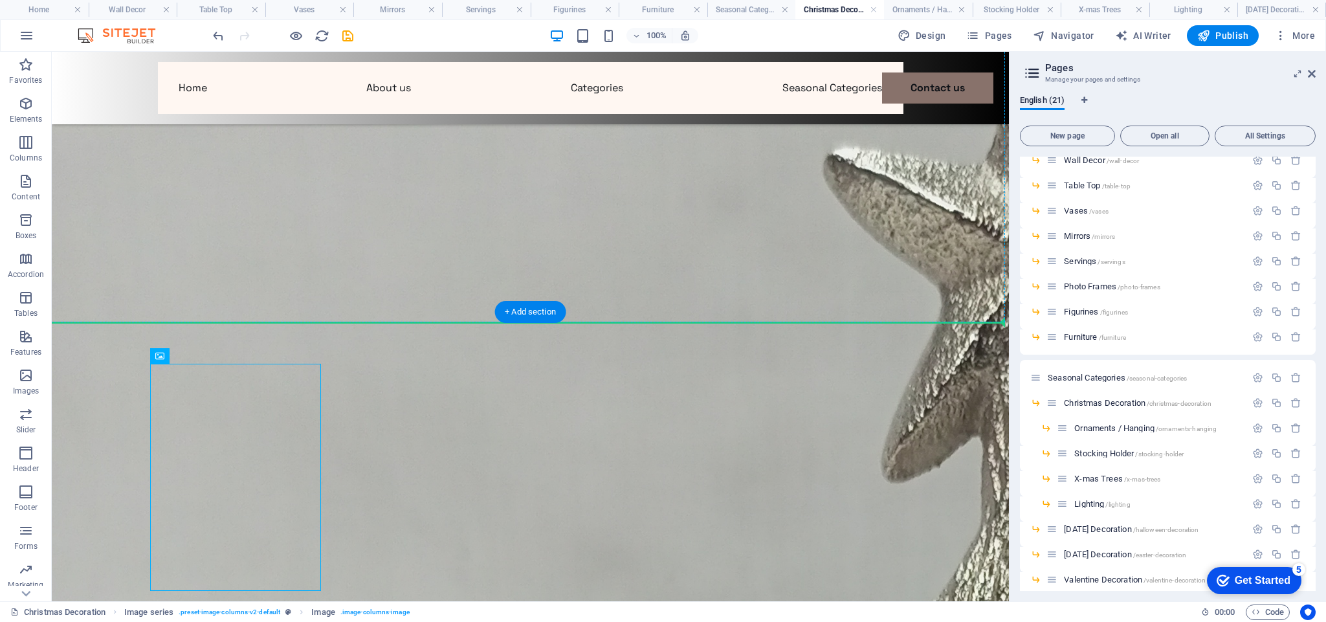
drag, startPoint x: 251, startPoint y: 282, endPoint x: 368, endPoint y: 219, distance: 132.1
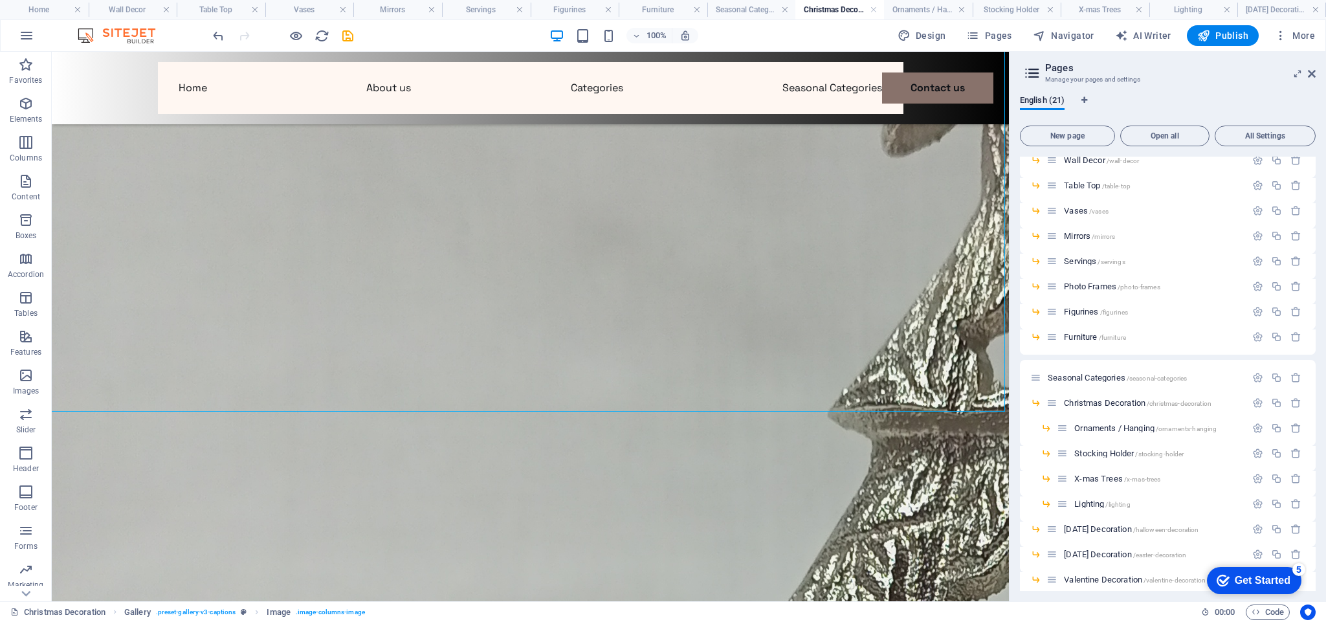
scroll to position [2119, 0]
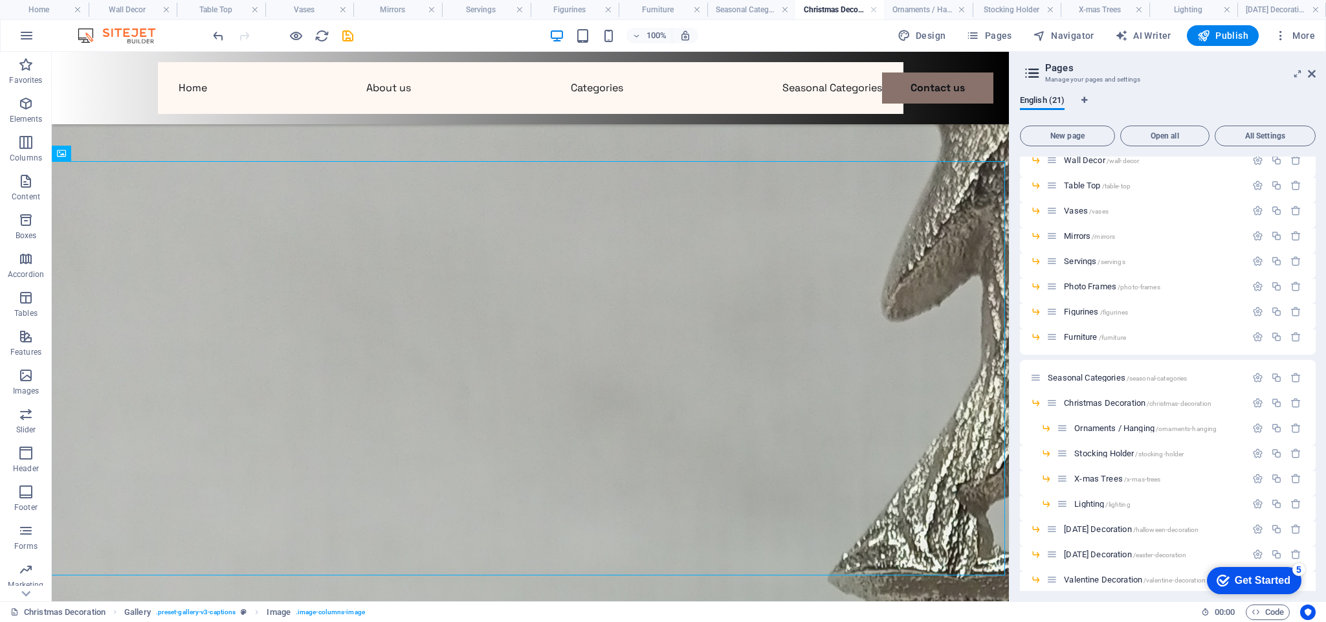
drag, startPoint x: 998, startPoint y: 375, endPoint x: 1066, endPoint y: 450, distance: 100.4
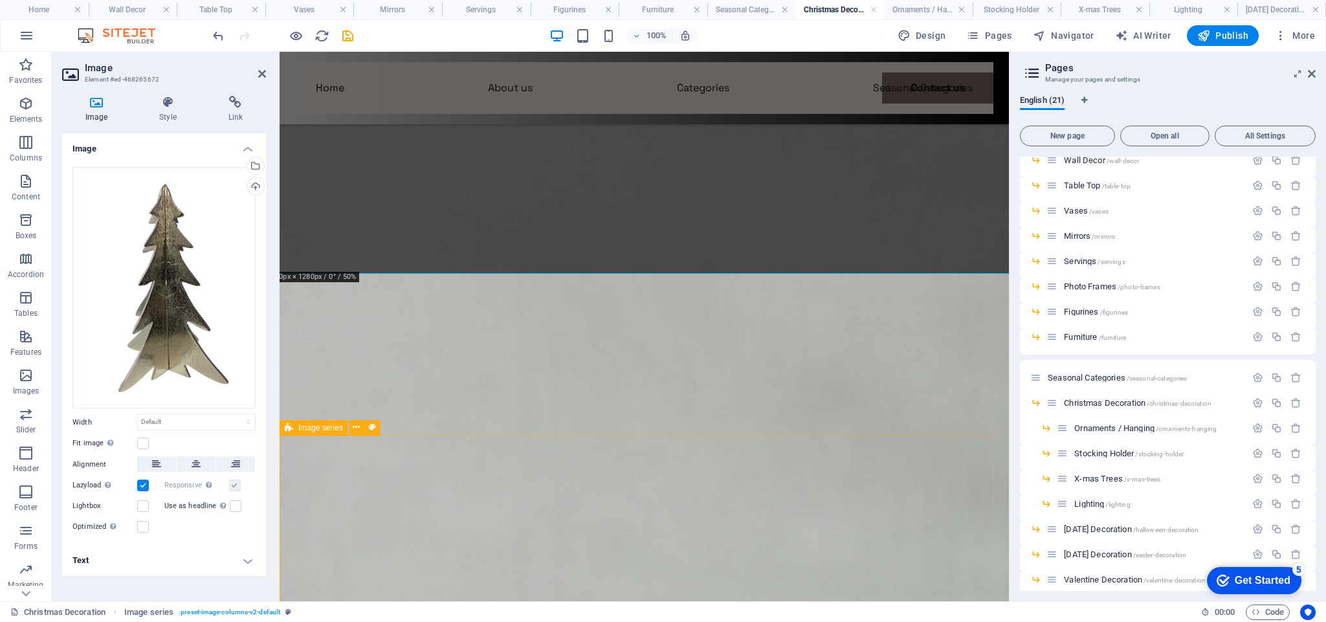
scroll to position [2008, 0]
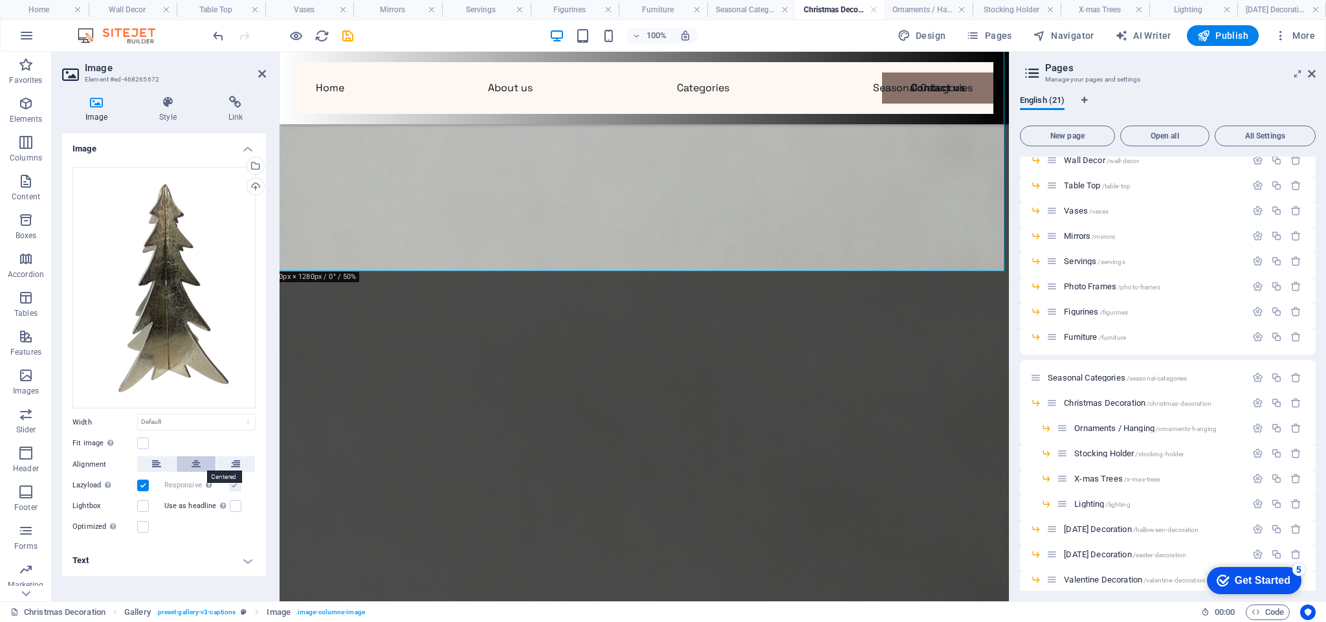
click at [188, 460] on button at bounding box center [196, 464] width 39 height 16
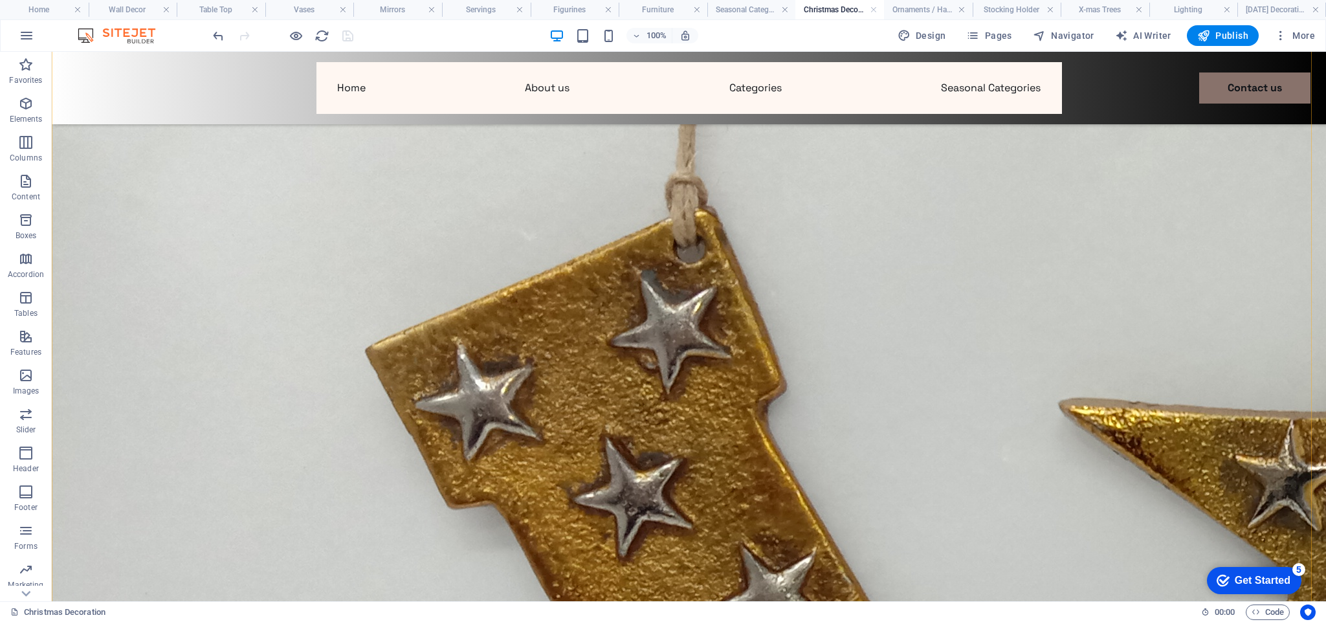
scroll to position [0, 0]
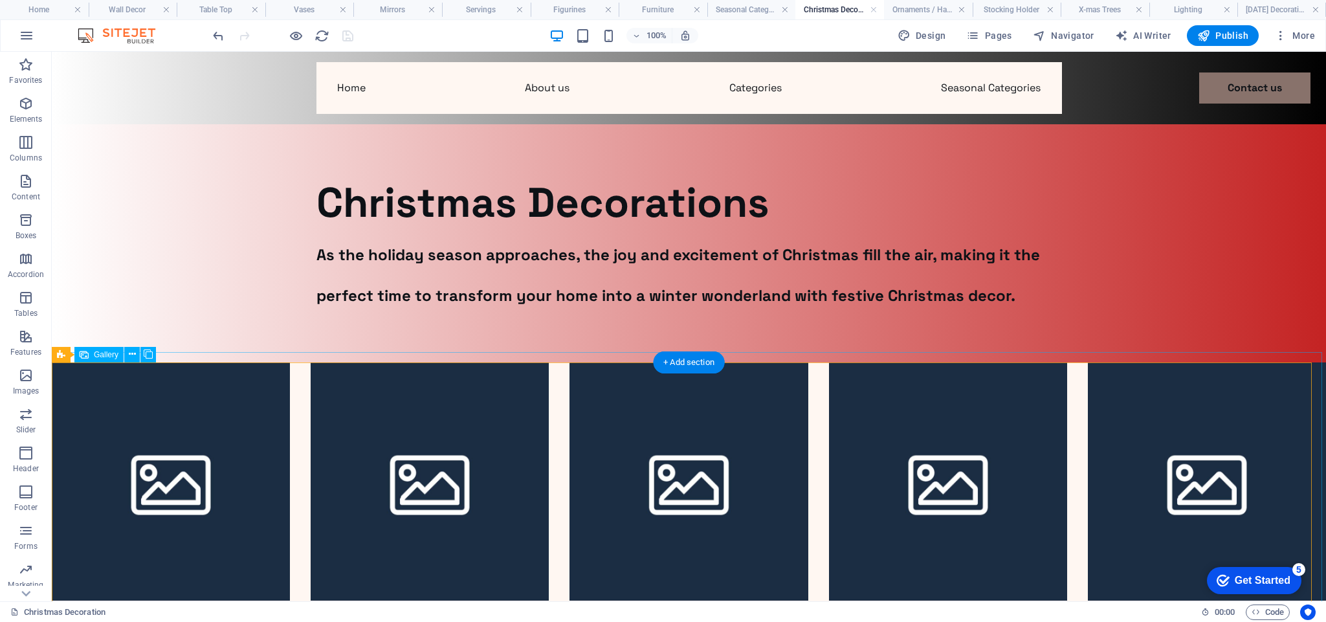
click at [225, 428] on li at bounding box center [171, 482] width 238 height 238
select select "4"
select select "px"
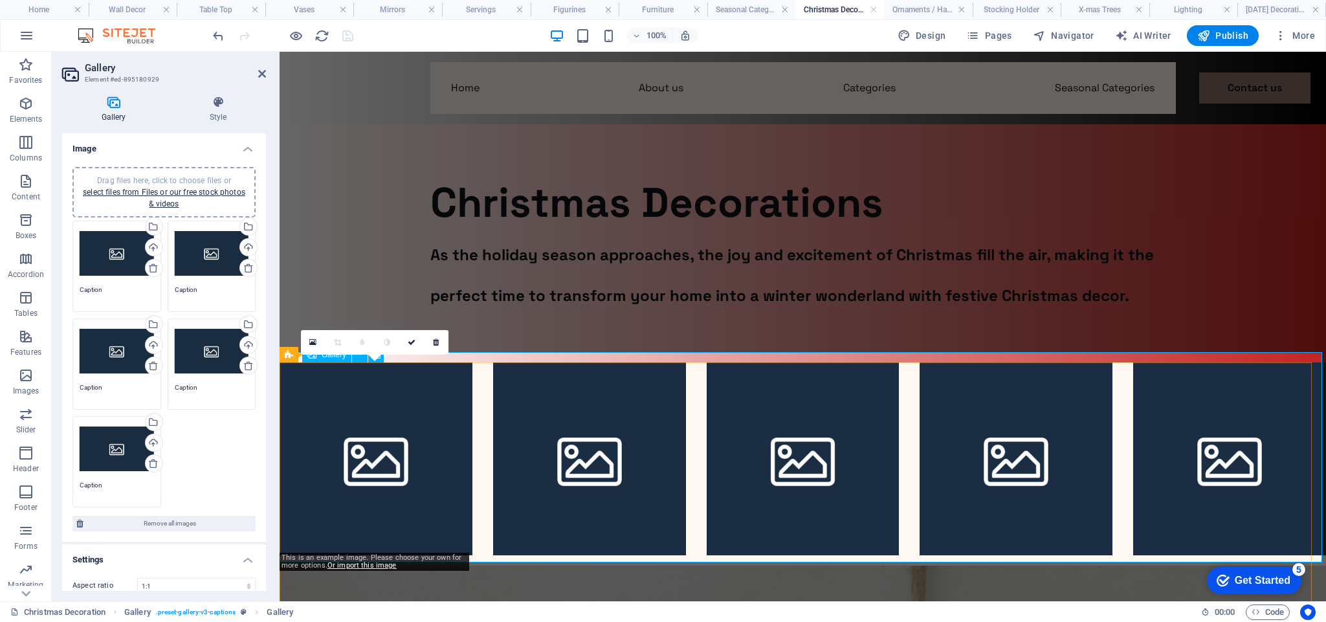
click at [350, 447] on li at bounding box center [376, 459] width 193 height 193
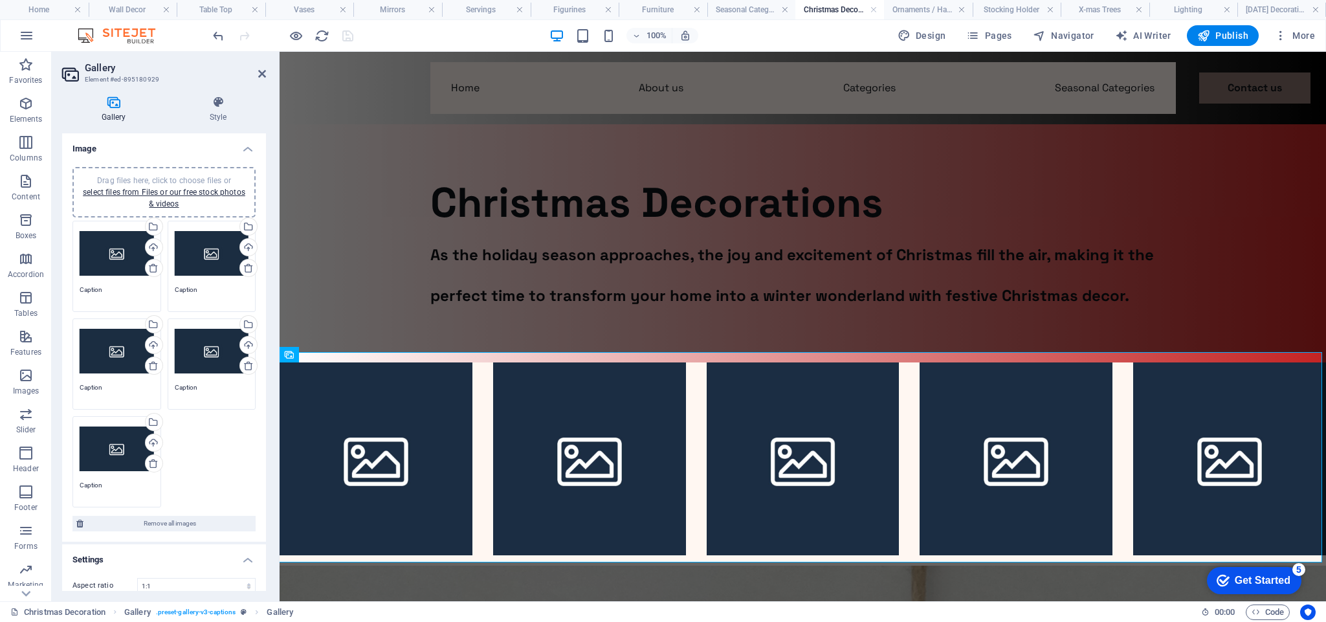
click at [117, 258] on div "Drag files here, click to choose files or select files from Files or our free s…" at bounding box center [117, 254] width 74 height 52
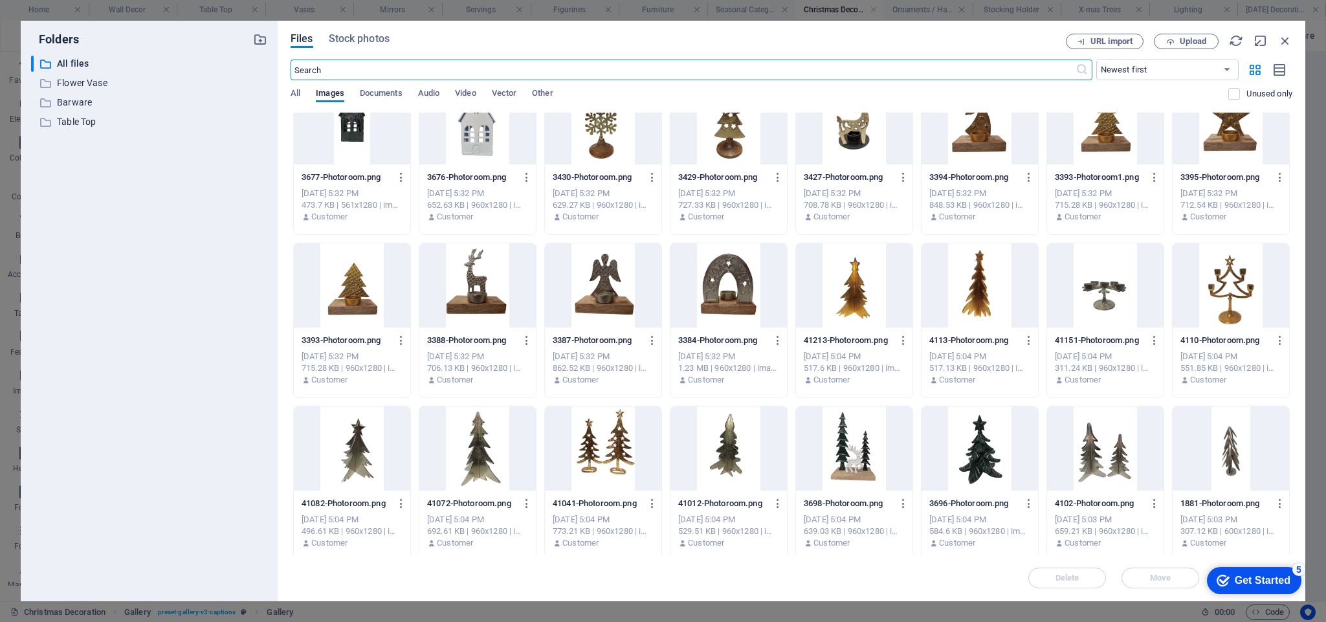
scroll to position [361, 0]
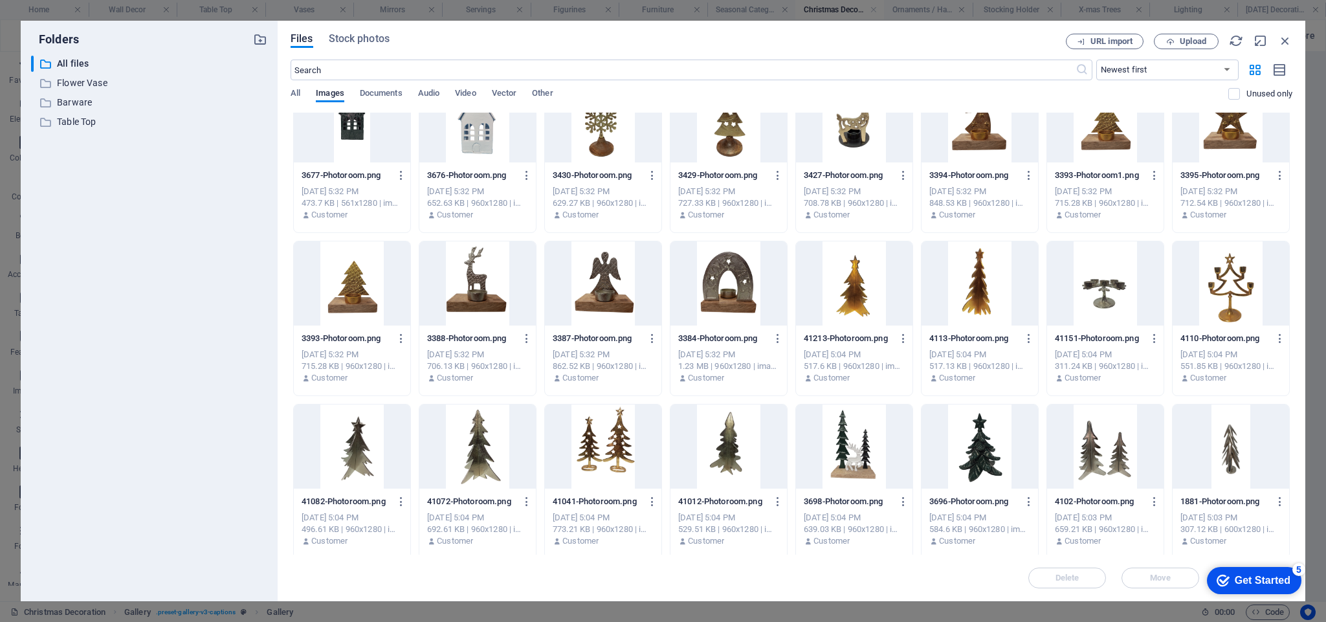
drag, startPoint x: 1290, startPoint y: 364, endPoint x: 1286, endPoint y: 505, distance: 141.2
click at [1286, 505] on div "a68be5ebcc54efc312ac36021c9be78e-Photoroom.png a68be5ebcc54efc312ac36021c9be78e…" at bounding box center [792, 399] width 1002 height 1297
drag, startPoint x: 1290, startPoint y: 309, endPoint x: 1288, endPoint y: 375, distance: 65.4
click at [1288, 375] on div "a68be5ebcc54efc312ac36021c9be78e-Photoroom.png a68be5ebcc54efc312ac36021c9be78e…" at bounding box center [792, 399] width 1002 height 1297
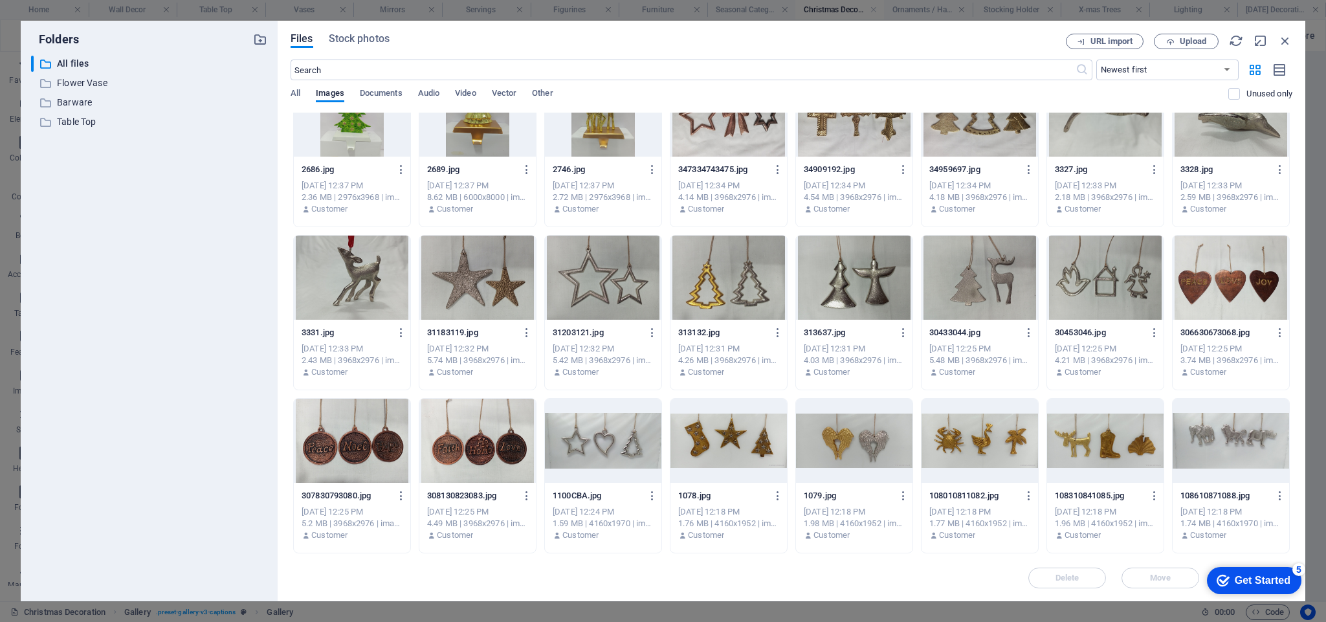
scroll to position [1515, 0]
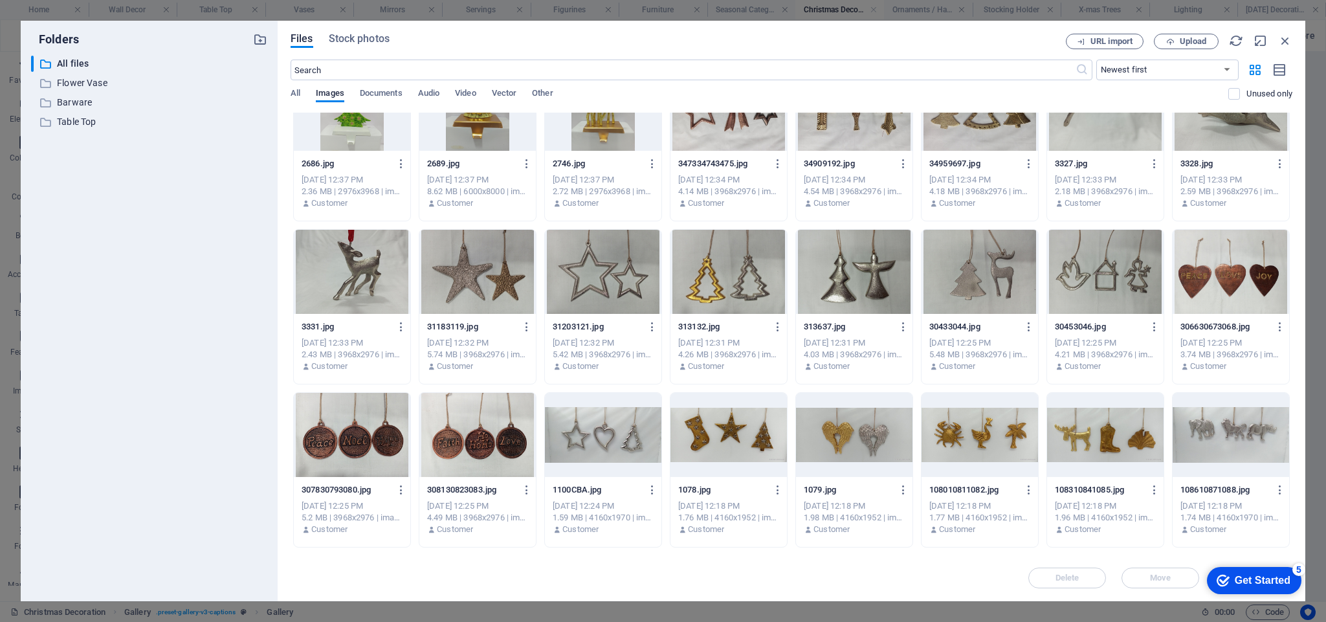
click at [365, 291] on div at bounding box center [352, 272] width 117 height 84
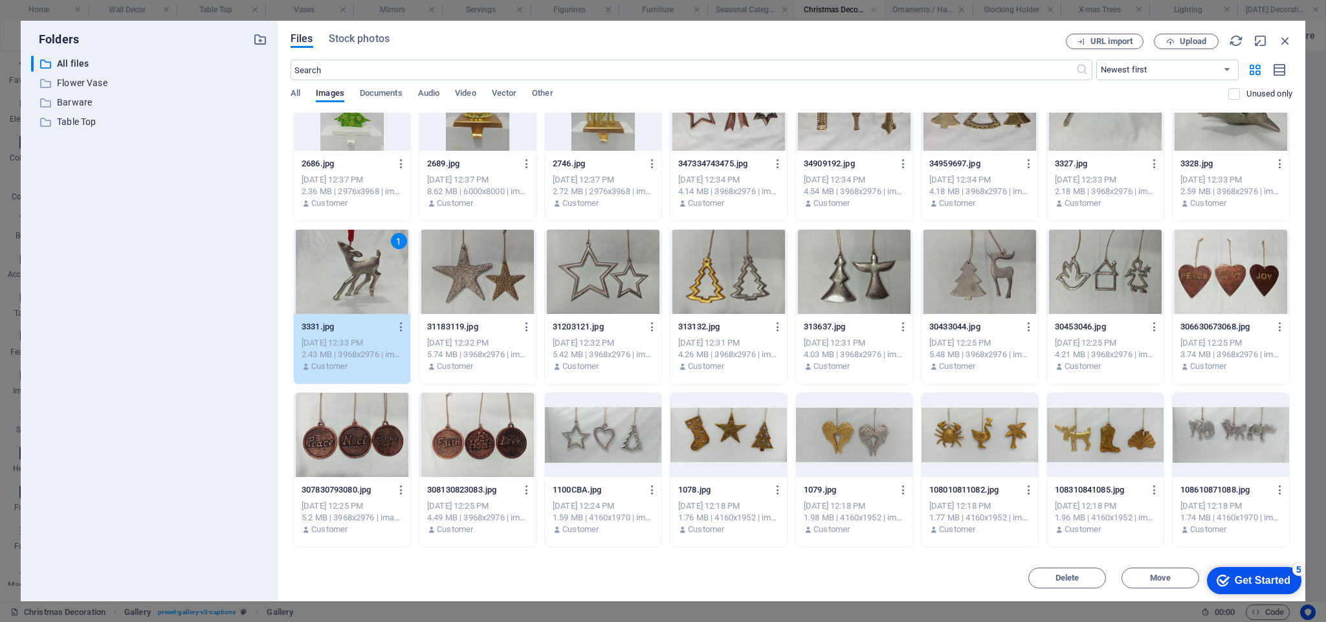
click at [365, 291] on div "1" at bounding box center [352, 272] width 117 height 84
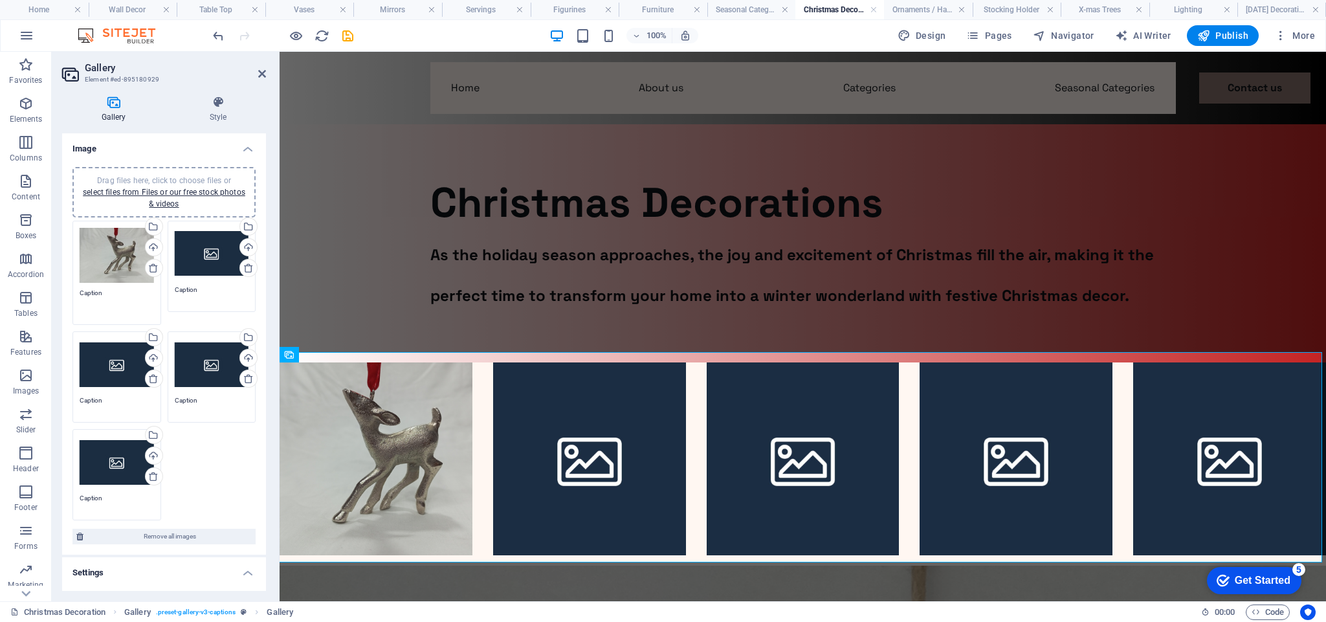
drag, startPoint x: 107, startPoint y: 293, endPoint x: 71, endPoint y: 296, distance: 37.0
click at [71, 296] on div "Drag files here, click to choose files or select files from Files or our free s…" at bounding box center [116, 273] width 95 height 111
click at [109, 293] on textarea "[DEMOGRAPHIC_DATA]" at bounding box center [117, 302] width 74 height 29
click at [205, 278] on div "Drag files here, click to choose files or select files from Files or our free s…" at bounding box center [212, 254] width 74 height 52
type textarea "Christmas ornaments"
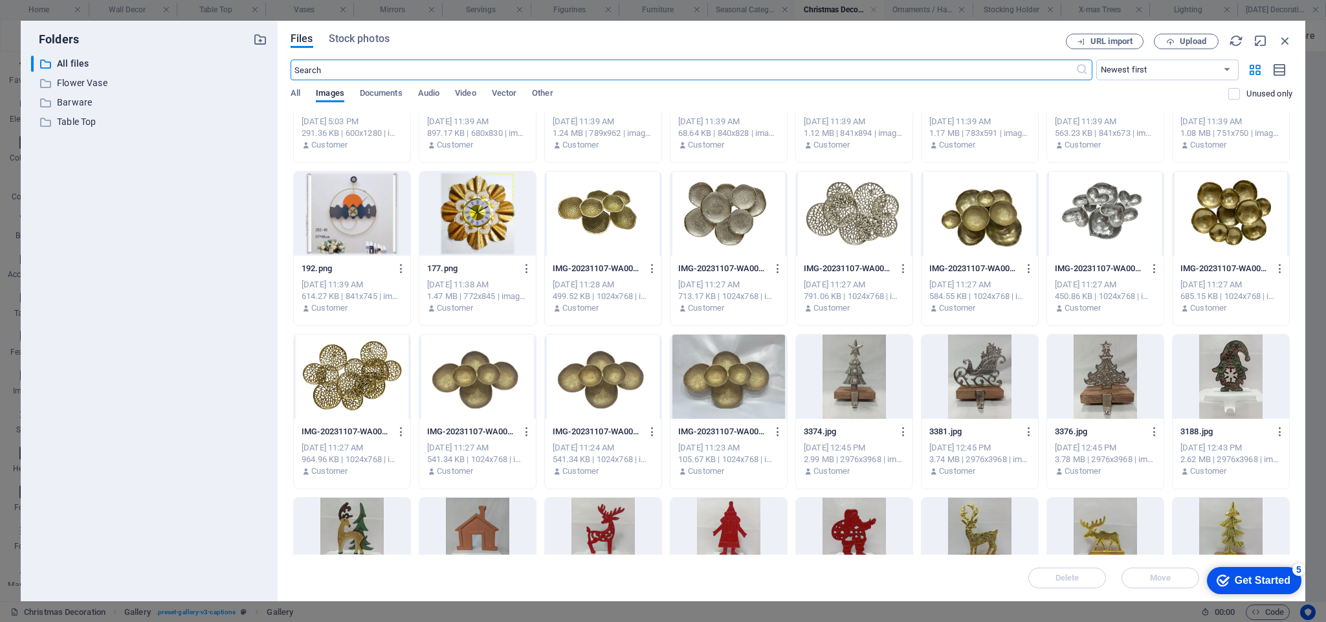
scroll to position [959, 0]
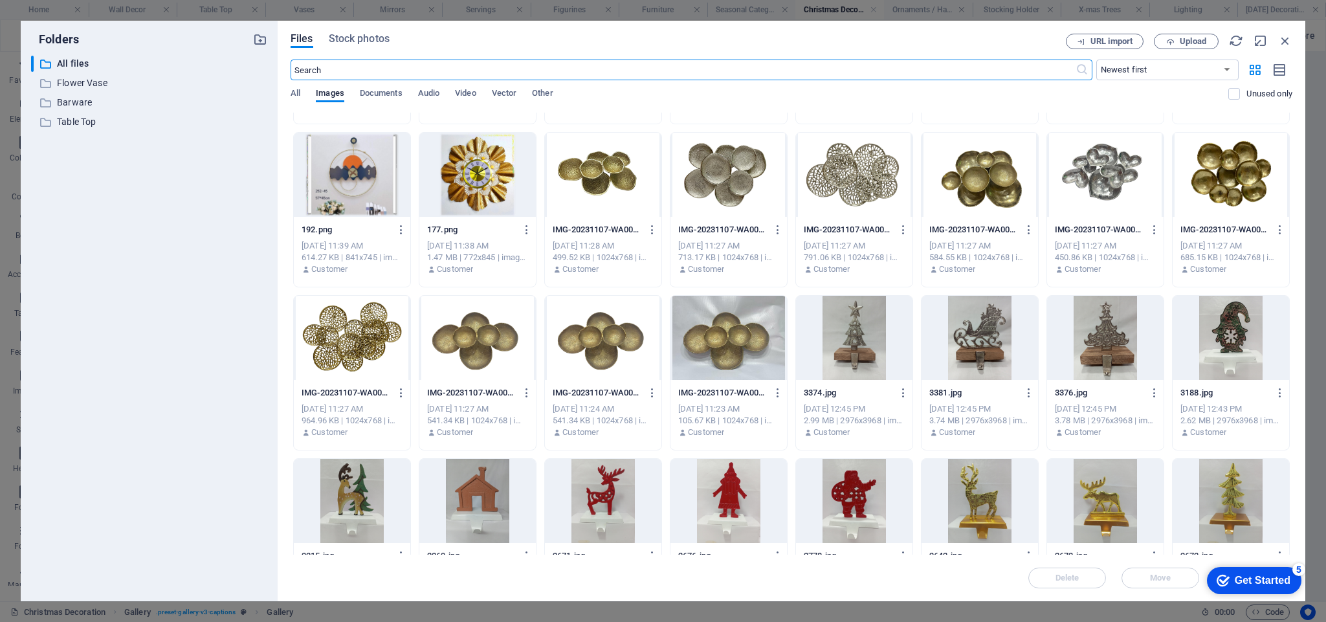
click at [847, 342] on div at bounding box center [854, 338] width 117 height 84
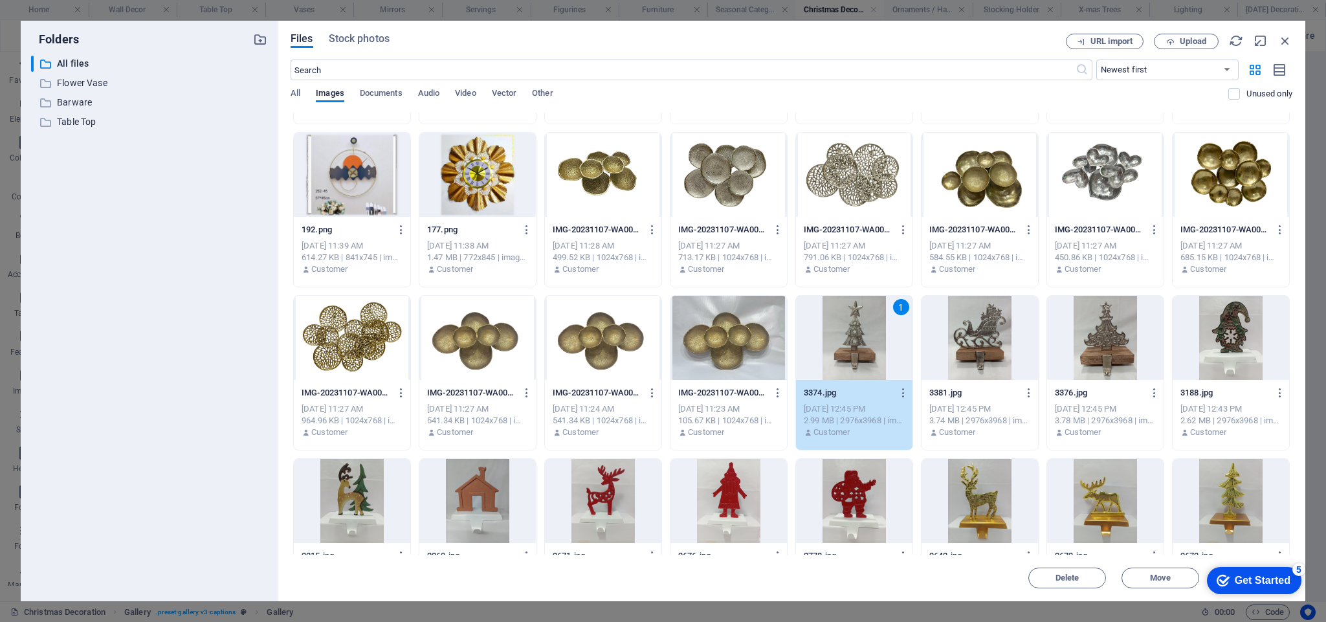
click at [847, 342] on div "1" at bounding box center [854, 338] width 117 height 84
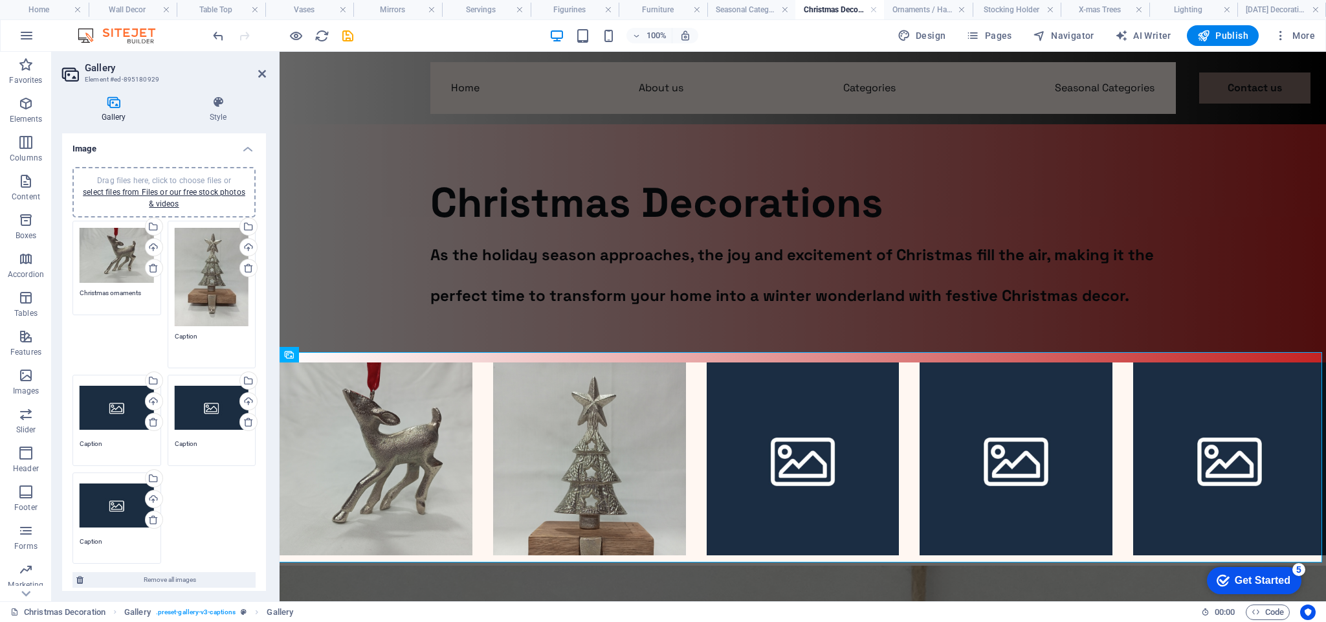
drag, startPoint x: 197, startPoint y: 335, endPoint x: 159, endPoint y: 337, distance: 37.6
click at [159, 337] on div "Drag files here, click to choose files or select files from Files or our free s…" at bounding box center [164, 393] width 190 height 350
click at [109, 410] on div "Drag files here, click to choose files or select files from Files or our free s…" at bounding box center [117, 408] width 74 height 52
type textarea "Stocking Holder"
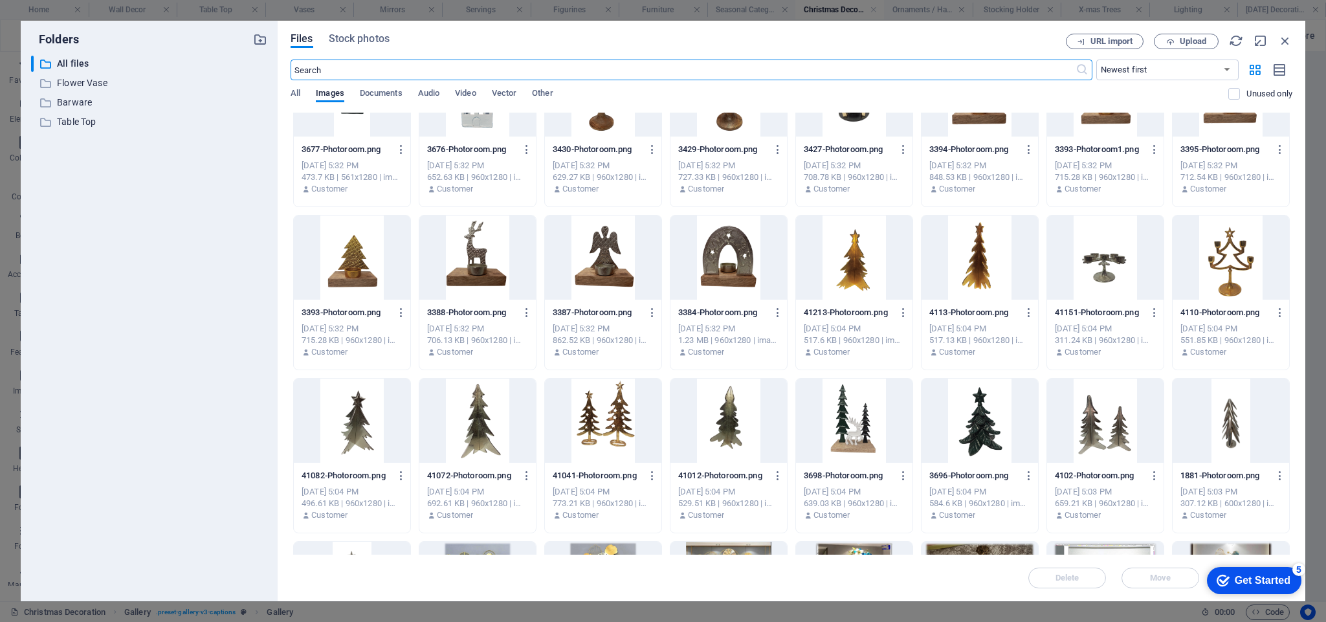
scroll to position [395, 0]
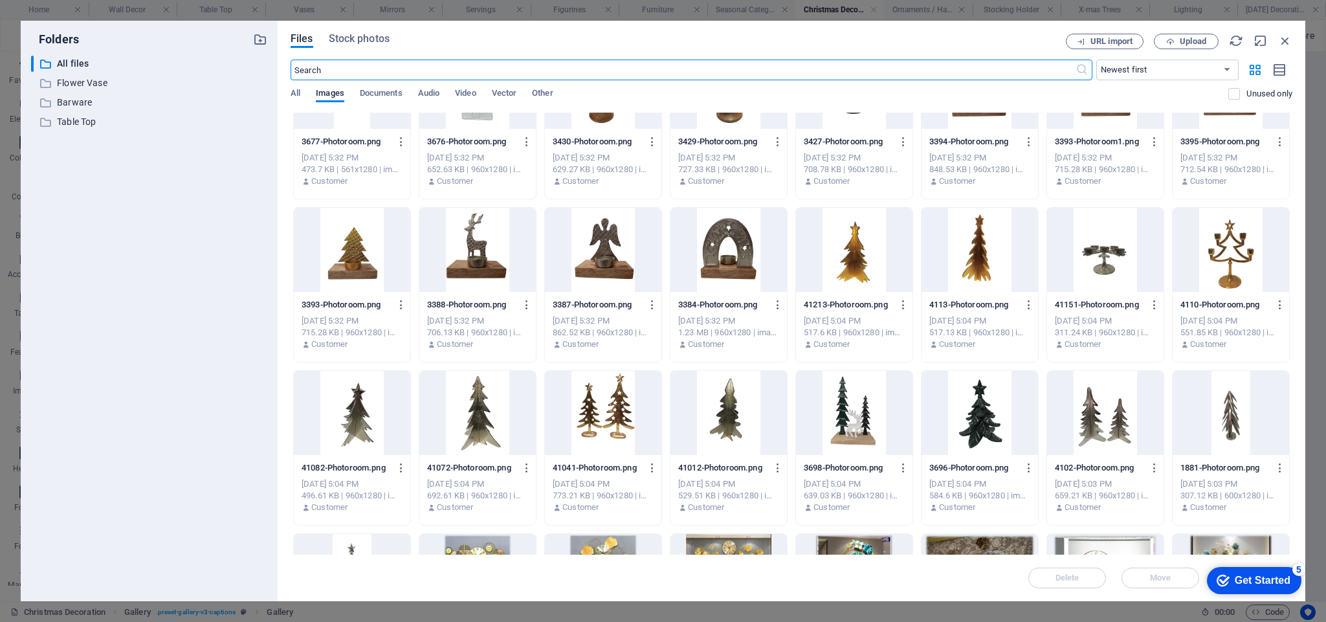
click at [638, 437] on div at bounding box center [603, 413] width 117 height 84
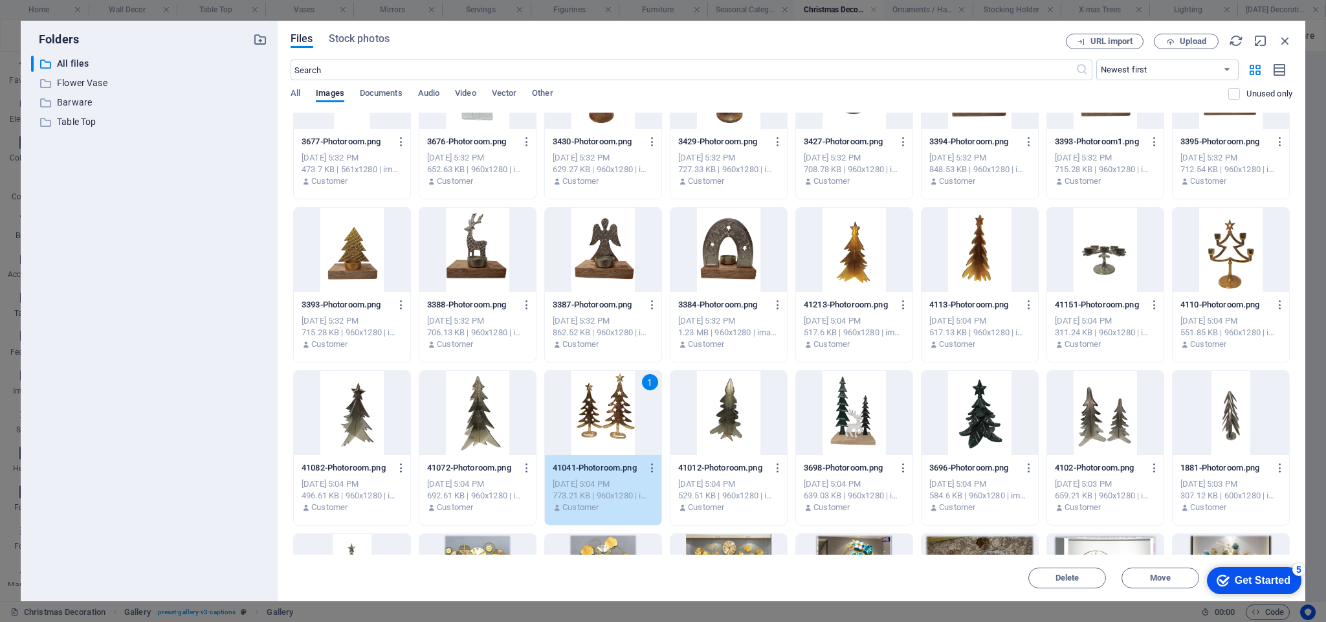
click at [638, 437] on div "1" at bounding box center [603, 413] width 117 height 84
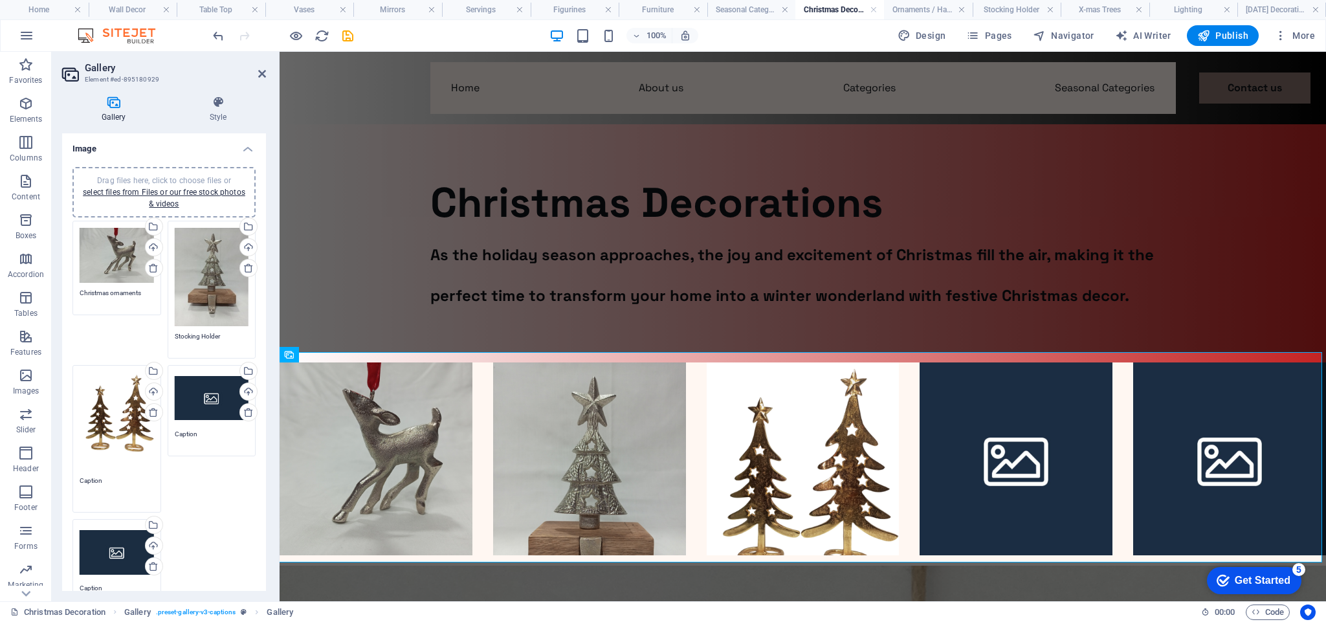
drag, startPoint x: 109, startPoint y: 476, endPoint x: 51, endPoint y: 480, distance: 58.4
click at [52, 480] on div "Gallery Style Image Drag files here, click to choose files or select files from…" at bounding box center [164, 343] width 225 height 516
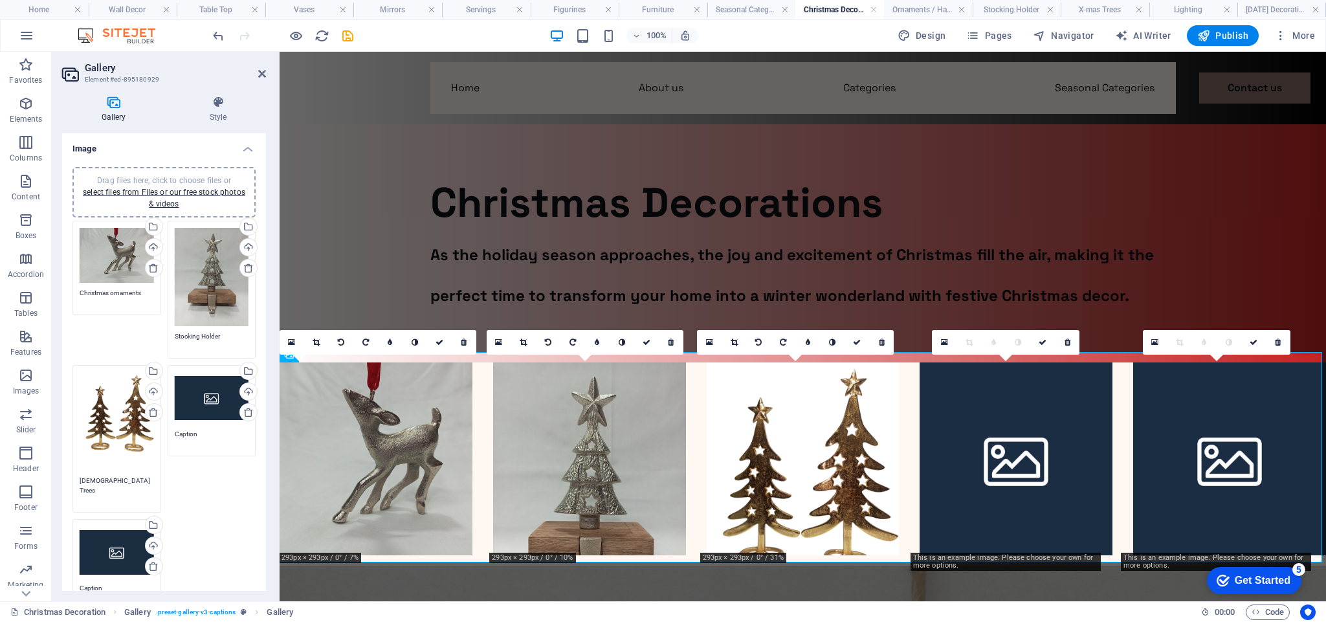
click at [105, 476] on textarea "[DEMOGRAPHIC_DATA] Trees" at bounding box center [117, 490] width 74 height 29
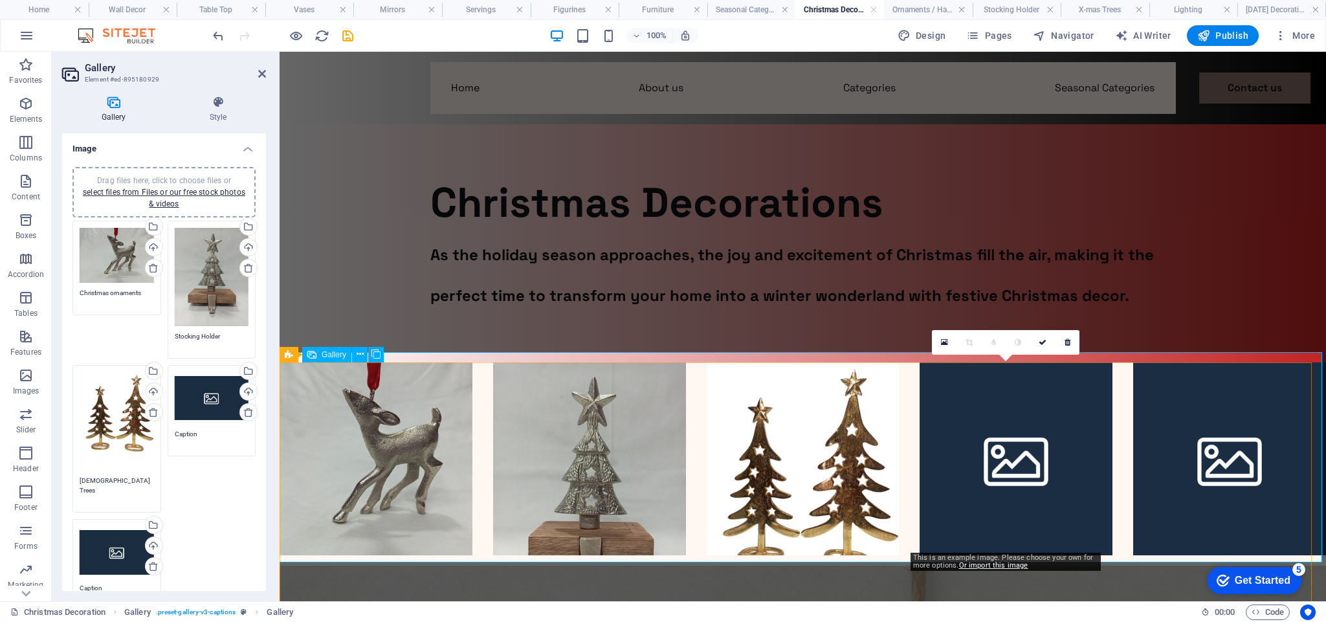
type textarea "[DEMOGRAPHIC_DATA] Trees"
click at [1012, 441] on li at bounding box center [1016, 459] width 193 height 193
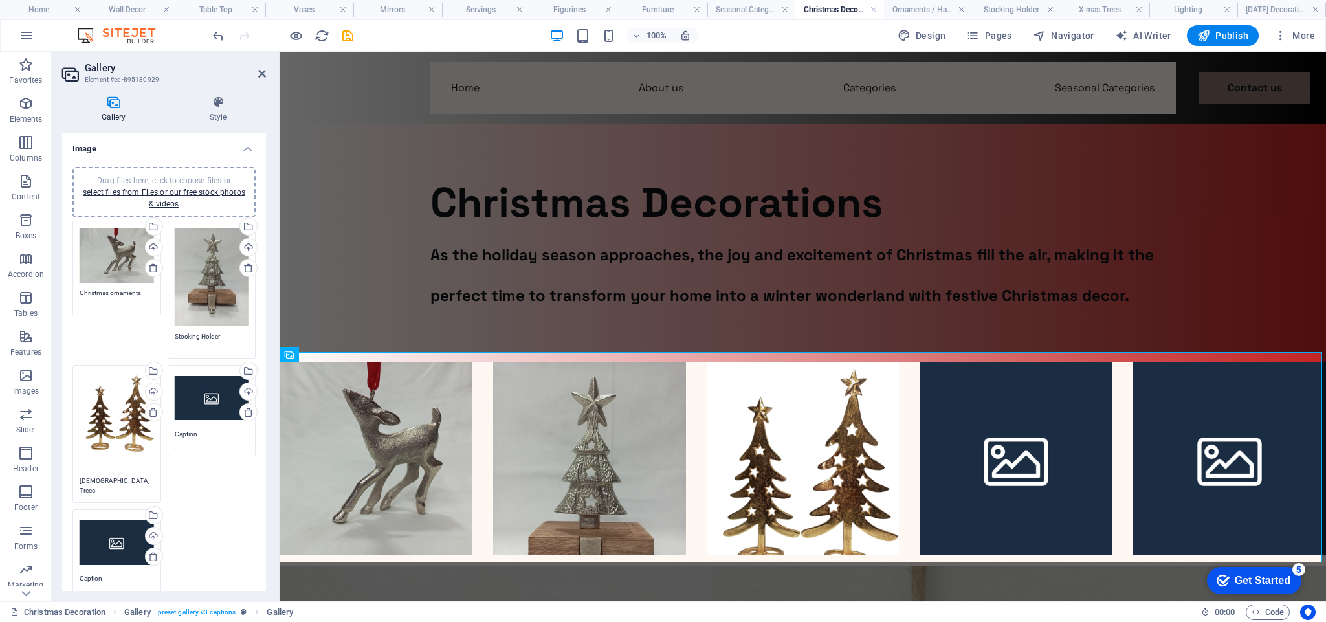
drag, startPoint x: 117, startPoint y: 280, endPoint x: 214, endPoint y: 403, distance: 155.8
click at [214, 403] on div "Drag files here, click to choose files or select files from Files or our free s…" at bounding box center [212, 398] width 74 height 52
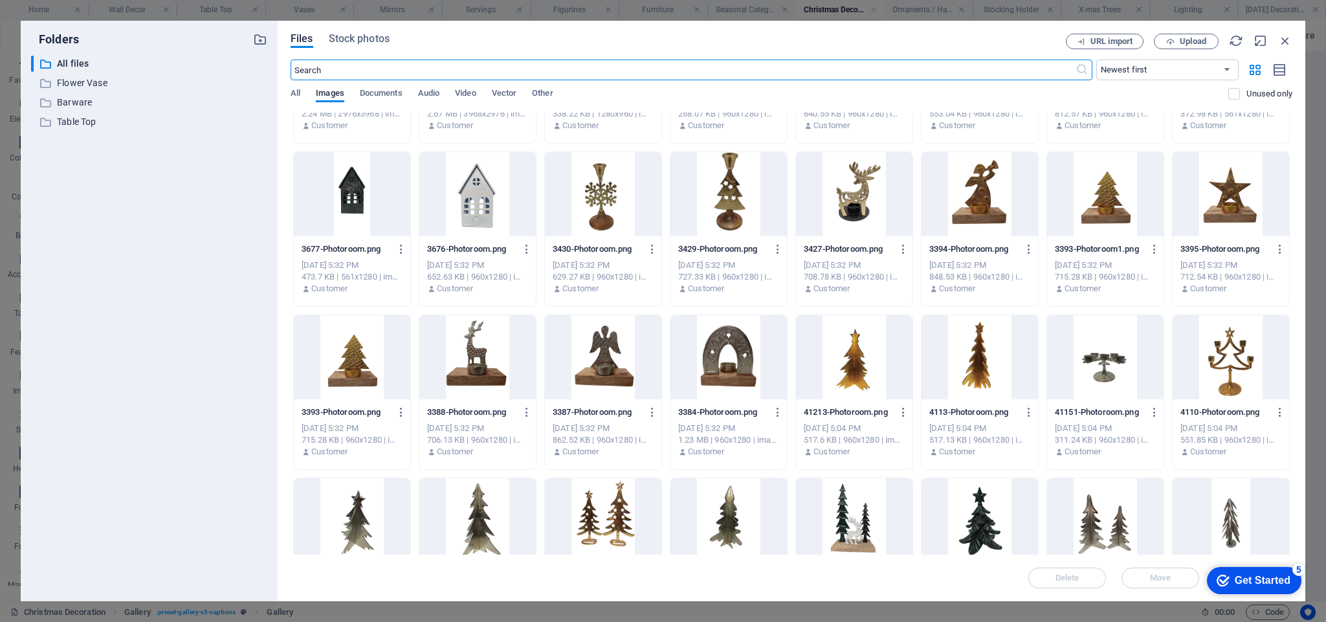
scroll to position [393, 0]
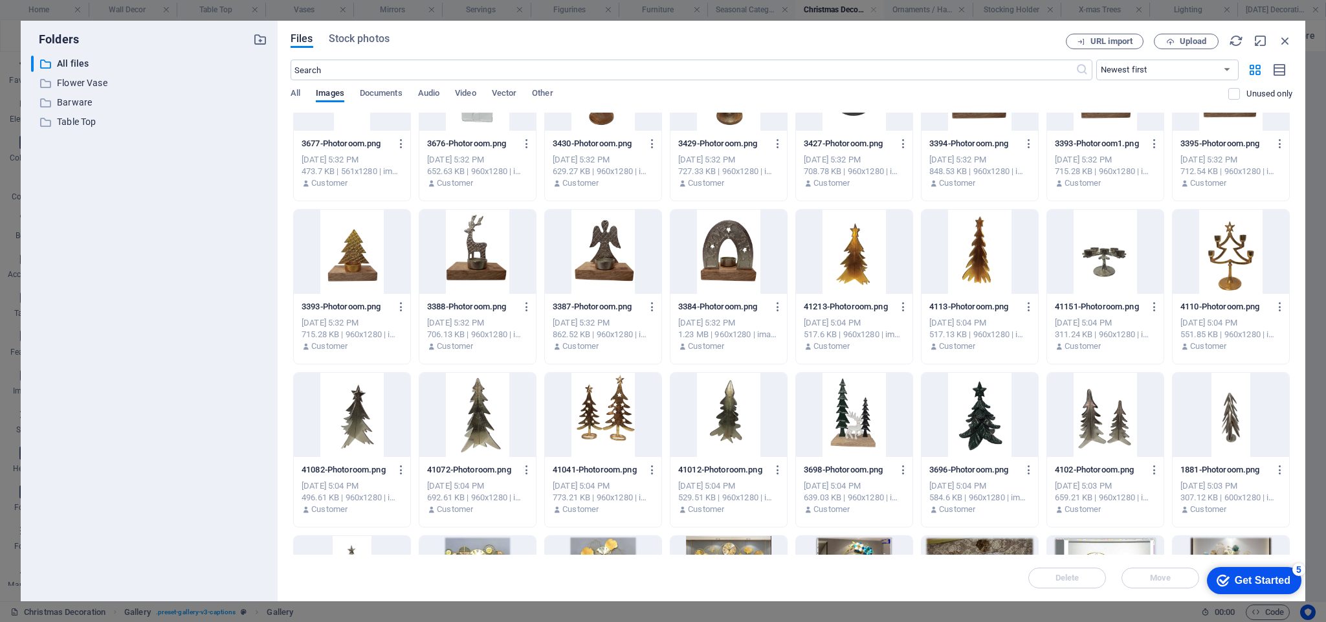
drag, startPoint x: 1290, startPoint y: 399, endPoint x: 1290, endPoint y: 358, distance: 40.8
click at [1290, 358] on div "a68be5ebcc54efc312ac36021c9be78e-Photoroom.png a68be5ebcc54efc312ac36021c9be78e…" at bounding box center [792, 368] width 1002 height 1297
click at [1086, 258] on div at bounding box center [1105, 252] width 117 height 84
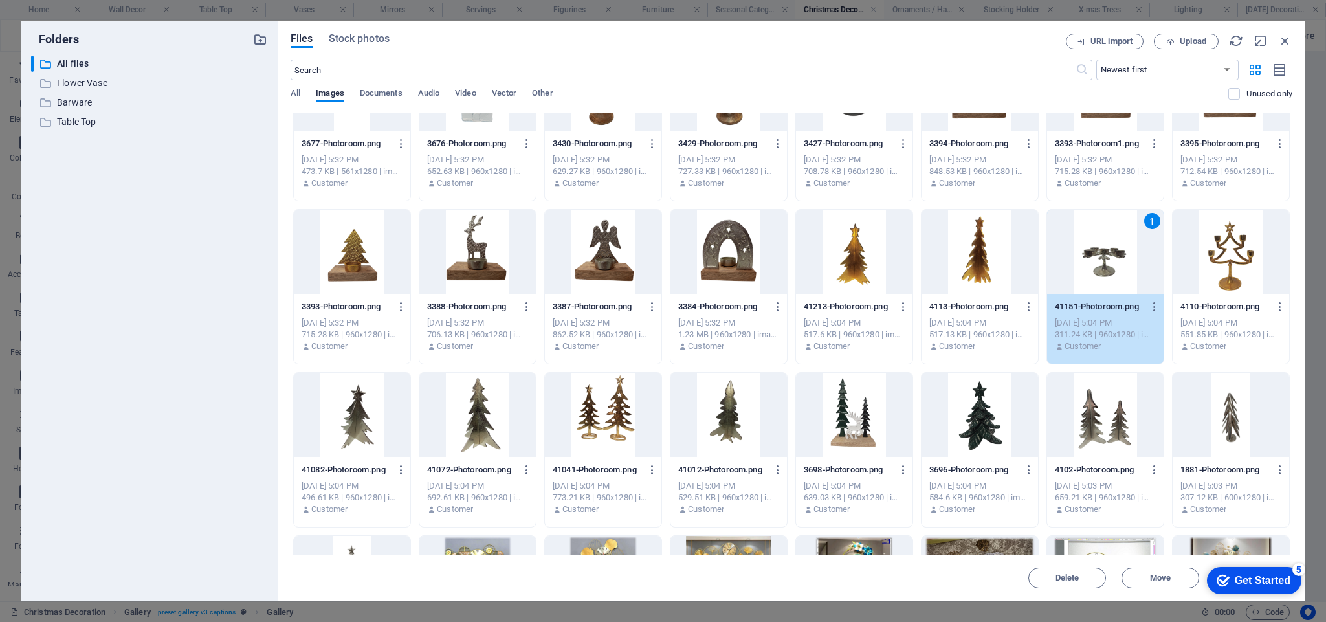
drag, startPoint x: 1086, startPoint y: 258, endPoint x: 276, endPoint y: 307, distance: 811.3
click at [1086, 258] on div "1" at bounding box center [1105, 252] width 117 height 84
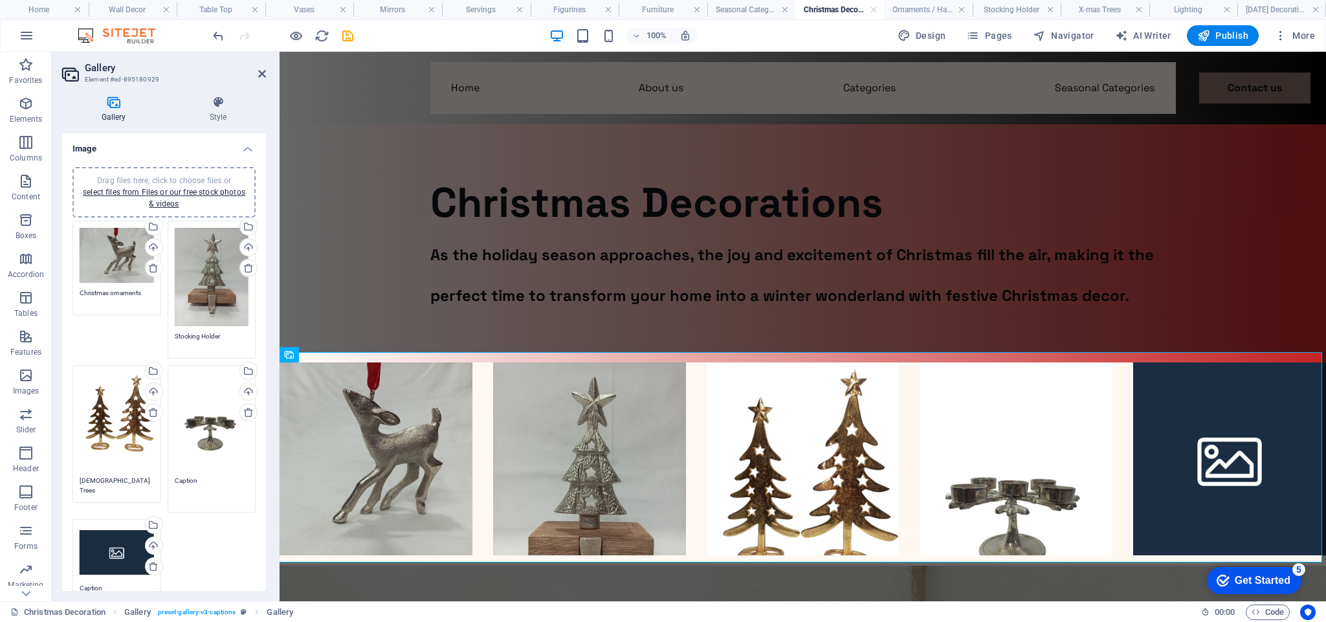
drag, startPoint x: 203, startPoint y: 470, endPoint x: 162, endPoint y: 466, distance: 41.0
click at [164, 466] on div "Drag files here, click to choose files or select files from Files or our free s…" at bounding box center [211, 439] width 95 height 154
click at [152, 561] on icon at bounding box center [153, 566] width 10 height 10
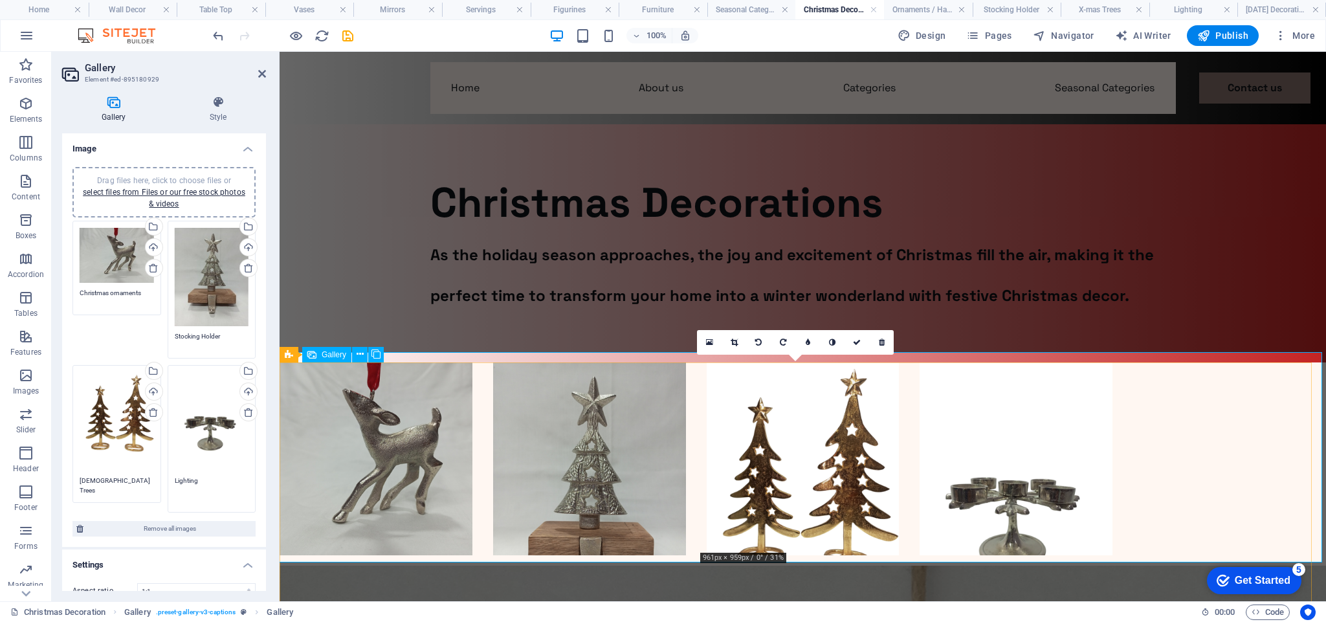
type textarea "Lighting"
click at [736, 441] on li at bounding box center [803, 459] width 193 height 193
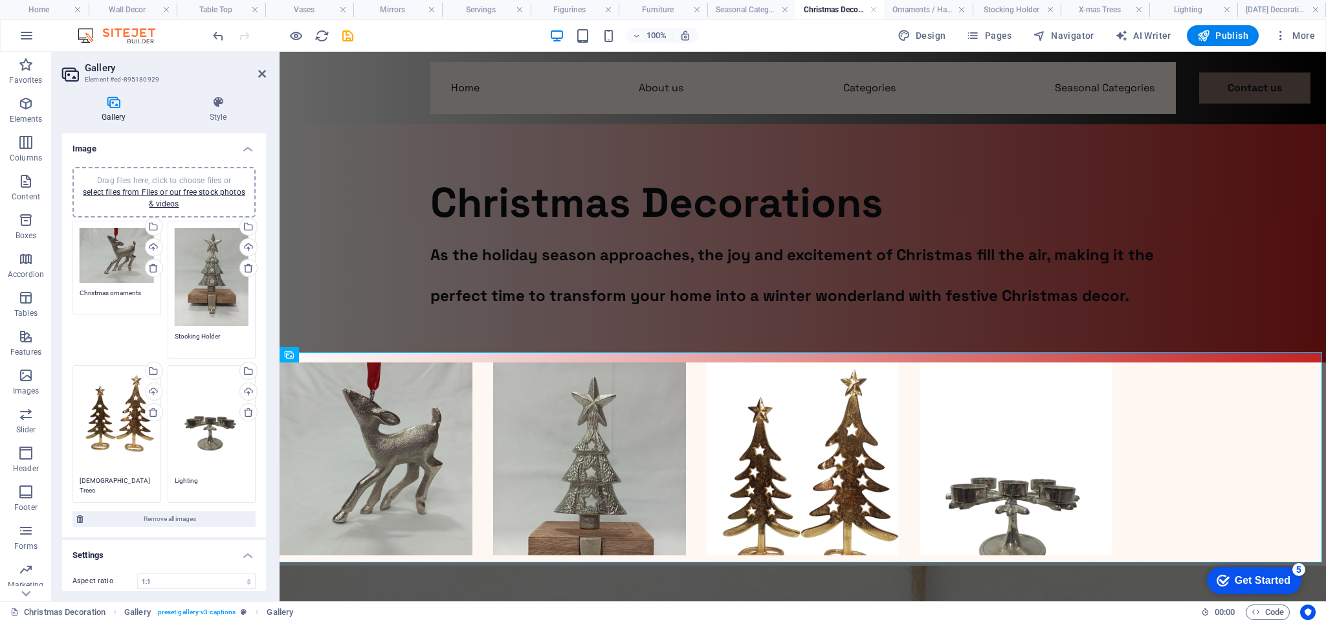
click at [109, 408] on div "Drag files here, click to choose files or select files from Files or our free s…" at bounding box center [117, 421] width 74 height 98
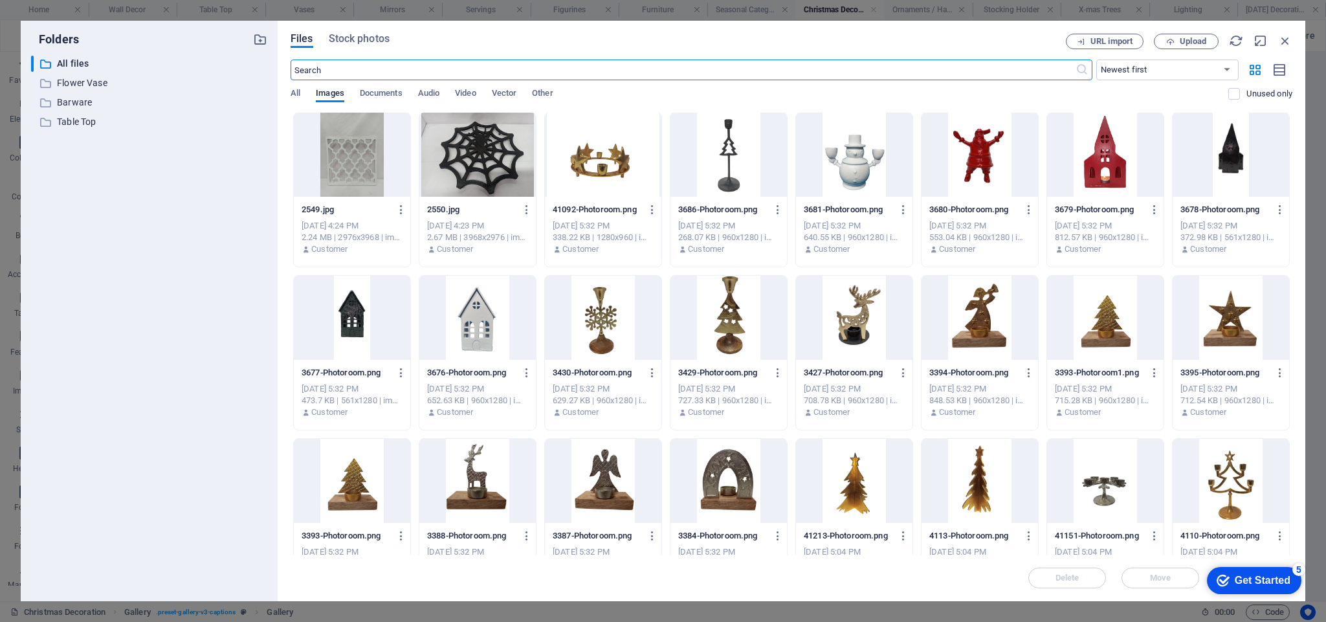
scroll to position [0, 0]
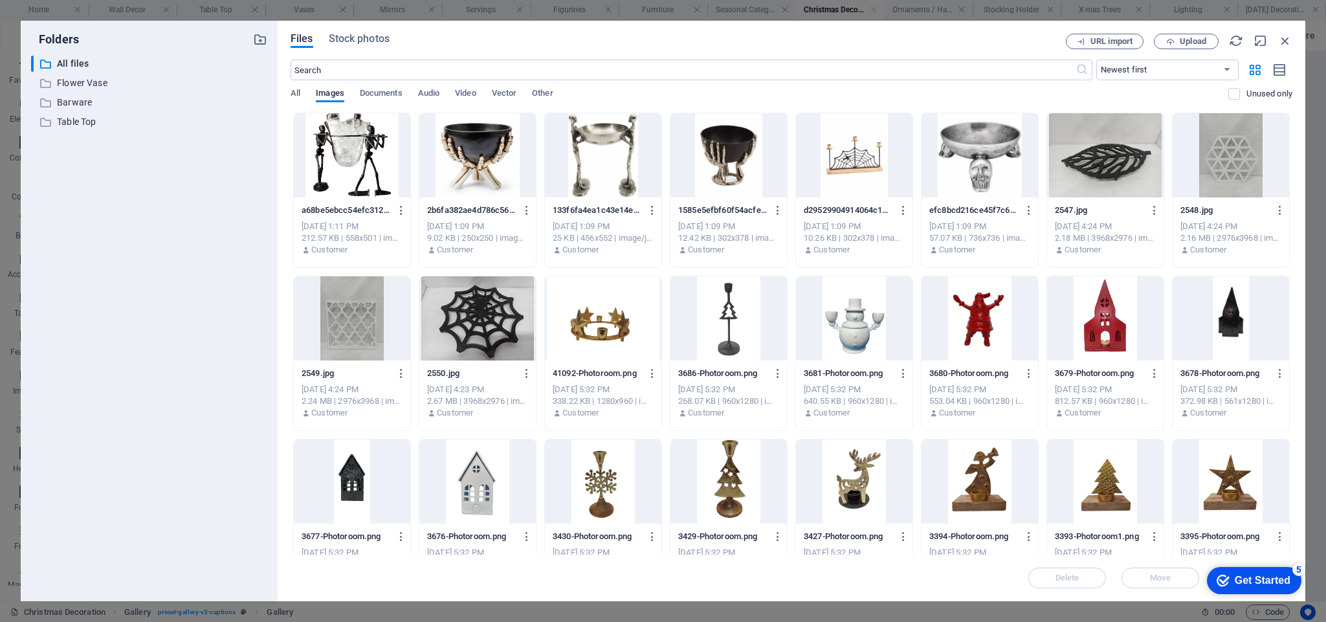
click at [1288, 136] on div "2548.jpg 2548.jpg [DATE] 4:24 PM 2.16 MB | 2976x3968 | image/jpeg Customer" at bounding box center [1231, 190] width 118 height 155
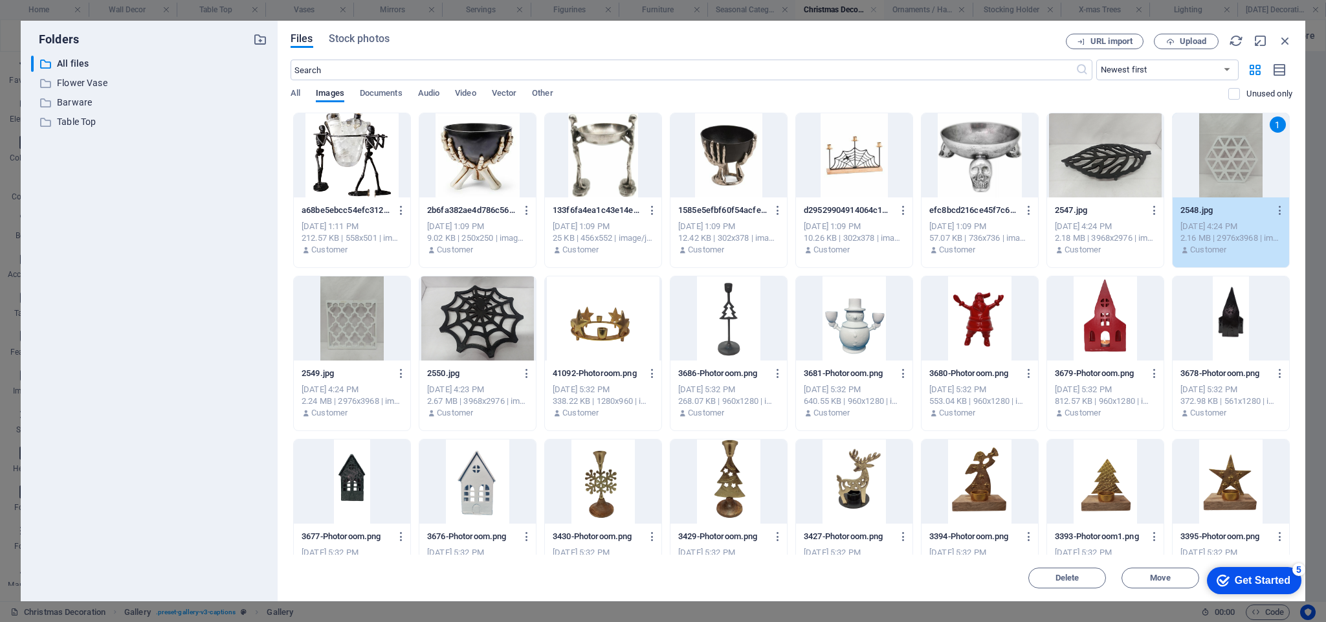
click at [1265, 140] on div "1" at bounding box center [1231, 155] width 117 height 84
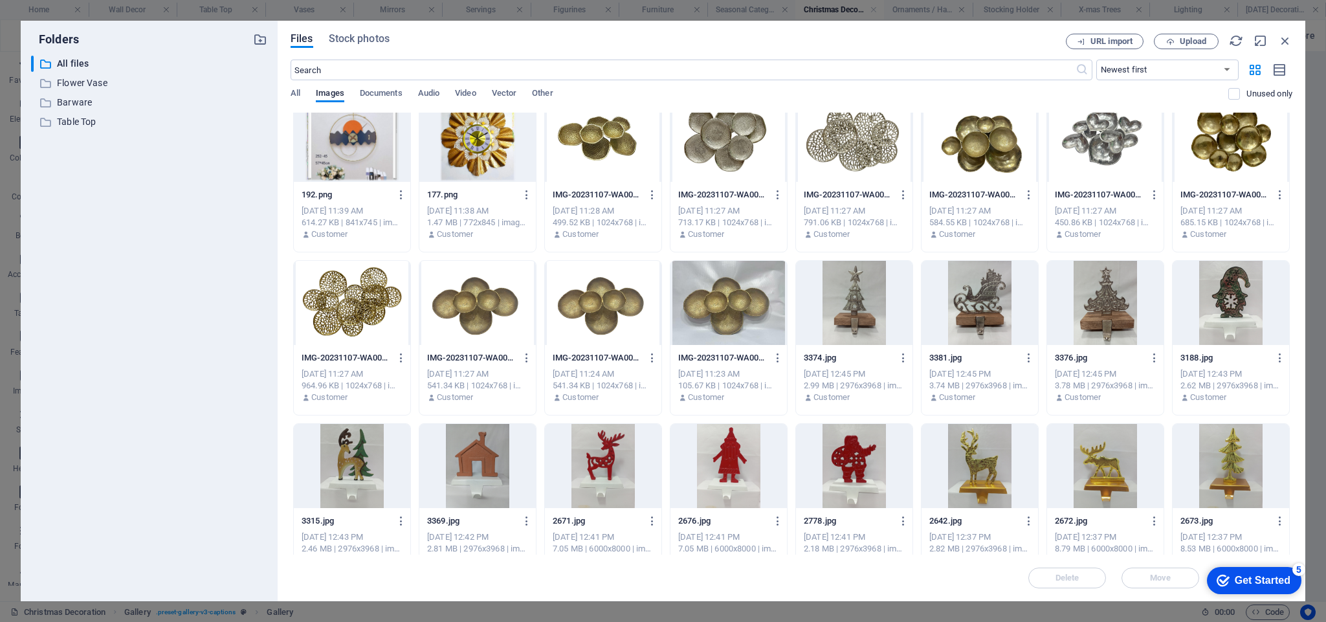
scroll to position [1002, 0]
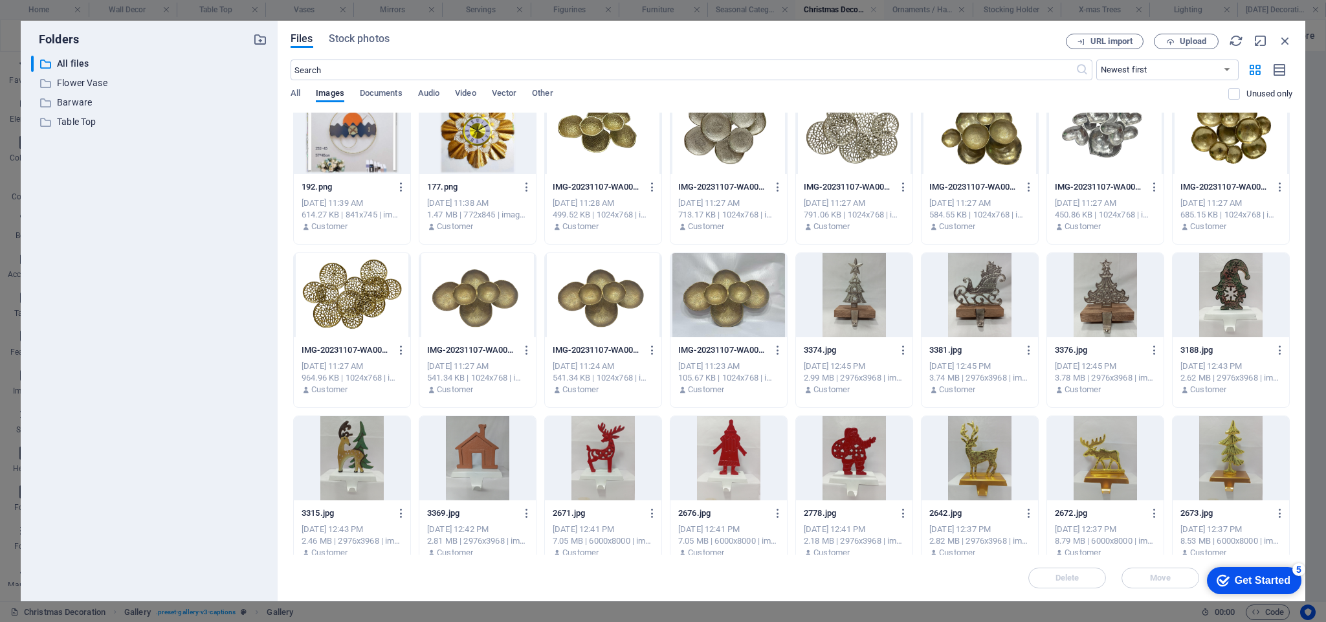
drag, startPoint x: 1304, startPoint y: 252, endPoint x: 1304, endPoint y: 284, distance: 31.1
drag, startPoint x: 1304, startPoint y: 284, endPoint x: 1284, endPoint y: 132, distance: 152.8
click at [1284, 132] on div at bounding box center [1231, 132] width 117 height 84
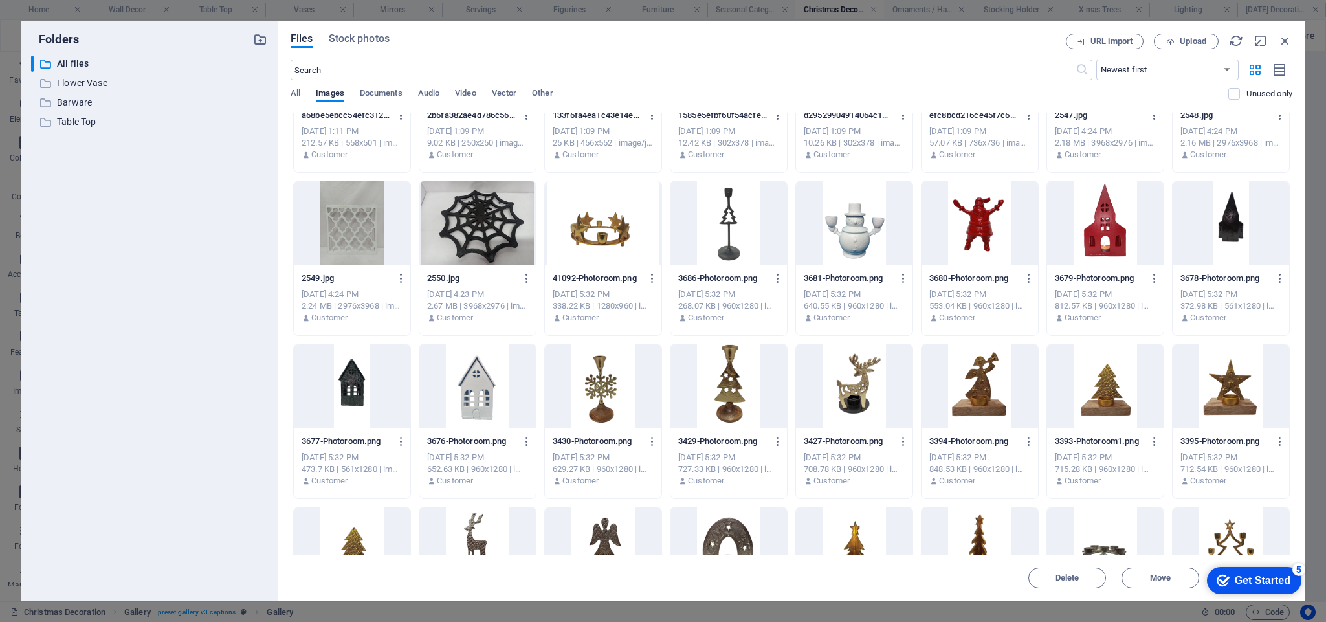
scroll to position [0, 0]
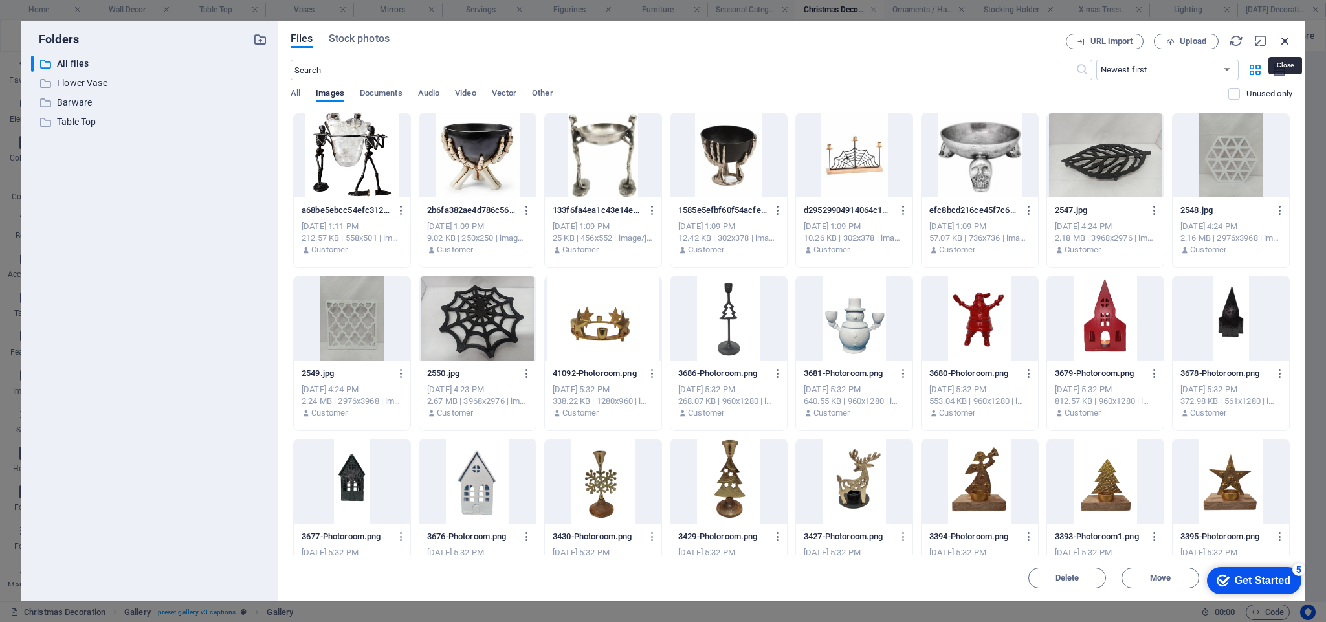
click at [1290, 37] on icon "button" at bounding box center [1286, 41] width 14 height 14
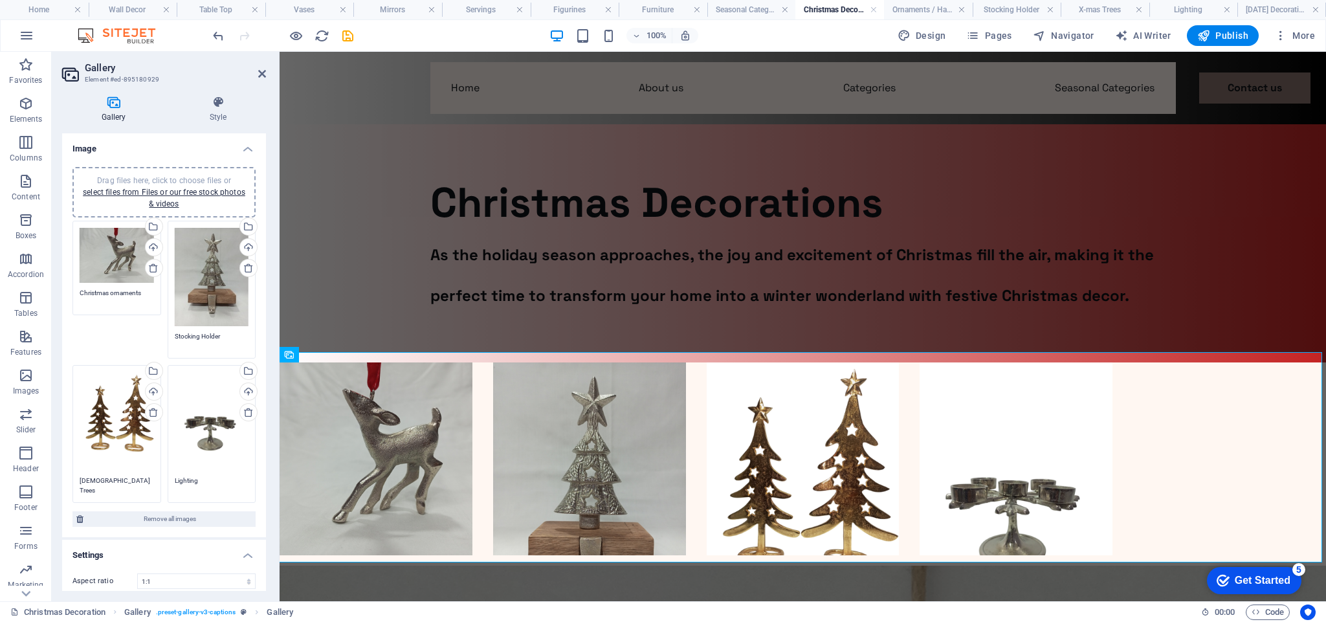
click at [1290, 37] on span "More" at bounding box center [1295, 35] width 41 height 13
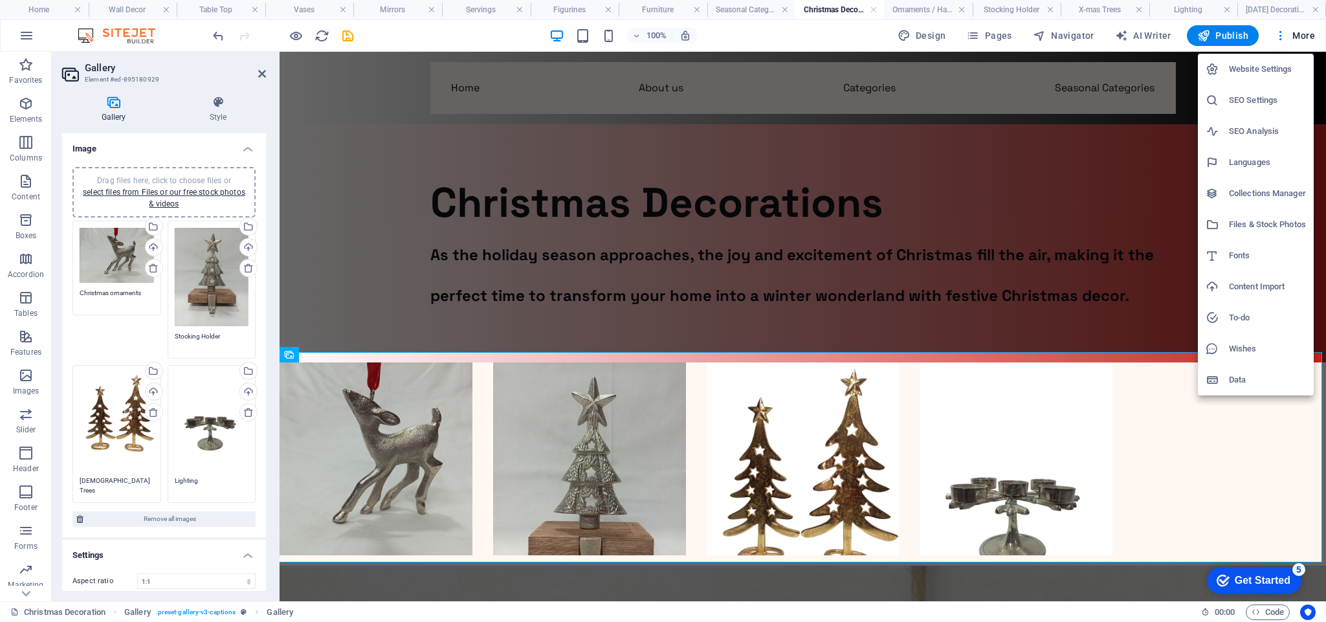
click at [98, 431] on div at bounding box center [663, 311] width 1326 height 622
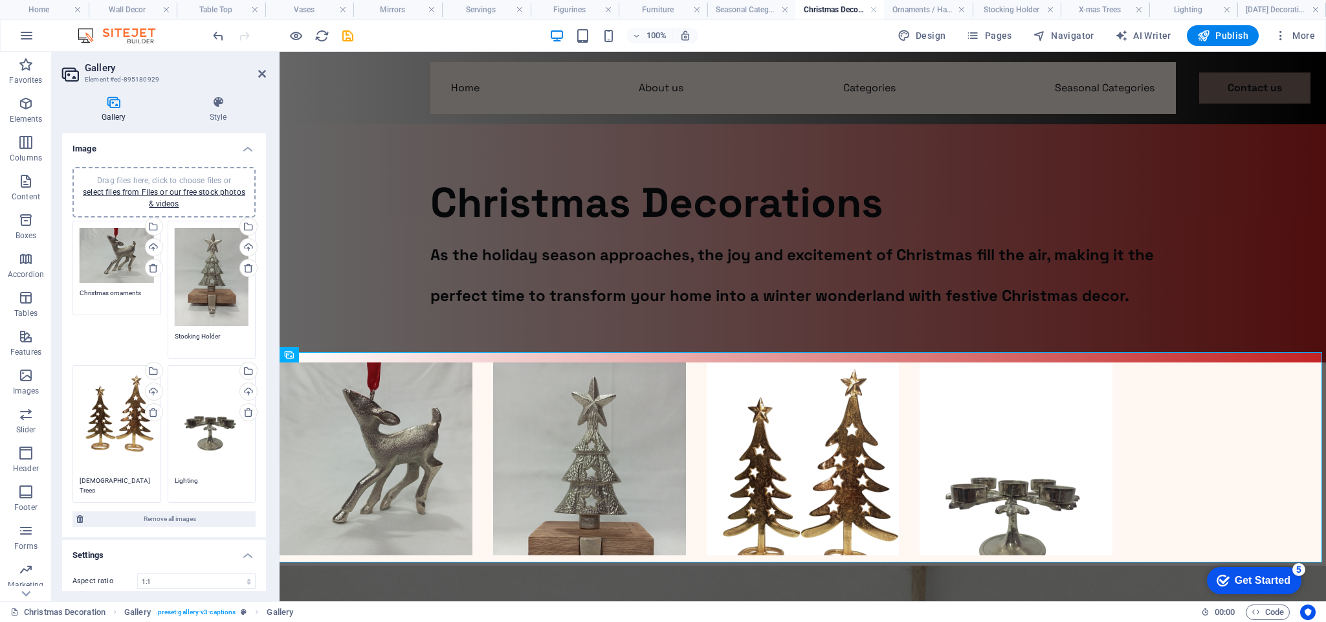
click at [98, 432] on div "Drag files here, click to choose files or select files from Files or our free s…" at bounding box center [117, 421] width 74 height 98
click at [97, 431] on div "Drag files here, click to choose files or select files from Files or our free s…" at bounding box center [117, 421] width 74 height 98
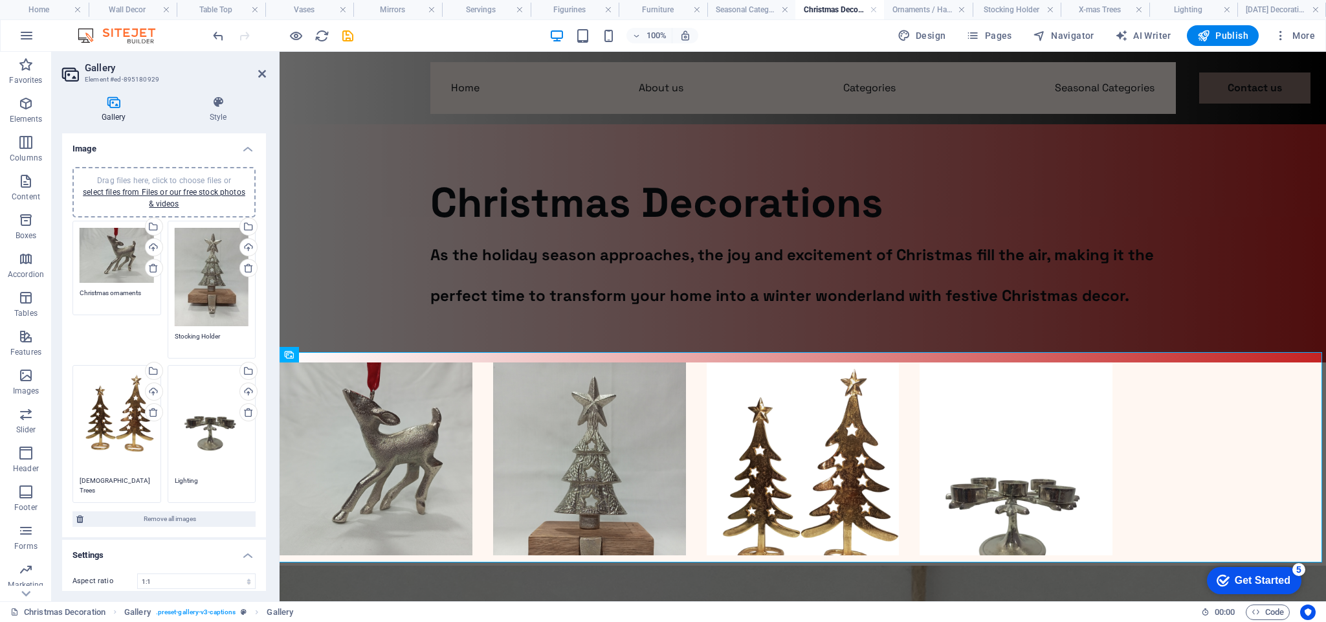
click at [97, 431] on div "Drag files here, click to choose files or select files from Files or our free s…" at bounding box center [117, 421] width 74 height 98
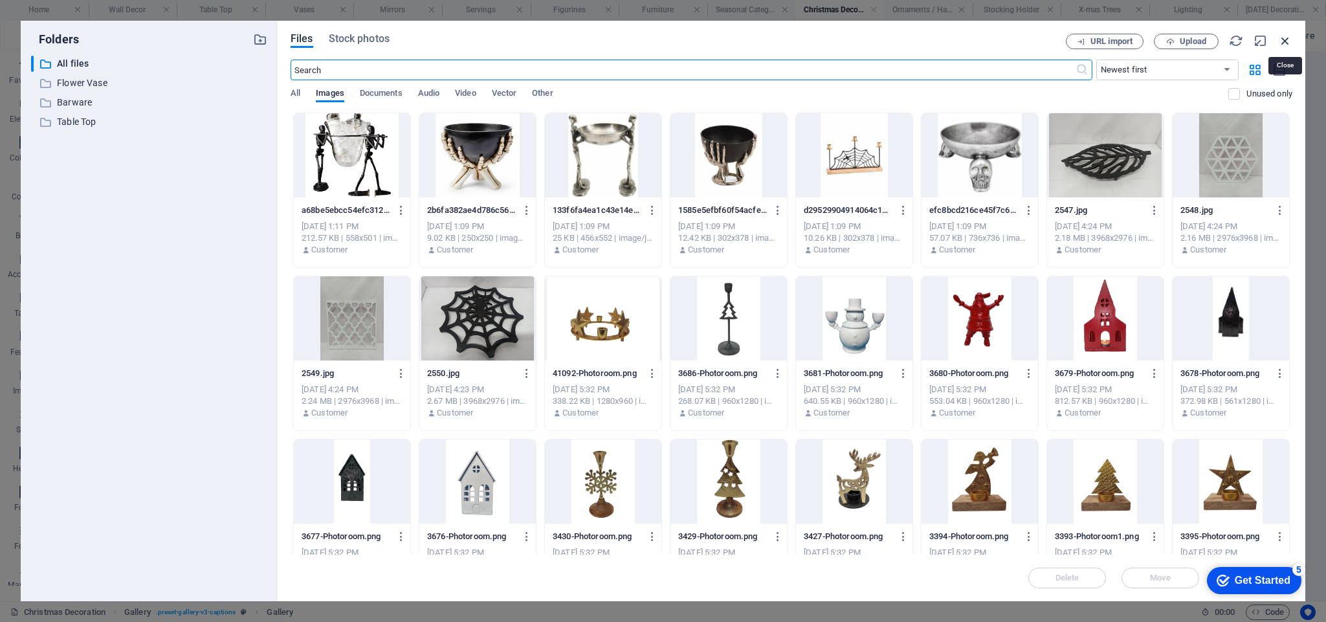
click at [1284, 35] on icon "button" at bounding box center [1286, 41] width 14 height 14
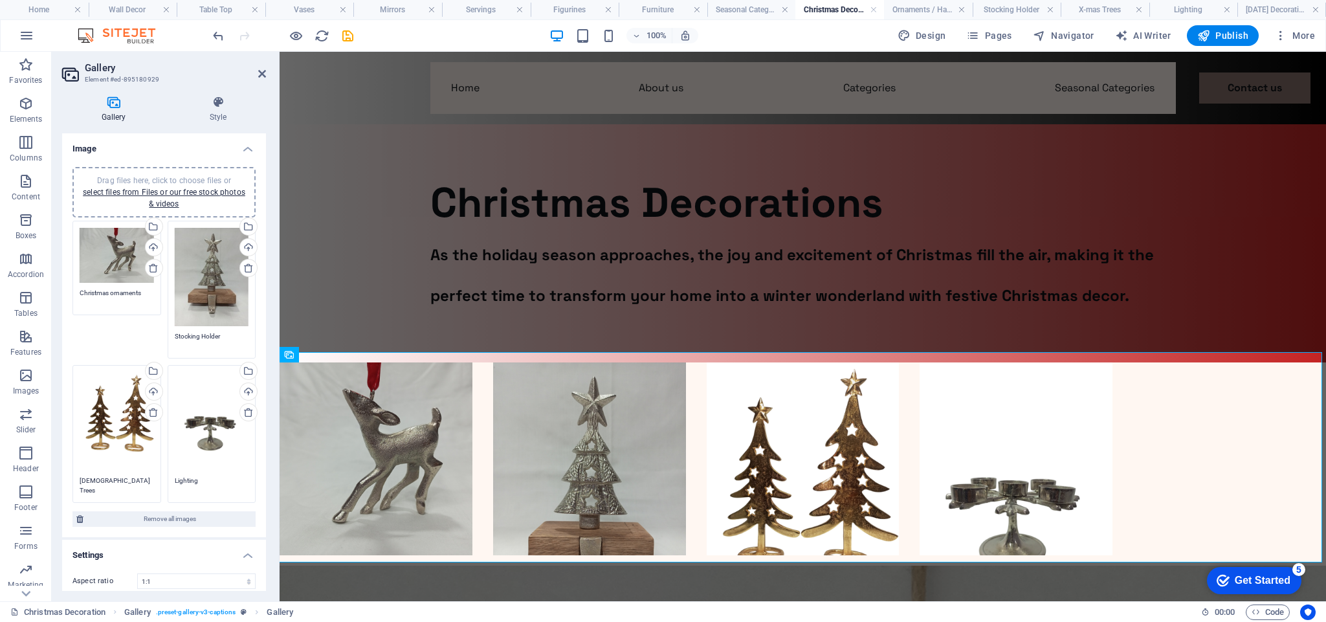
drag, startPoint x: 263, startPoint y: 408, endPoint x: 262, endPoint y: 456, distance: 48.6
click at [262, 456] on li "Image Drag files here, click to choose files or select files from Files or our …" at bounding box center [164, 335] width 204 height 405
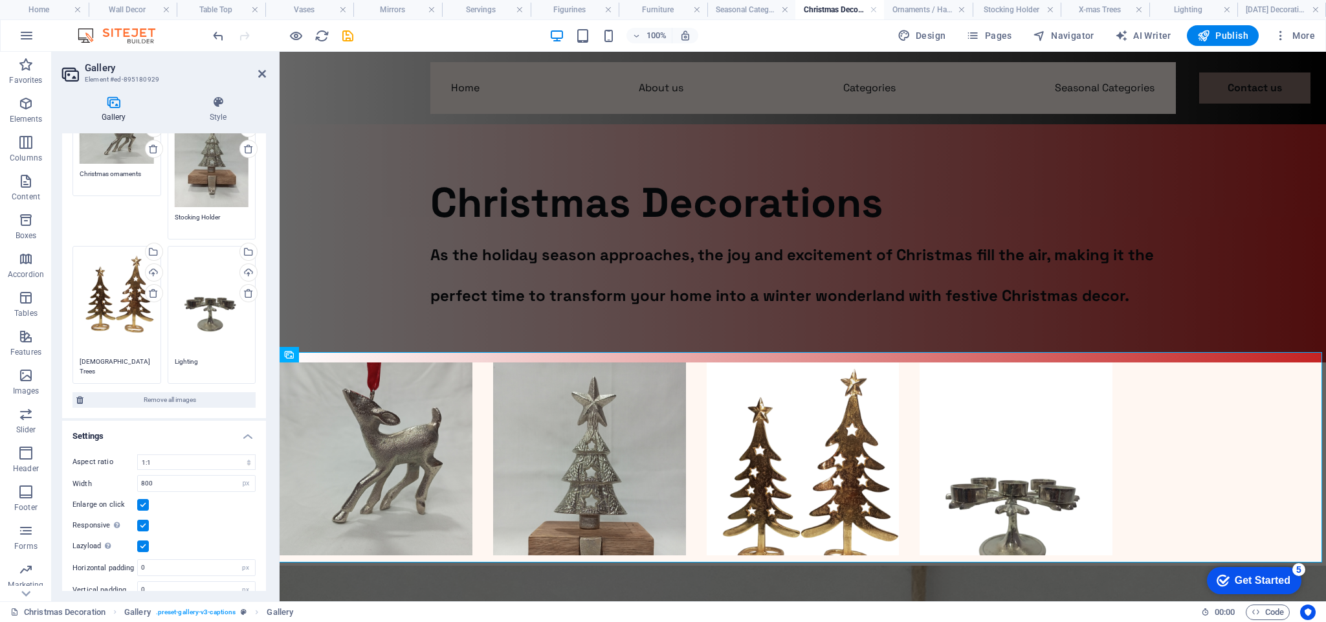
scroll to position [136, 0]
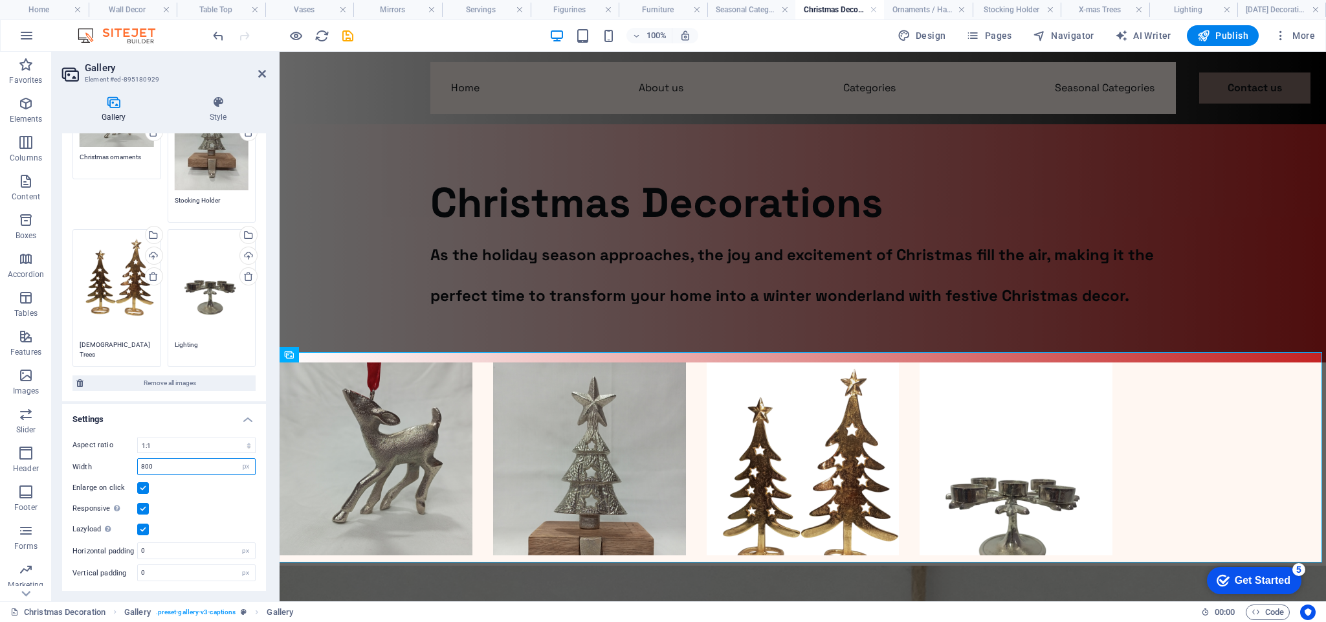
click at [162, 468] on input "800" at bounding box center [196, 467] width 117 height 16
drag, startPoint x: 162, startPoint y: 468, endPoint x: 139, endPoint y: 468, distance: 23.3
click at [139, 468] on input "800" at bounding box center [196, 467] width 117 height 16
type input "900"
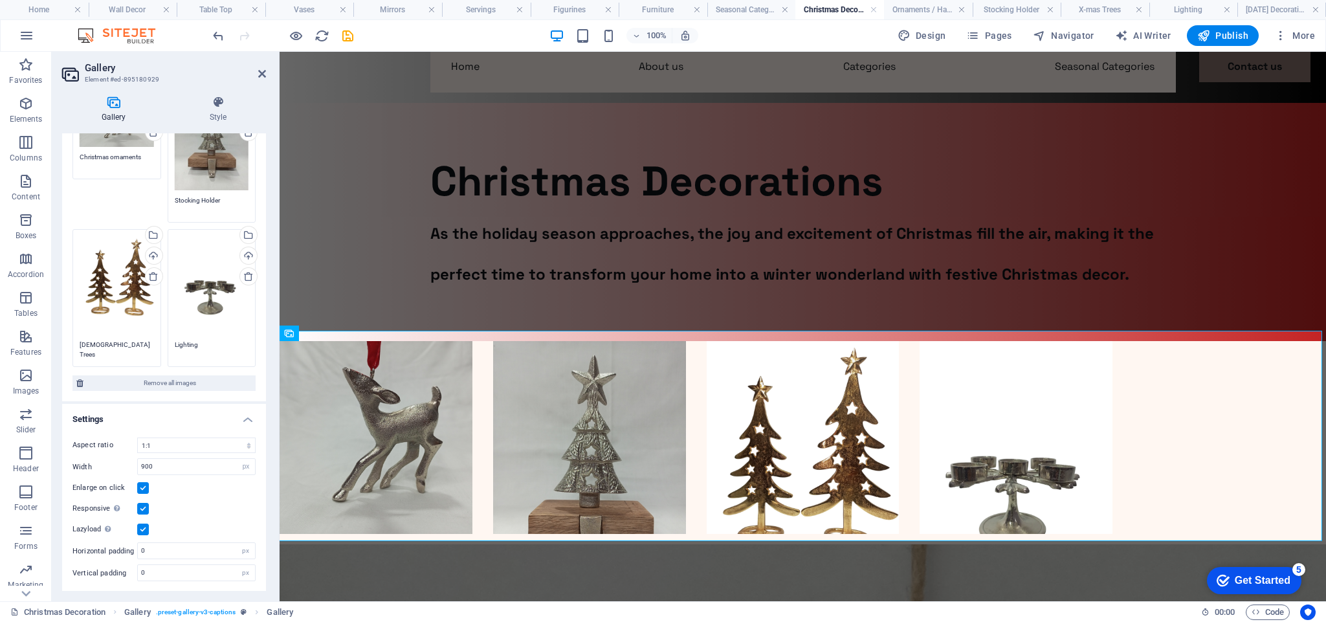
scroll to position [49, 0]
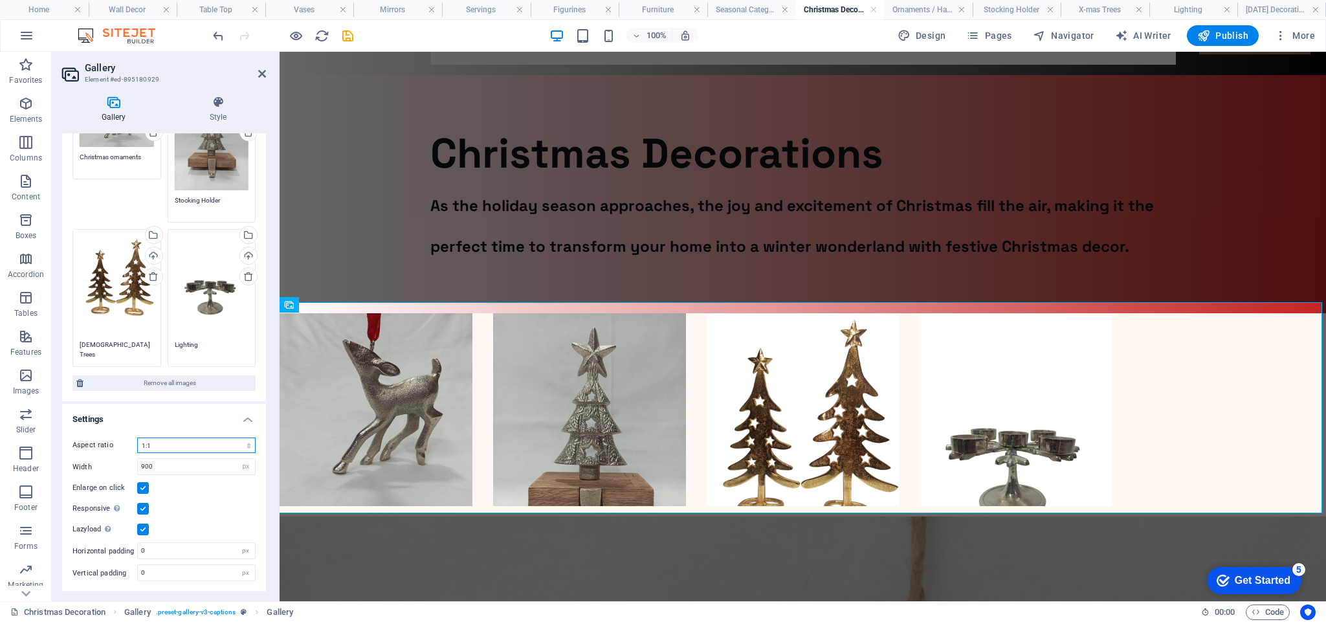
click at [168, 443] on select "No fixed aspect ratio 16:9 16:10 4:3 1:1 1:2 2:1" at bounding box center [196, 446] width 118 height 16
click at [138, 438] on select "No fixed aspect ratio 16:9 16:10 4:3 1:1 1:2 2:1" at bounding box center [196, 446] width 118 height 16
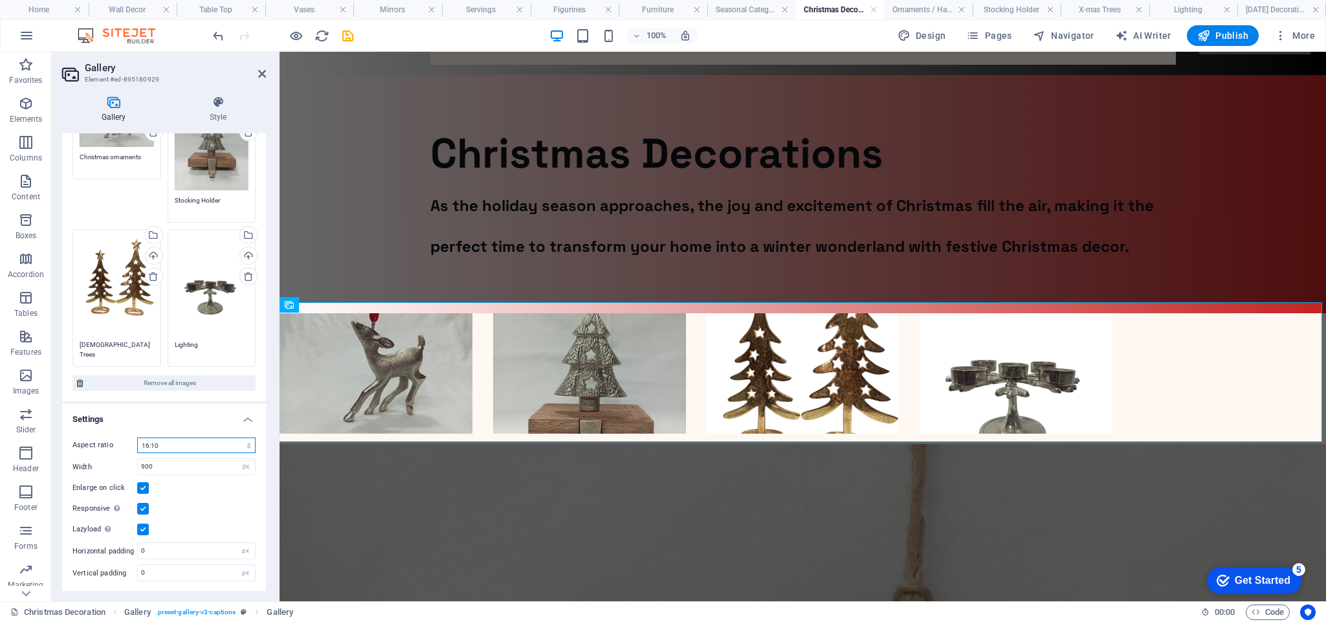
click at [226, 443] on select "No fixed aspect ratio 16:9 16:10 4:3 1:1 1:2 2:1" at bounding box center [196, 446] width 118 height 16
click at [138, 438] on select "No fixed aspect ratio 16:9 16:10 4:3 1:1 1:2 2:1" at bounding box center [196, 446] width 118 height 16
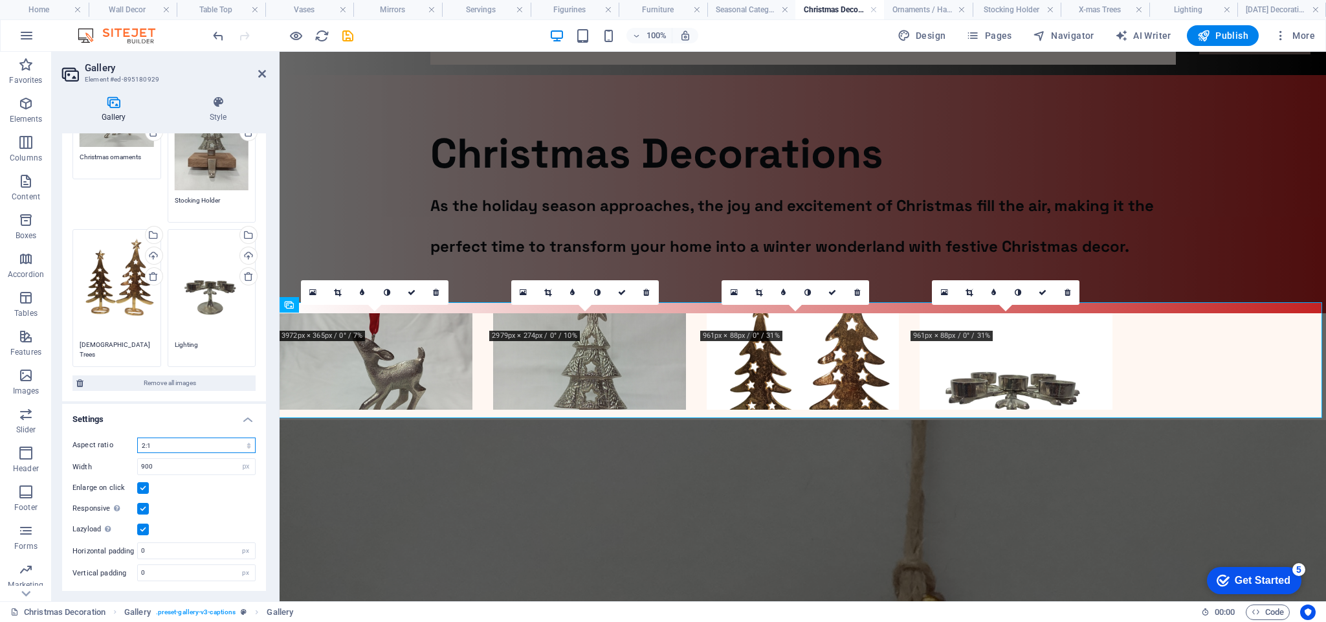
click at [200, 447] on select "No fixed aspect ratio 16:9 16:10 4:3 1:1 1:2 2:1" at bounding box center [196, 446] width 118 height 16
click at [138, 438] on select "No fixed aspect ratio 16:9 16:10 4:3 1:1 1:2 2:1" at bounding box center [196, 446] width 118 height 16
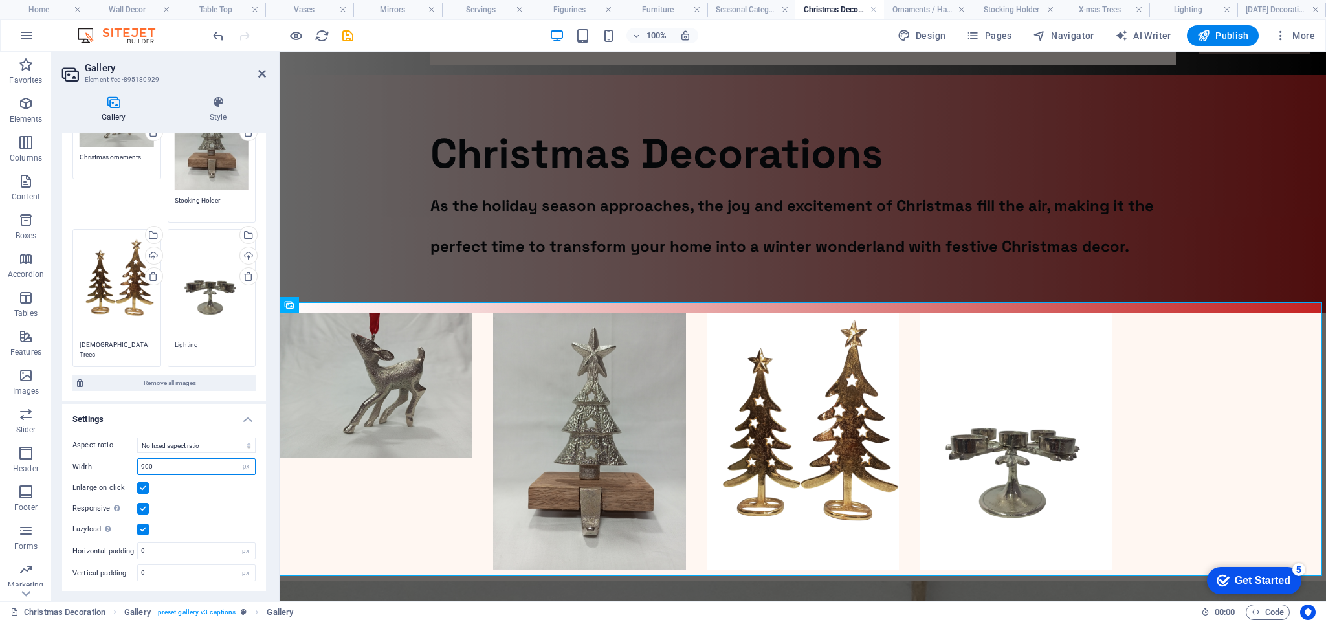
click at [189, 464] on input "900" at bounding box center [196, 467] width 117 height 16
click at [204, 440] on select "No fixed aspect ratio 16:9 16:10 4:3 1:1 1:2 2:1" at bounding box center [196, 446] width 118 height 16
click at [138, 438] on select "No fixed aspect ratio 16:9 16:10 4:3 1:1 1:2 2:1" at bounding box center [196, 446] width 118 height 16
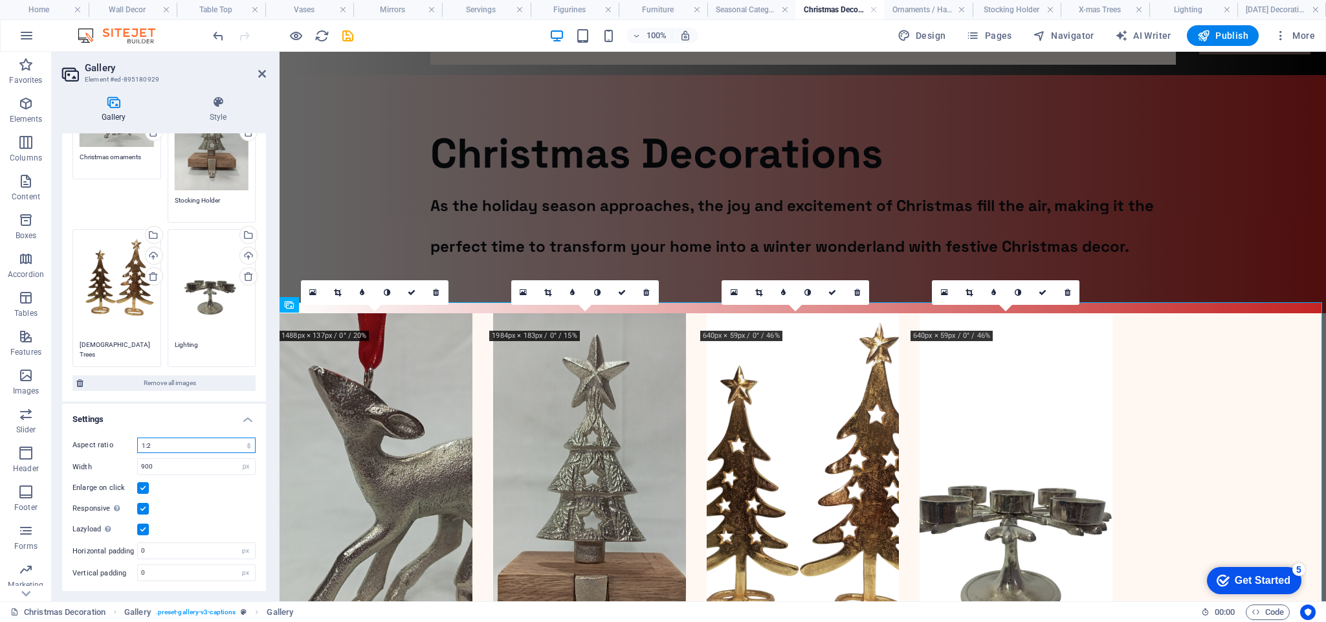
click at [181, 443] on select "No fixed aspect ratio 16:9 16:10 4:3 1:1 1:2 2:1" at bounding box center [196, 446] width 118 height 16
select select "4"
click at [138, 438] on select "No fixed aspect ratio 16:9 16:10 4:3 1:1 1:2 2:1" at bounding box center [196, 446] width 118 height 16
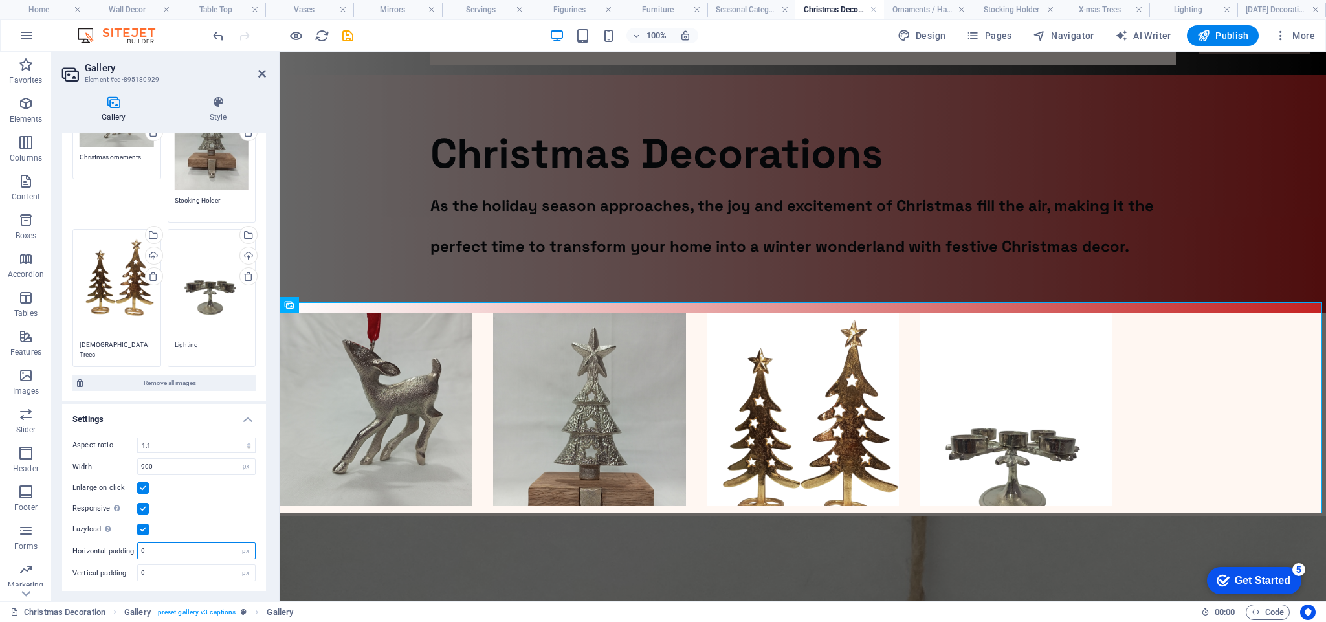
click at [225, 552] on input "0" at bounding box center [196, 551] width 117 height 16
type input "2"
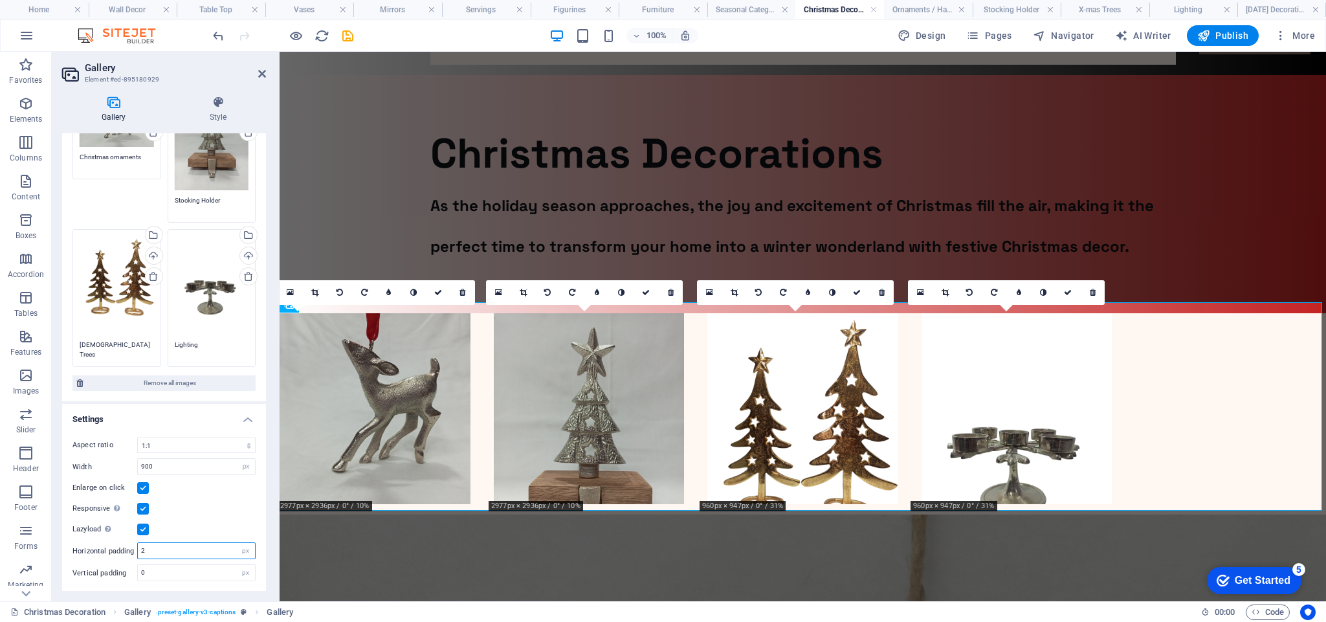
click at [225, 552] on input "2" at bounding box center [196, 551] width 117 height 16
type input "9"
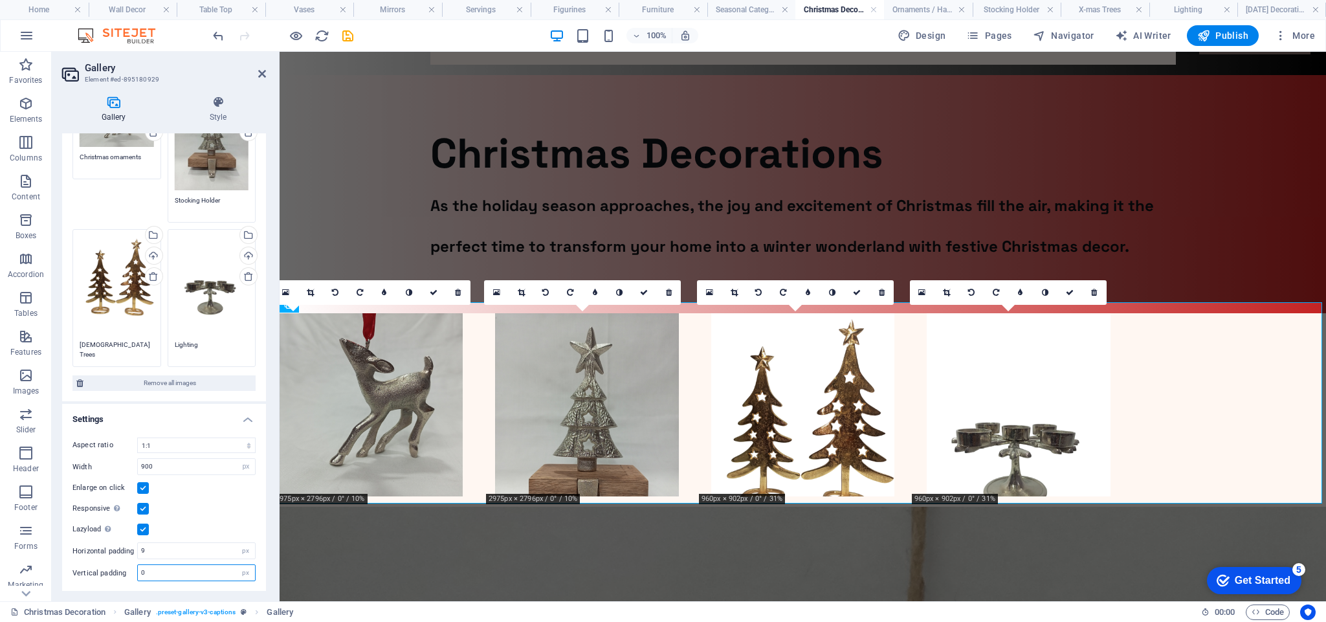
click at [183, 575] on input "0" at bounding box center [196, 573] width 117 height 16
type input "9"
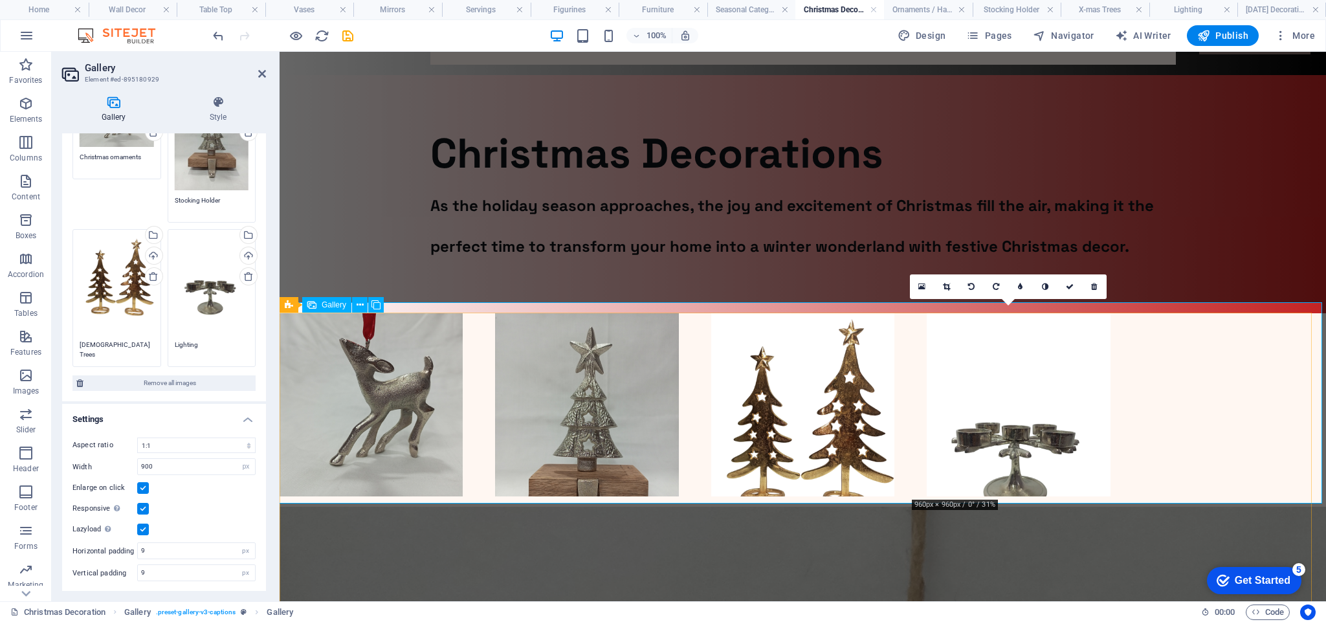
click at [985, 414] on li at bounding box center [1018, 404] width 195 height 195
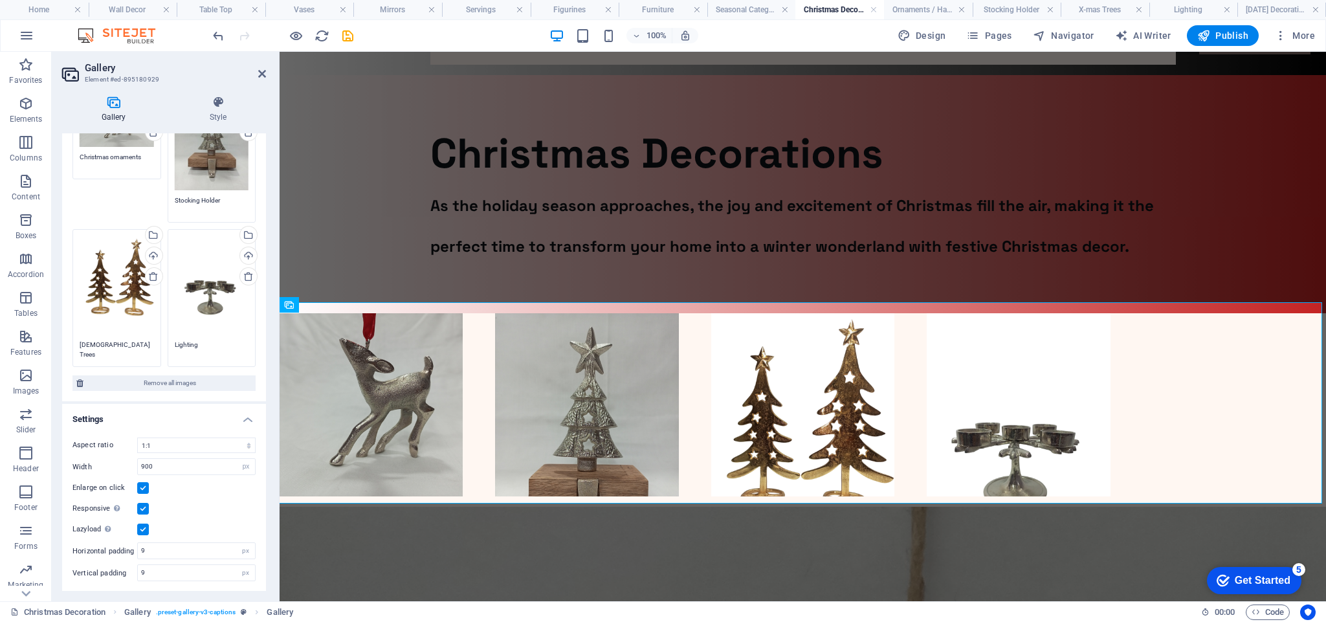
click at [243, 418] on h4 "Settings" at bounding box center [164, 415] width 204 height 23
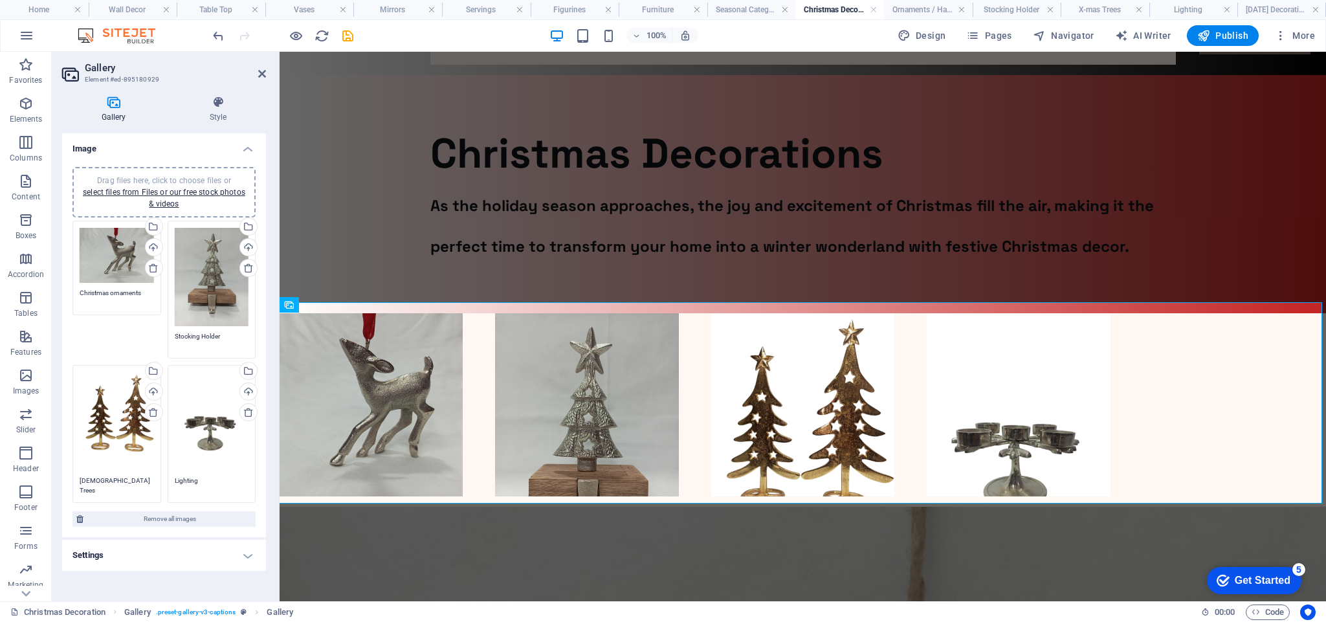
click at [247, 552] on h4 "Settings" at bounding box center [164, 555] width 204 height 31
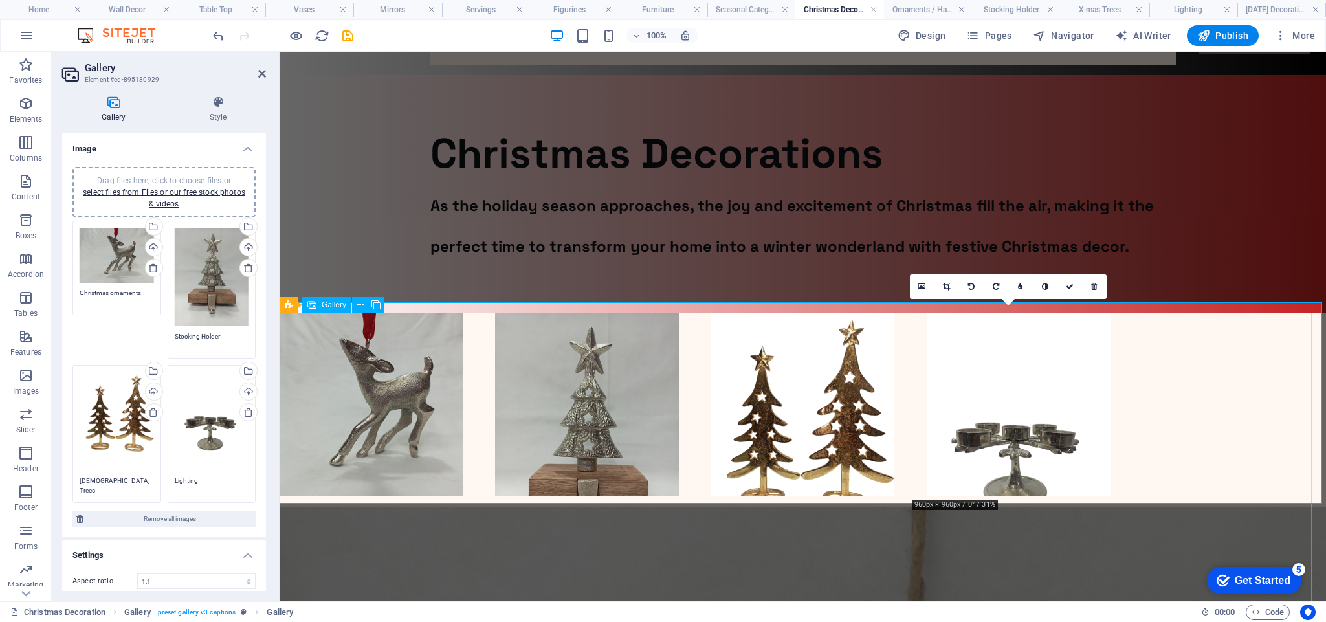
click at [977, 438] on li at bounding box center [1018, 404] width 195 height 195
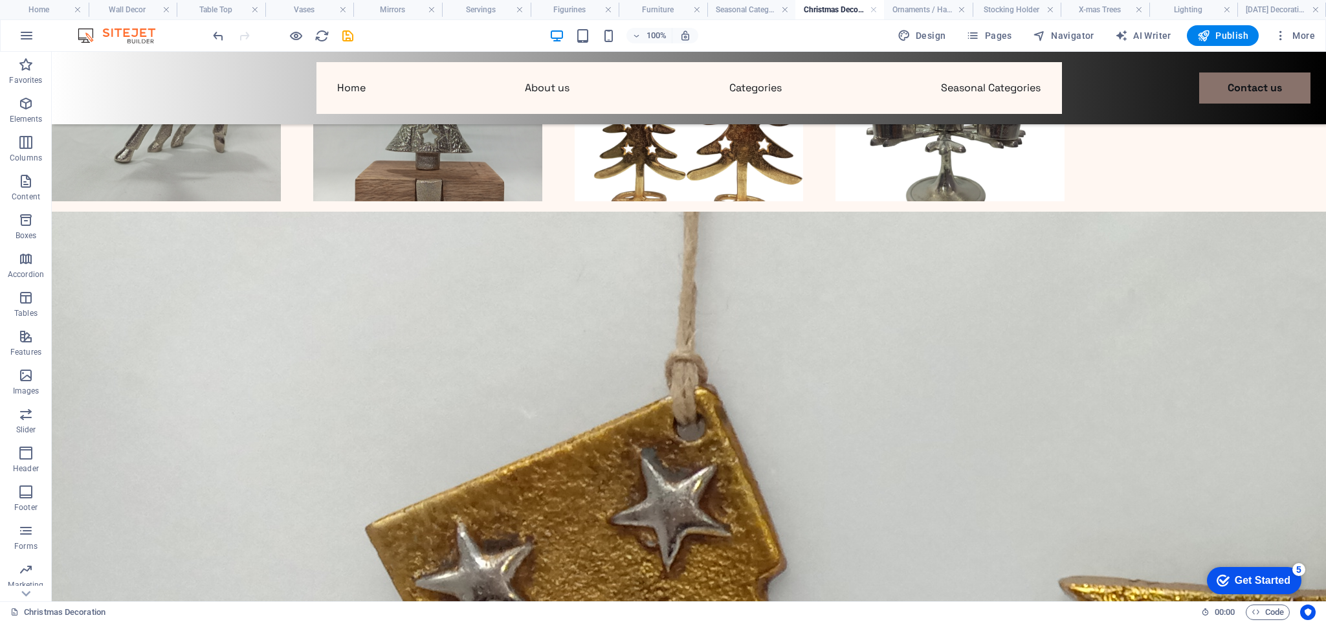
scroll to position [239, 0]
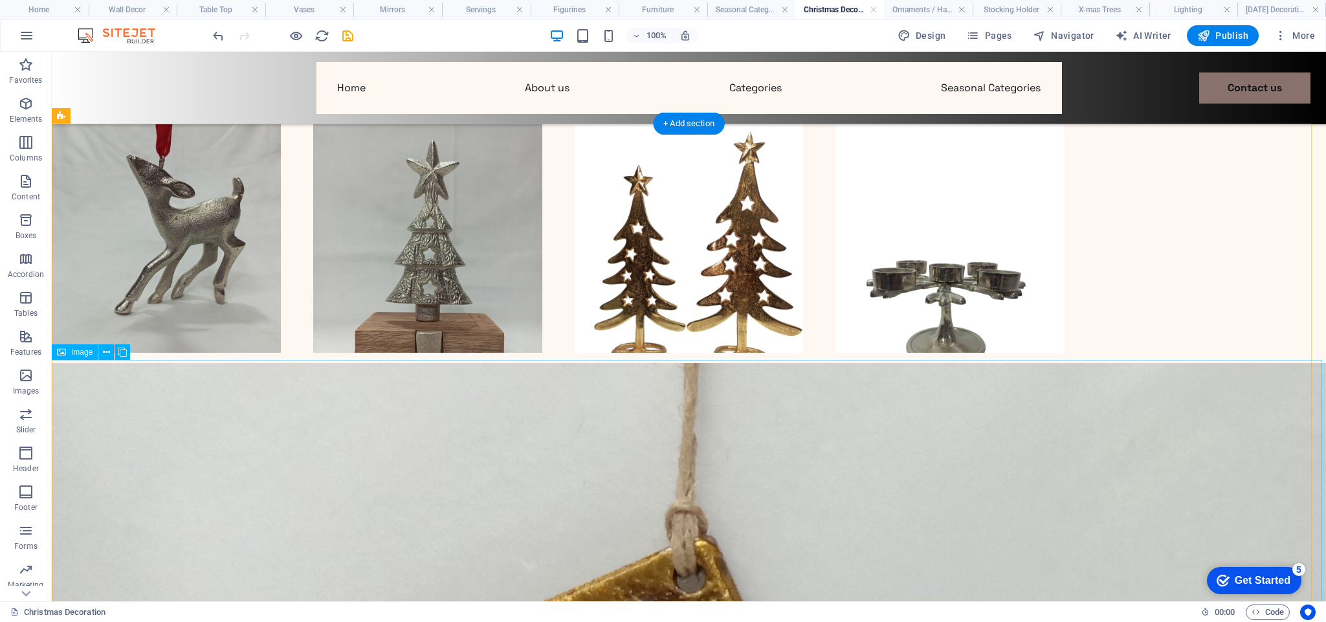
click at [107, 348] on icon at bounding box center [106, 353] width 7 height 14
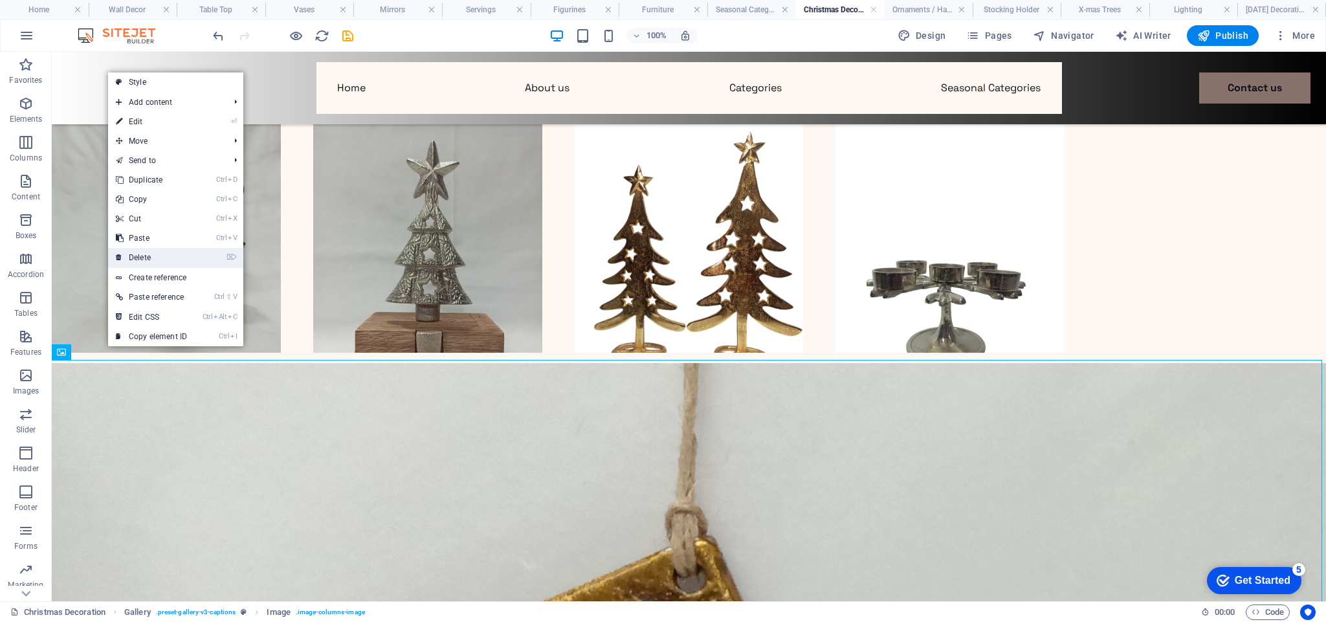
click at [157, 253] on link "⌦ Delete" at bounding box center [151, 257] width 87 height 19
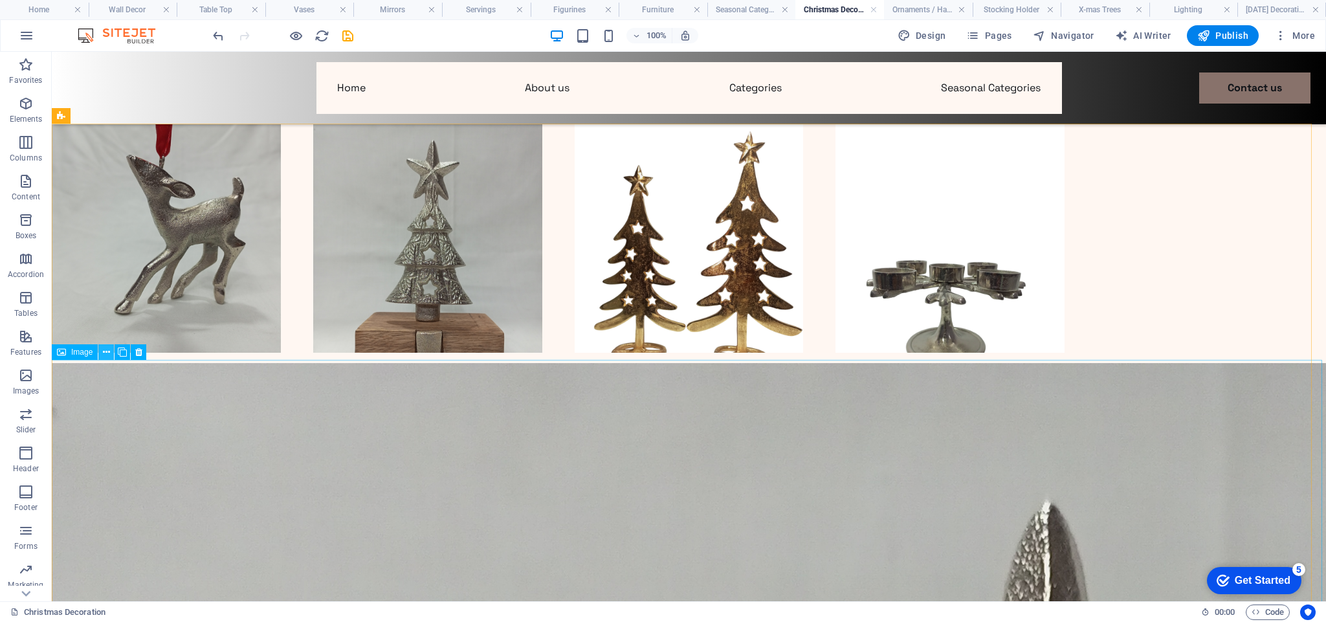
click at [109, 348] on icon at bounding box center [106, 353] width 7 height 14
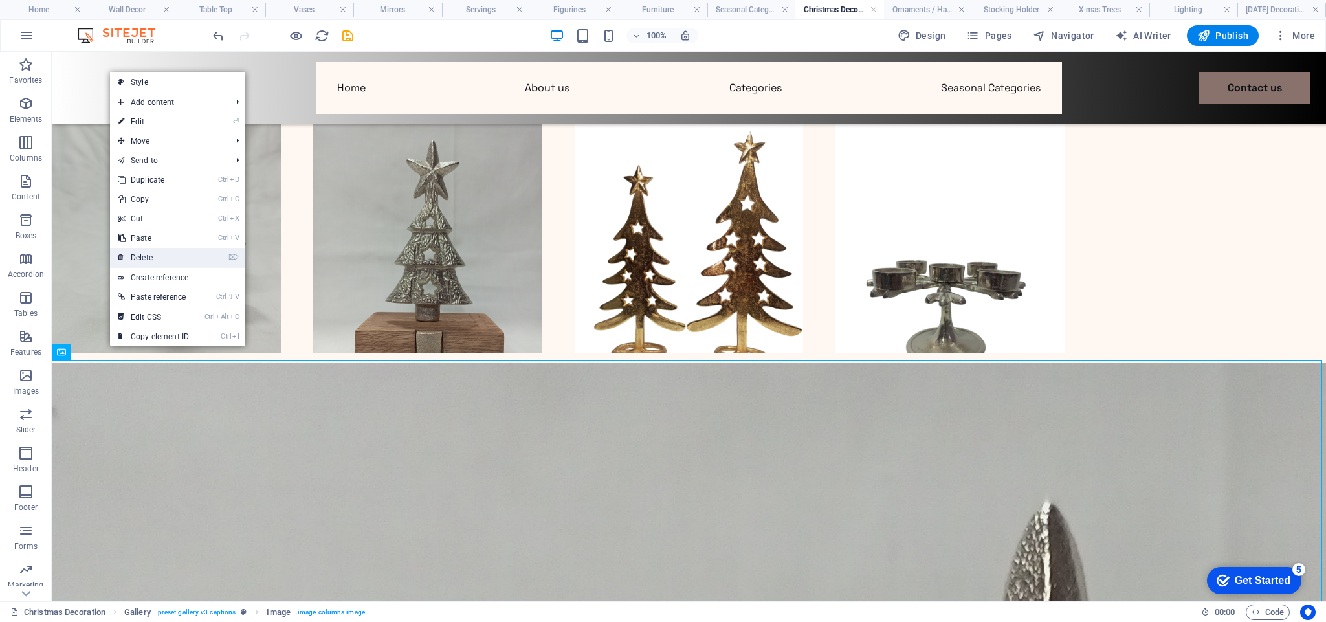
click at [148, 252] on link "⌦ Delete" at bounding box center [153, 257] width 87 height 19
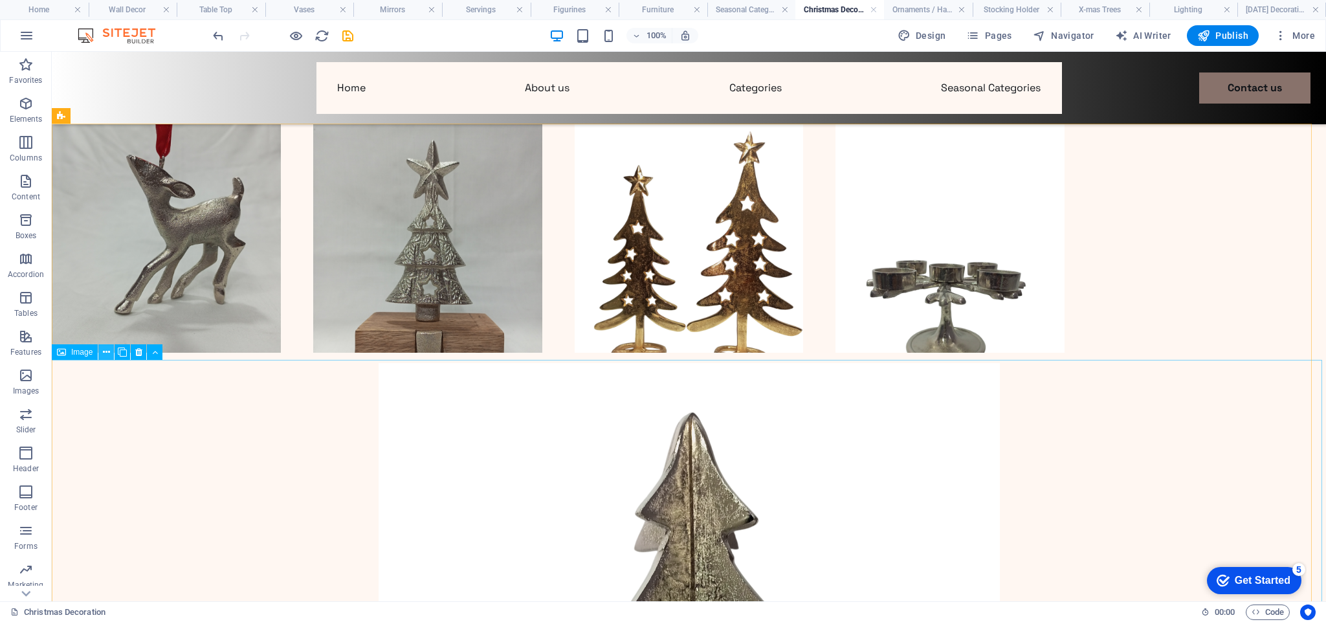
click at [107, 346] on icon at bounding box center [106, 353] width 7 height 14
click at [106, 348] on icon at bounding box center [106, 353] width 7 height 14
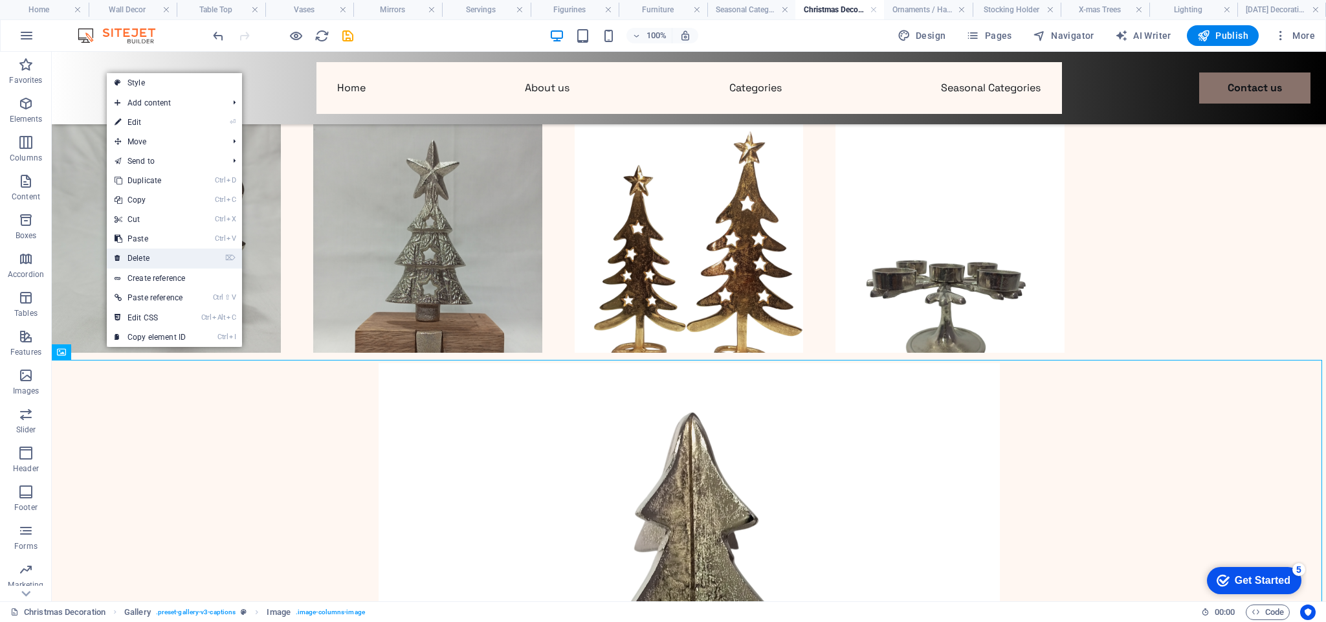
click at [167, 253] on link "⌦ Delete" at bounding box center [150, 258] width 87 height 19
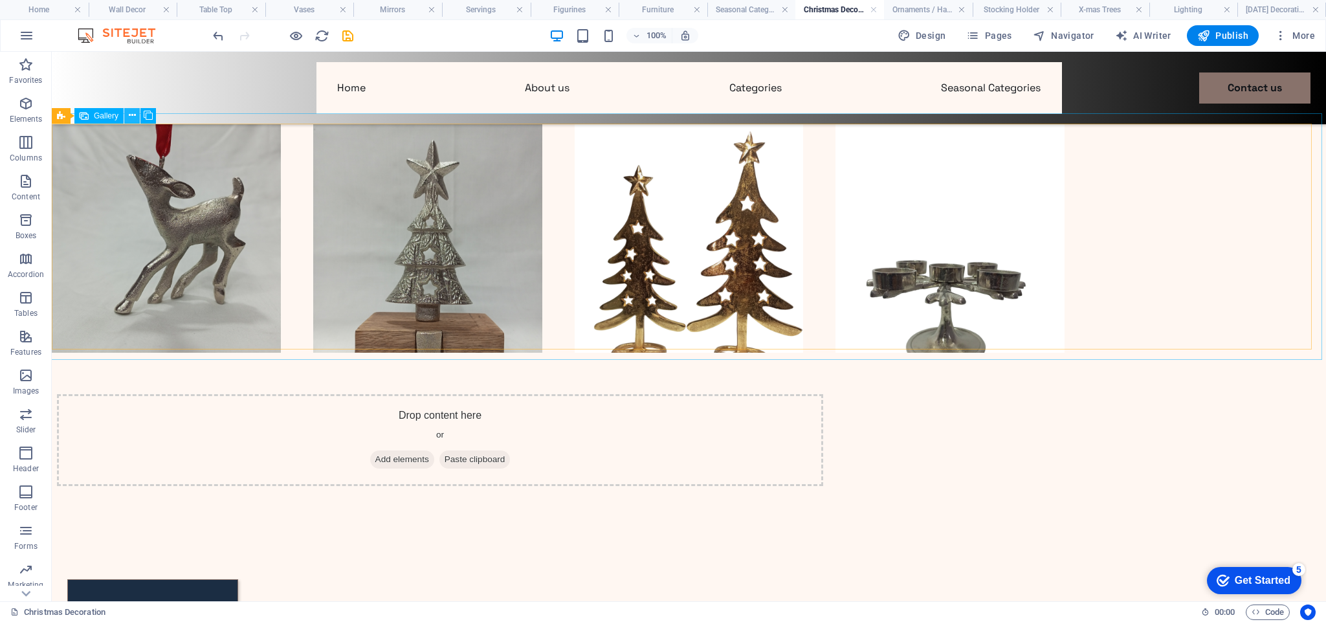
click at [130, 115] on icon at bounding box center [132, 116] width 7 height 14
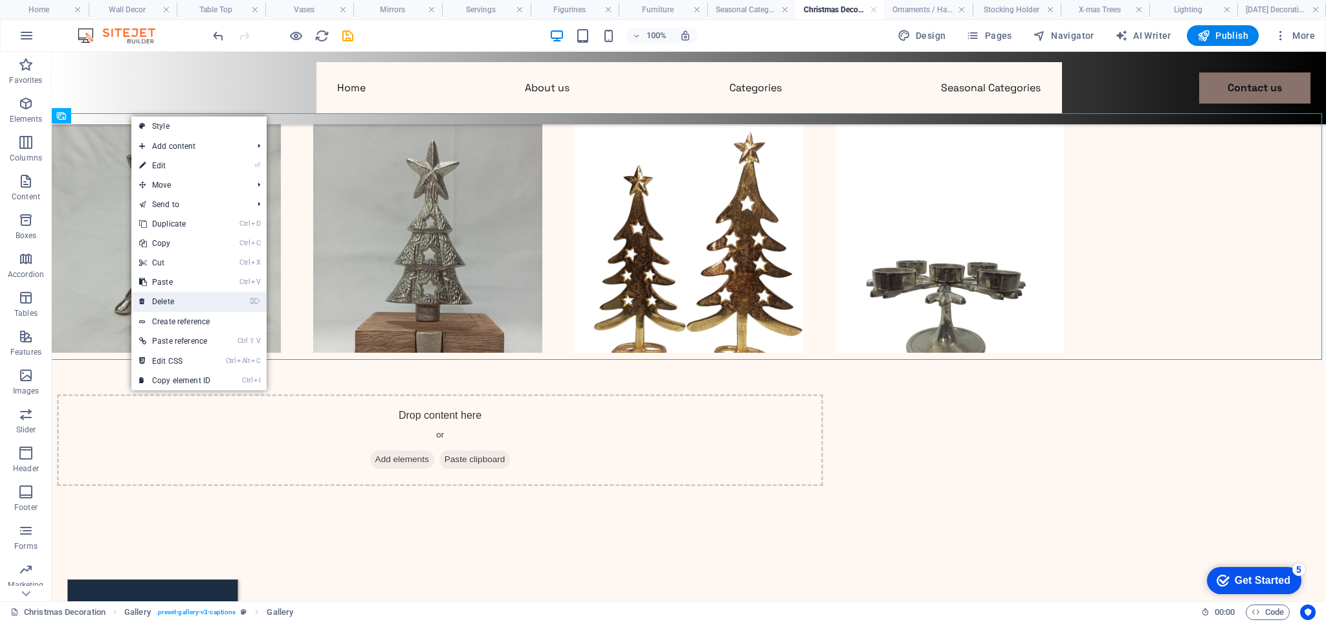
click at [160, 294] on link "⌦ Delete" at bounding box center [174, 301] width 87 height 19
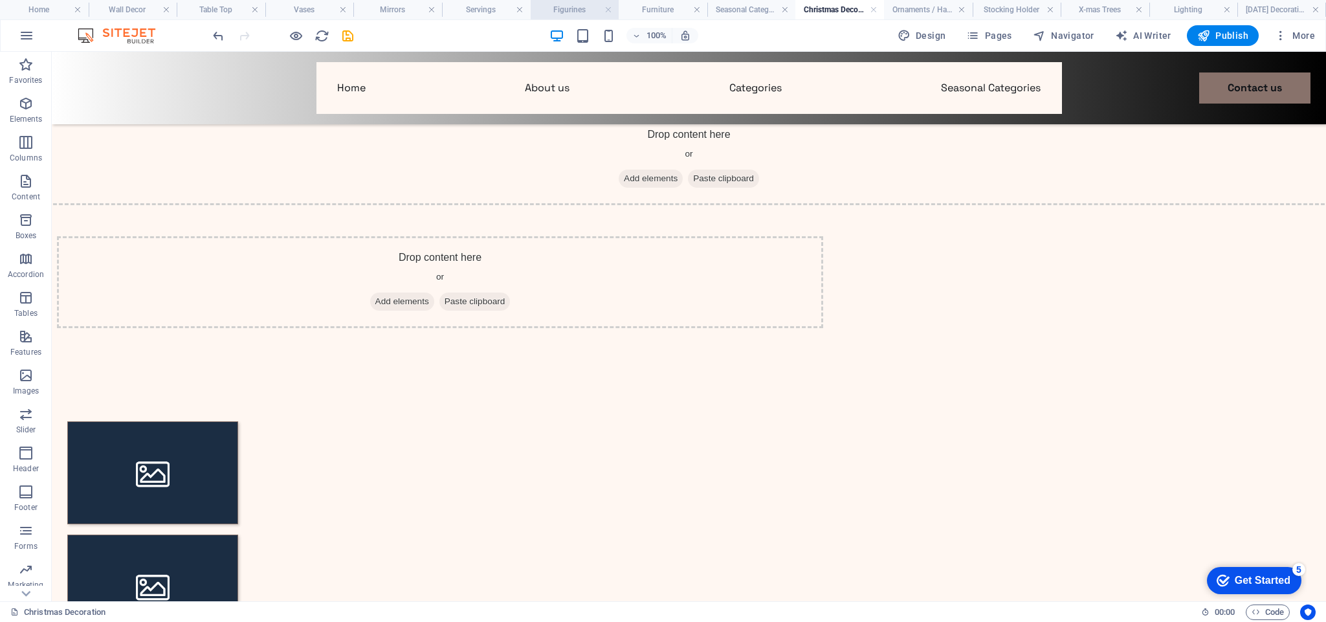
click at [557, 10] on h4 "Figurines" at bounding box center [575, 10] width 89 height 14
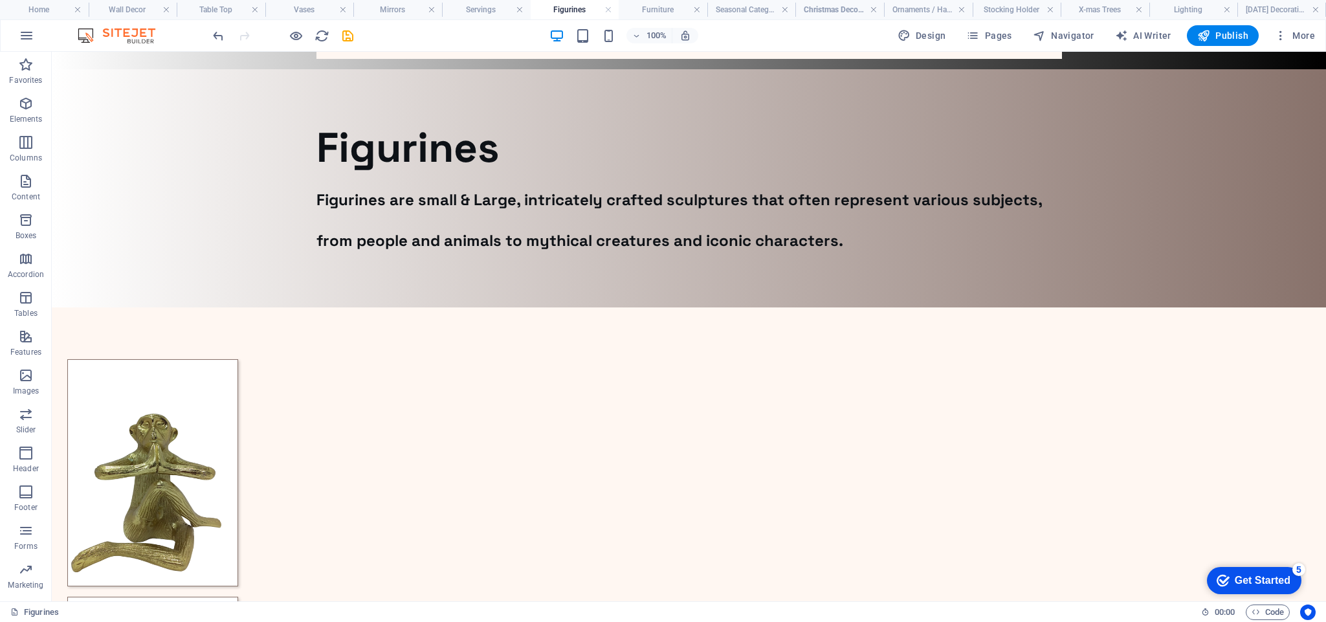
scroll to position [18, 0]
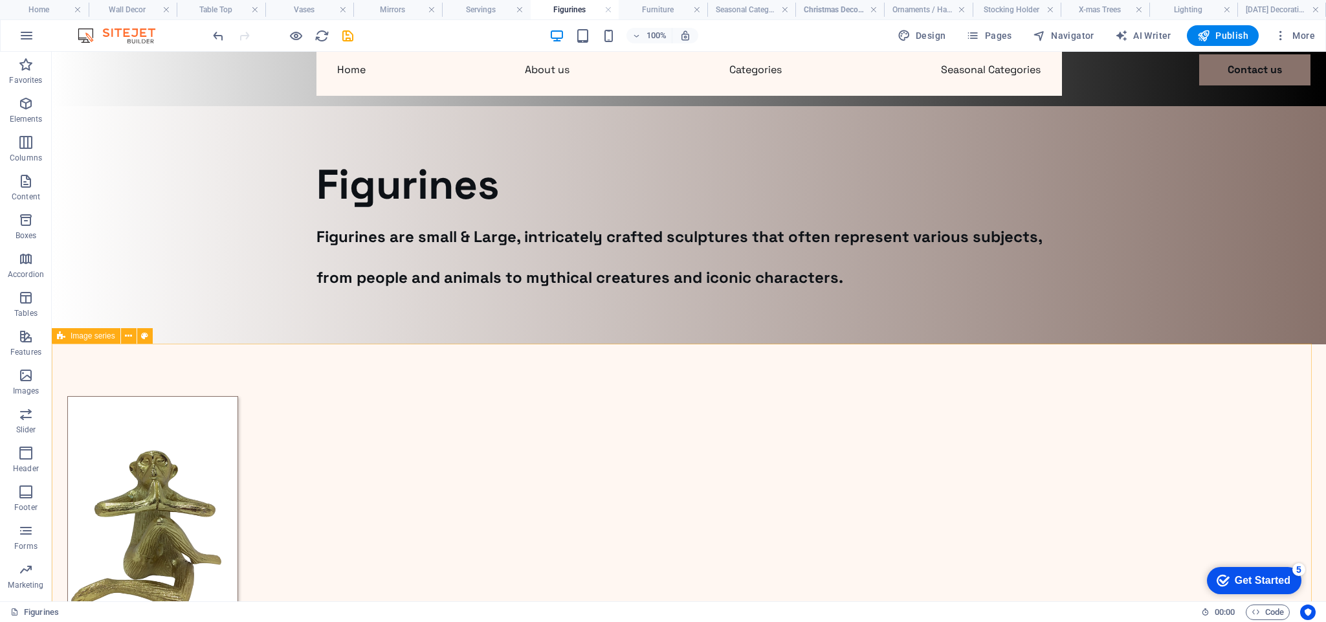
click at [113, 337] on span "Image series" at bounding box center [93, 336] width 45 height 8
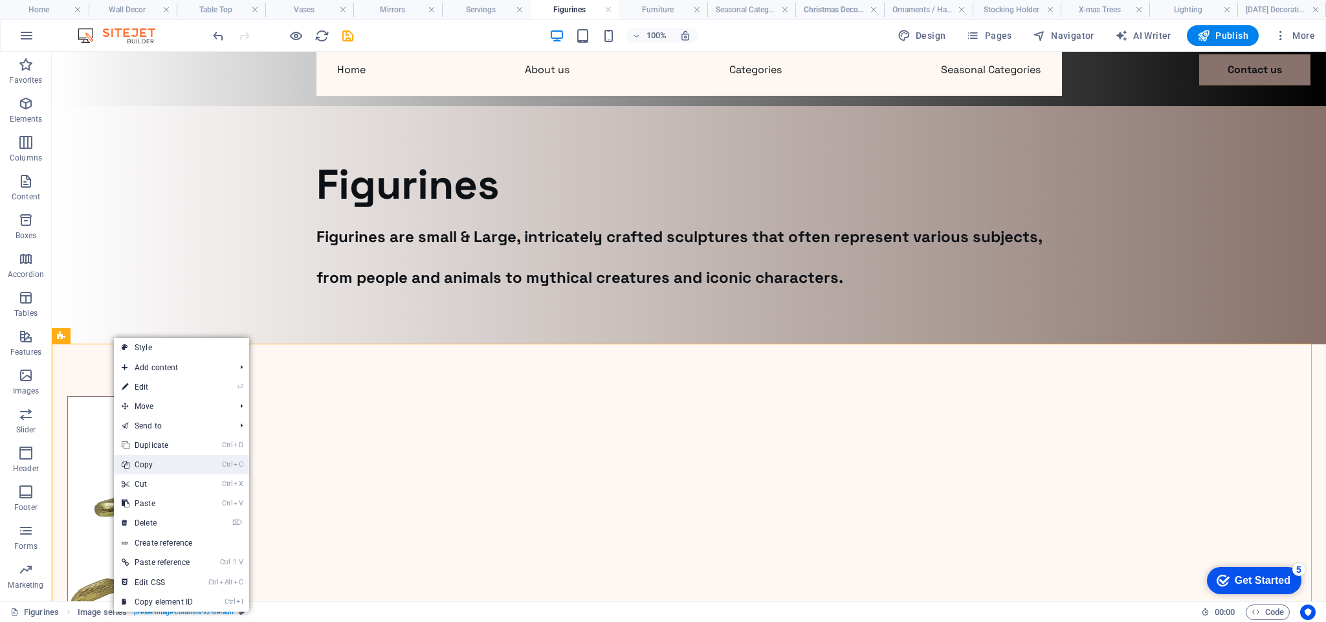
click at [144, 461] on link "Ctrl C Copy" at bounding box center [157, 464] width 87 height 19
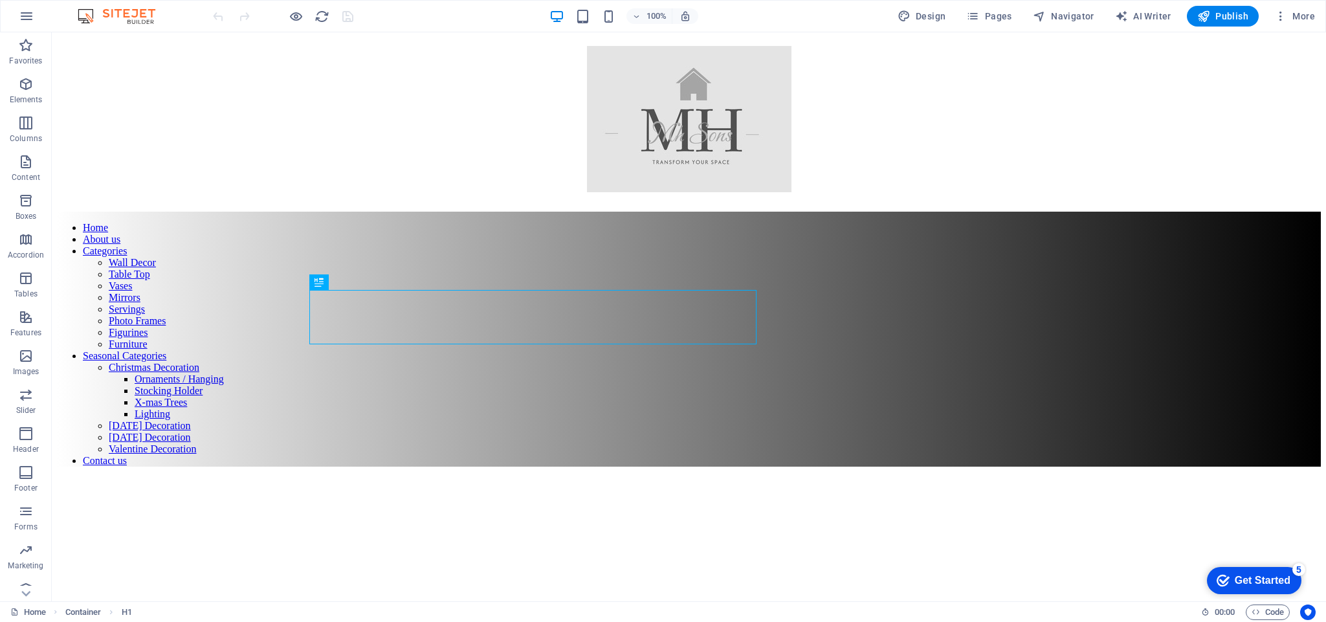
scroll to position [637, 0]
